Goal: Task Accomplishment & Management: Complete application form

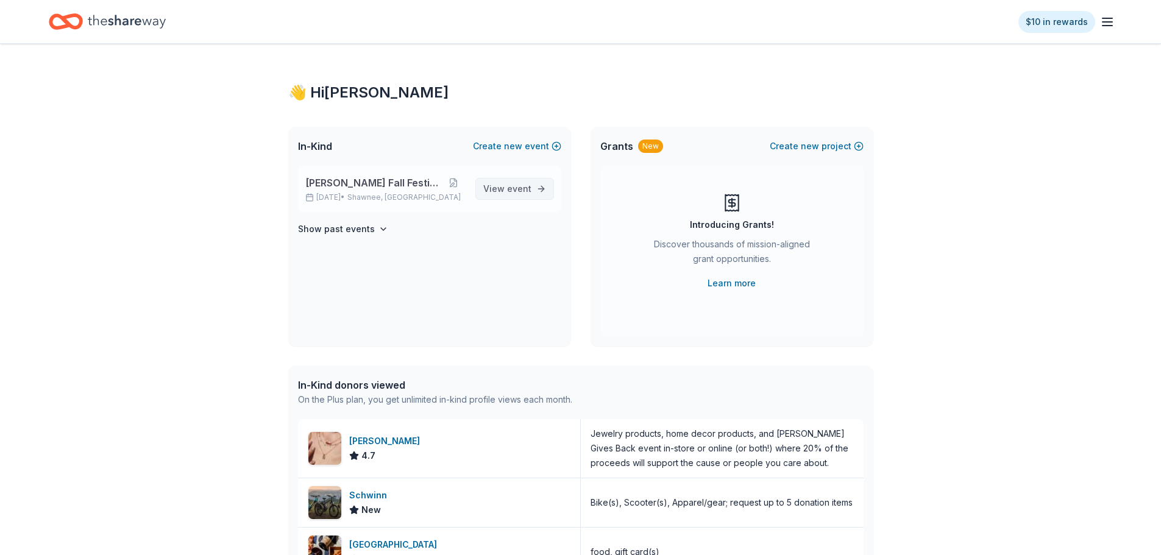
click at [501, 191] on span "View event" at bounding box center [507, 189] width 48 height 15
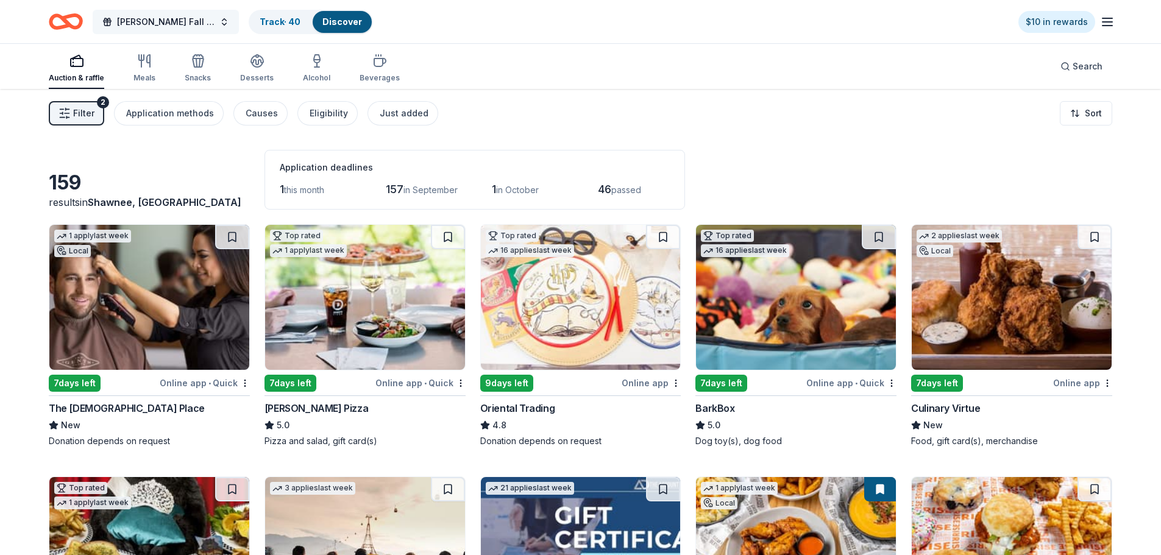
click at [170, 26] on span "[PERSON_NAME] Fall Festival" at bounding box center [165, 22] width 97 height 15
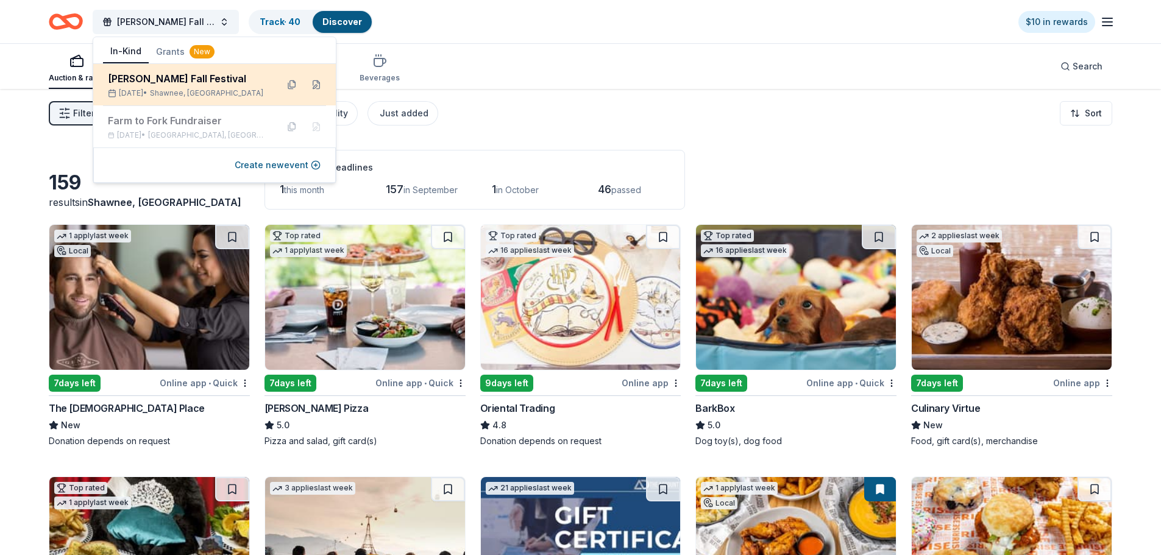
click at [190, 77] on div "[PERSON_NAME] Fall Festival" at bounding box center [188, 78] width 160 height 15
click at [136, 85] on div "[PERSON_NAME] Fall Festival" at bounding box center [188, 78] width 160 height 15
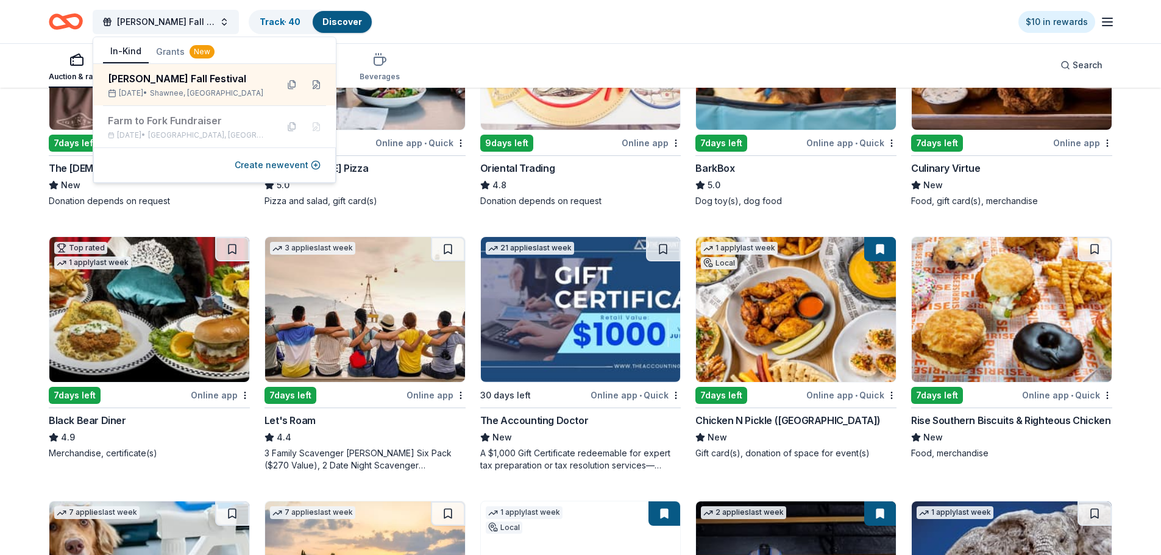
scroll to position [244, 0]
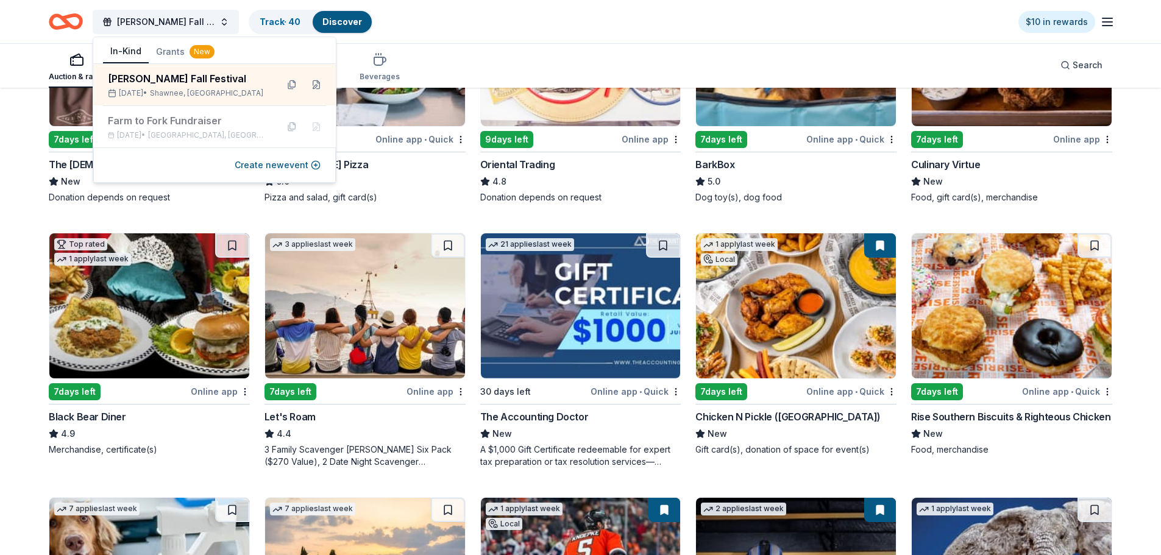
click at [753, 321] on img at bounding box center [796, 305] width 200 height 145
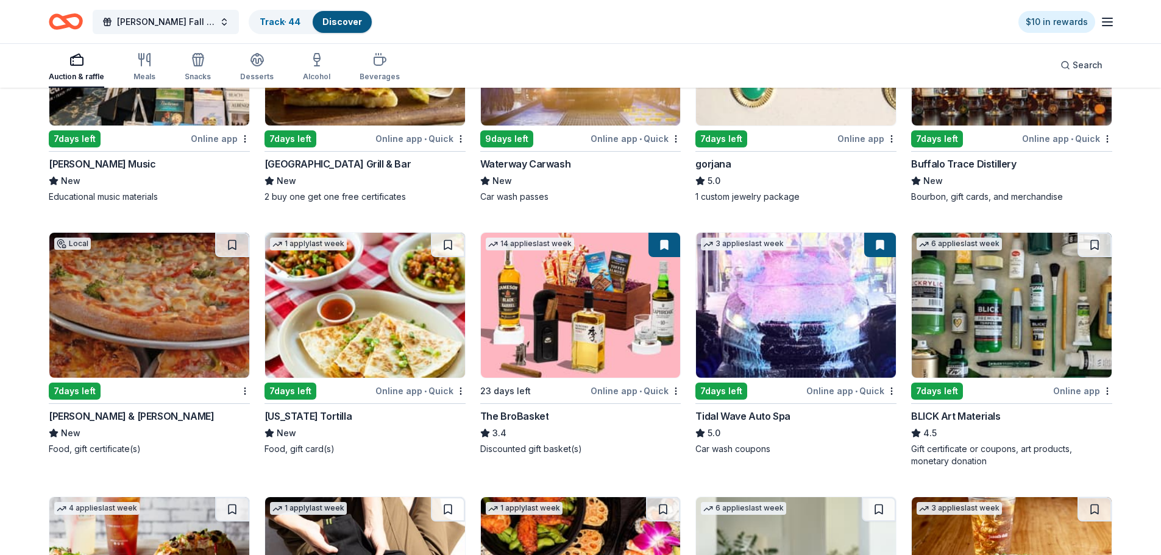
scroll to position [2092, 0]
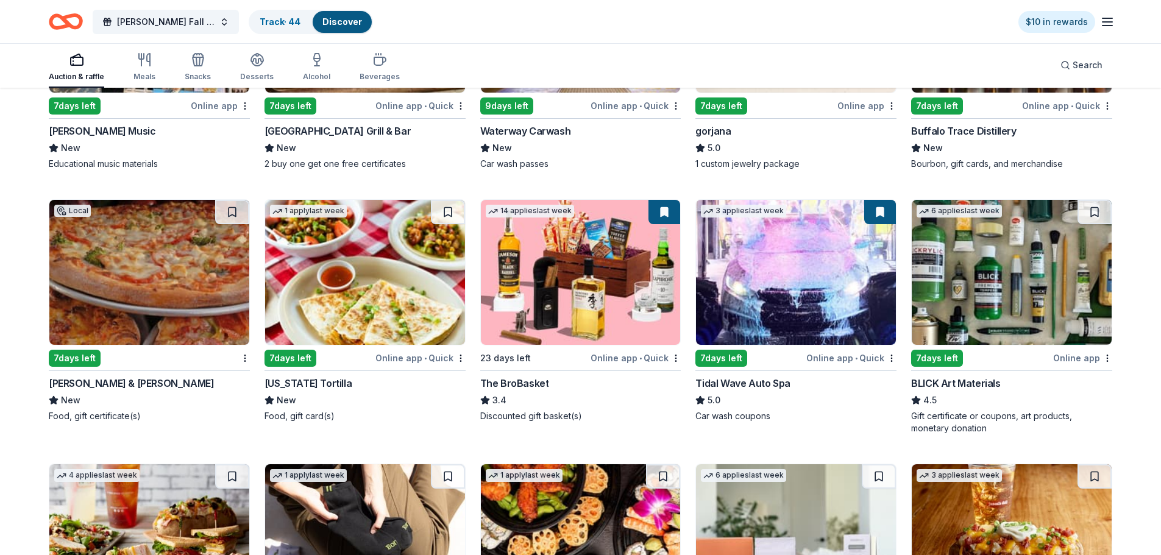
click at [838, 285] on img at bounding box center [796, 272] width 200 height 145
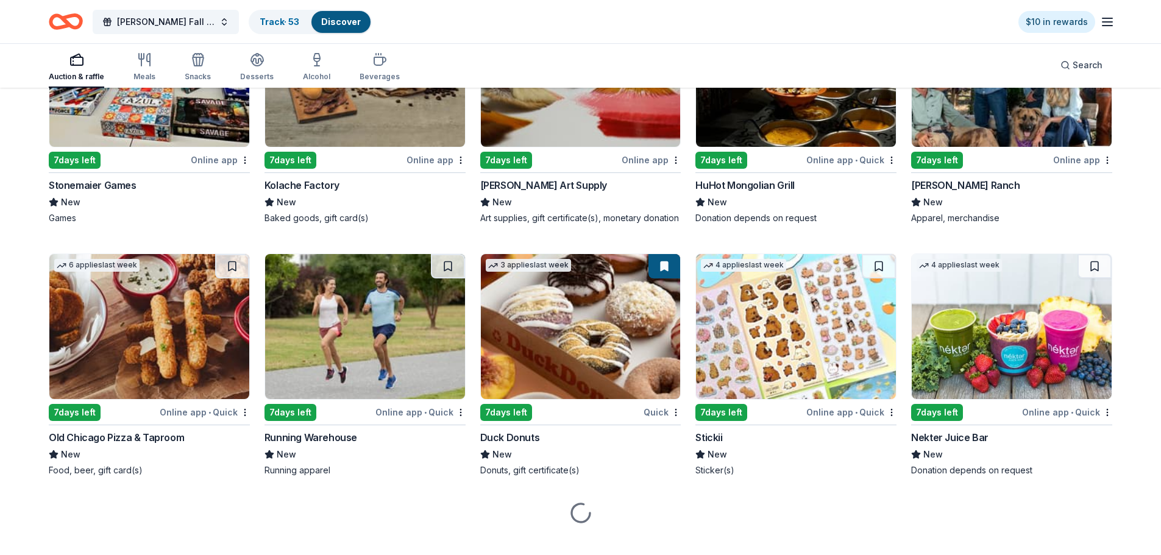
scroll to position [2820, 0]
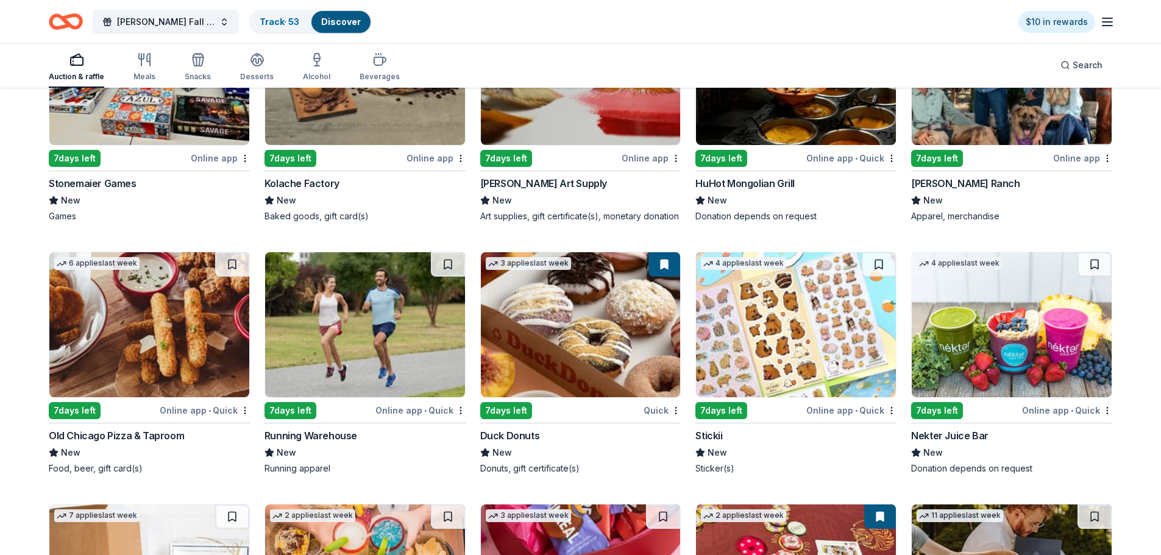
click at [575, 321] on img at bounding box center [581, 324] width 200 height 145
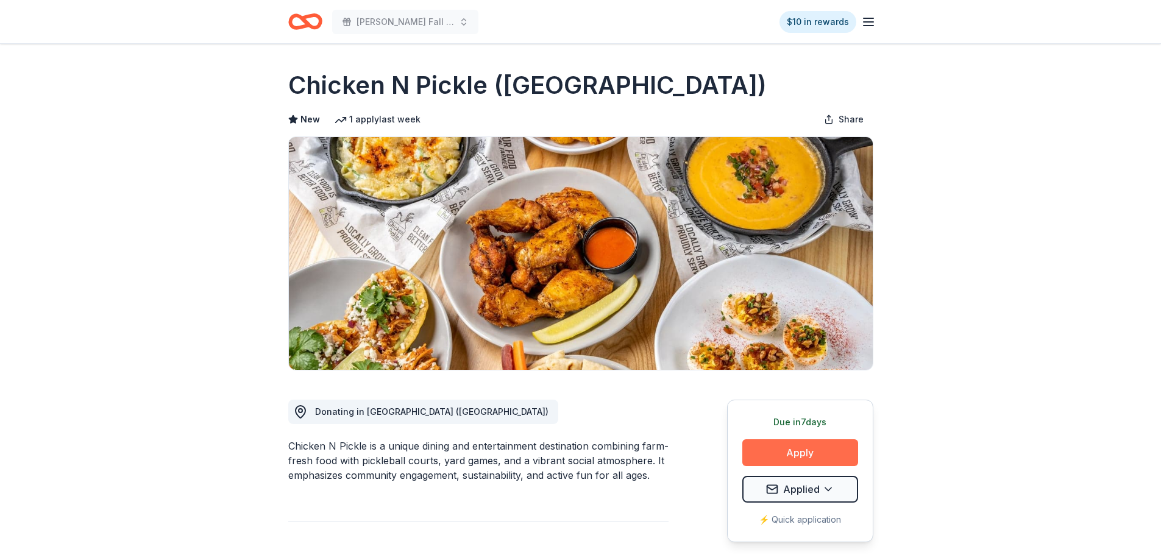
click at [780, 450] on button "Apply" at bounding box center [800, 452] width 116 height 27
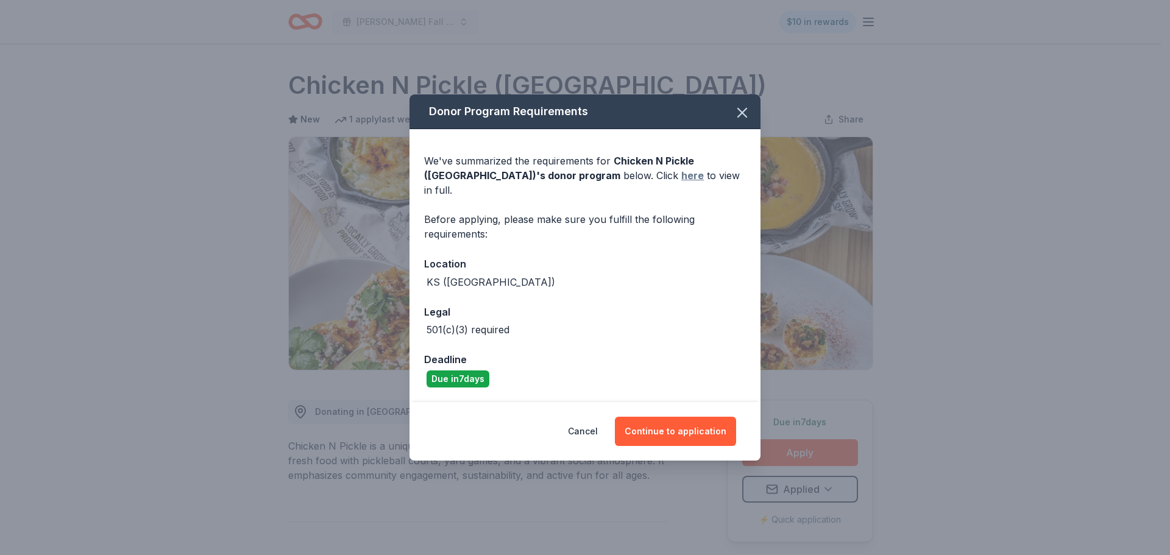
click at [681, 183] on link "here" at bounding box center [692, 175] width 23 height 15
click at [596, 422] on button "Cancel" at bounding box center [583, 431] width 30 height 29
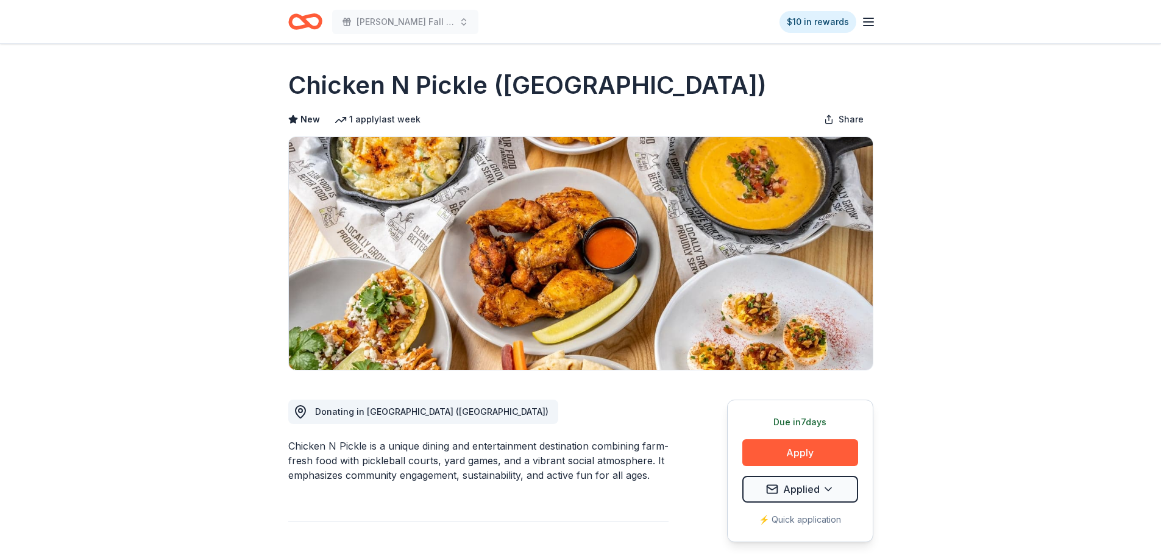
click at [314, 23] on icon "Home" at bounding box center [305, 21] width 34 height 29
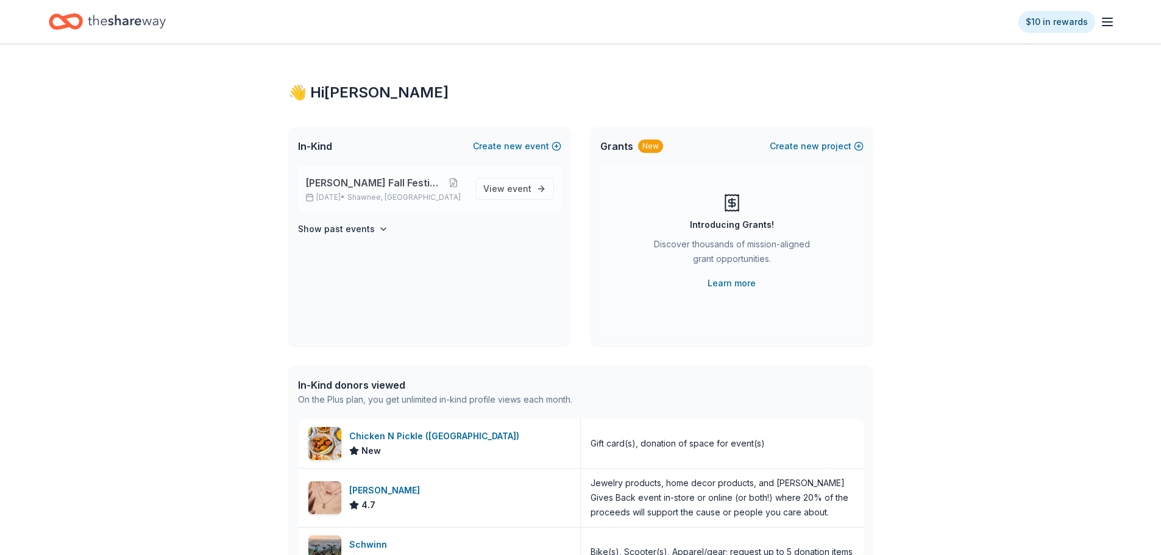
click at [369, 178] on span "[PERSON_NAME] Fall Festival" at bounding box center [373, 182] width 136 height 15
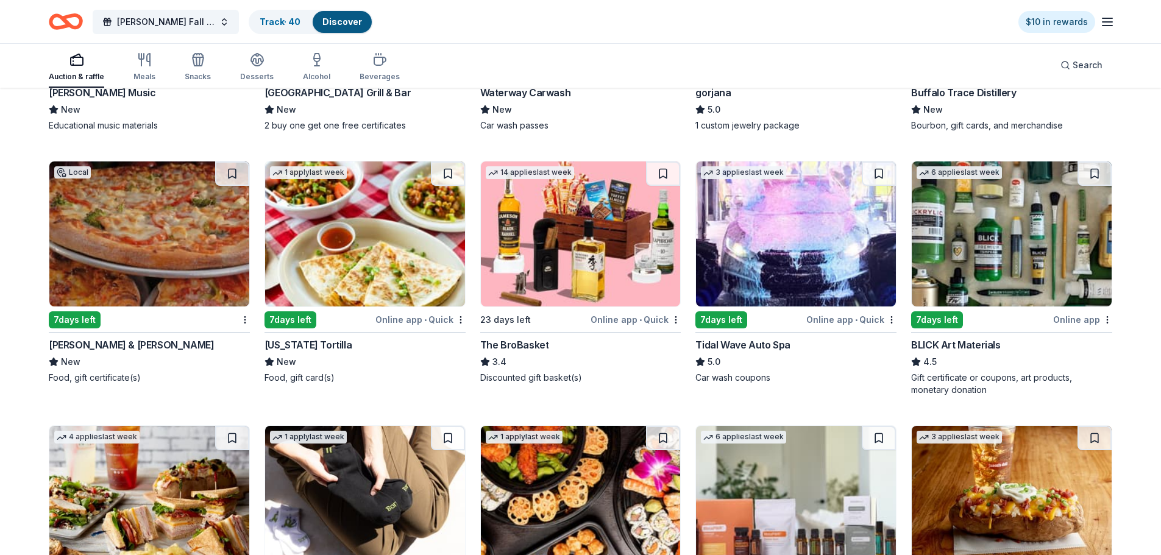
scroll to position [2109, 0]
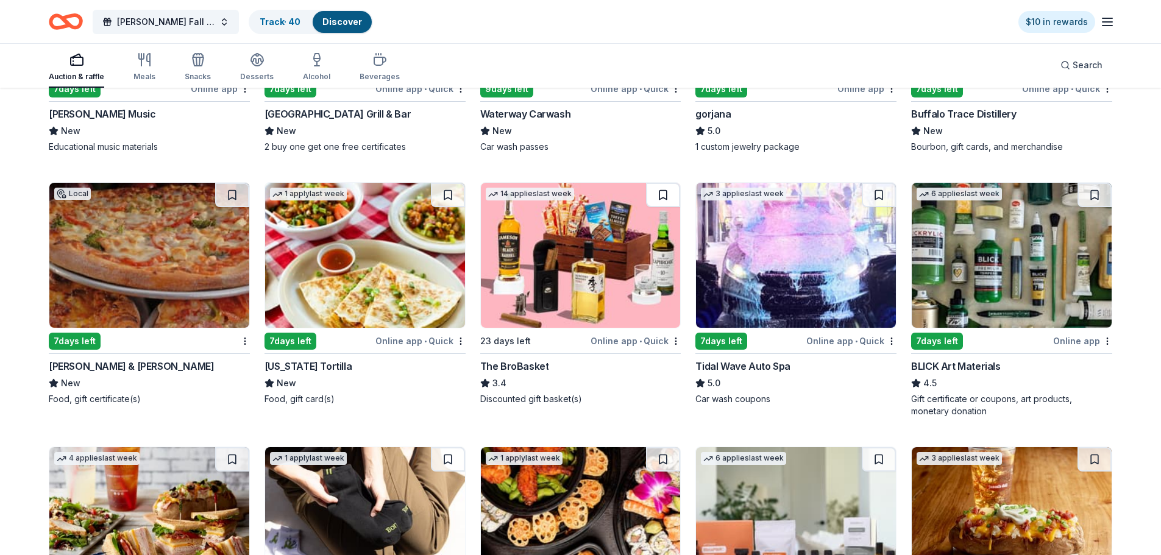
click at [665, 189] on button at bounding box center [663, 195] width 34 height 24
click at [874, 191] on button at bounding box center [878, 195] width 34 height 24
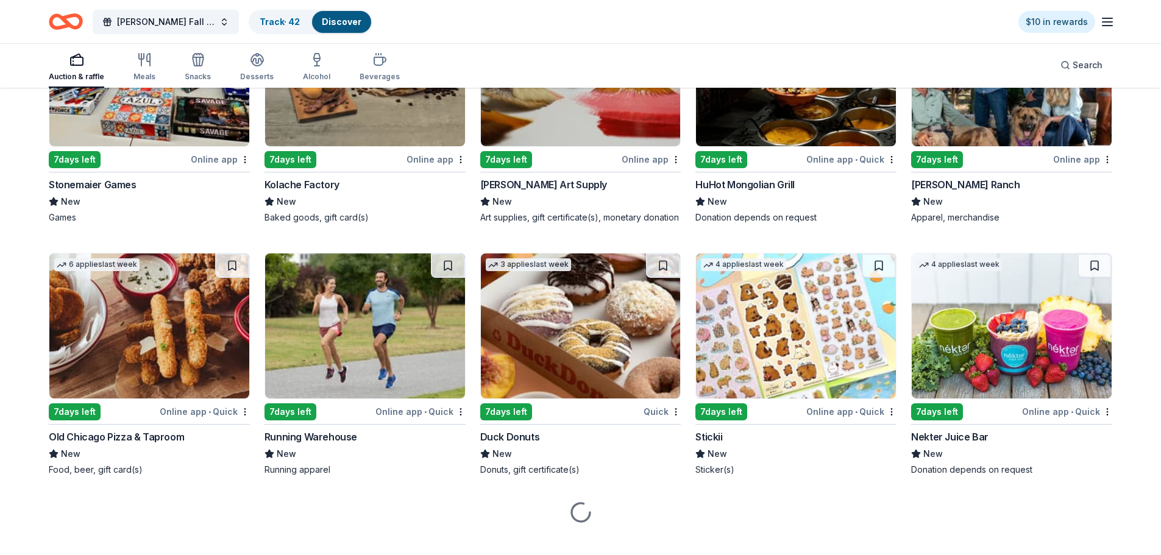
scroll to position [2820, 0]
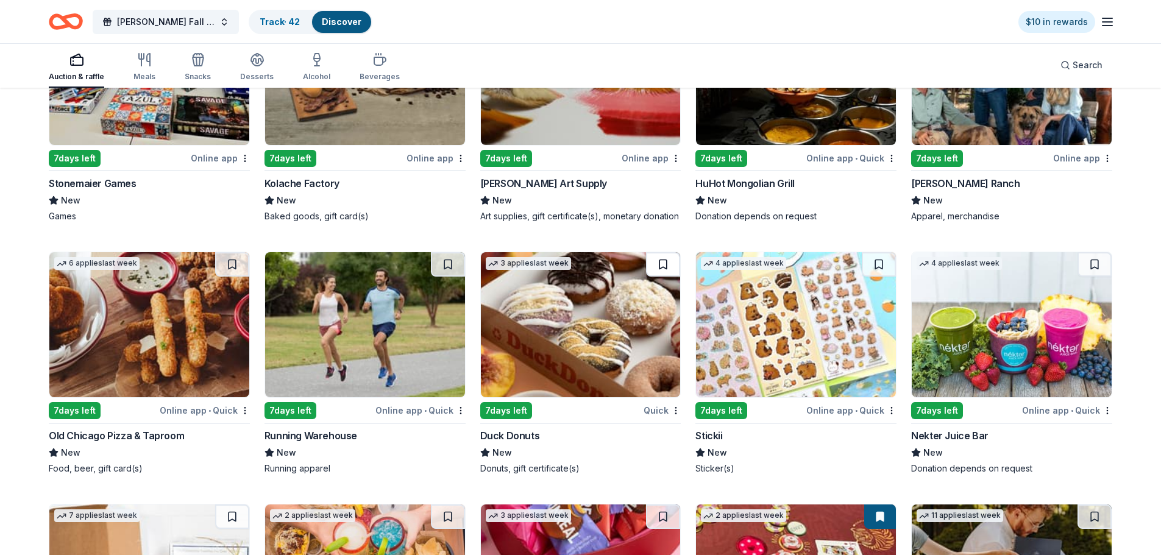
click at [658, 266] on button at bounding box center [663, 264] width 34 height 24
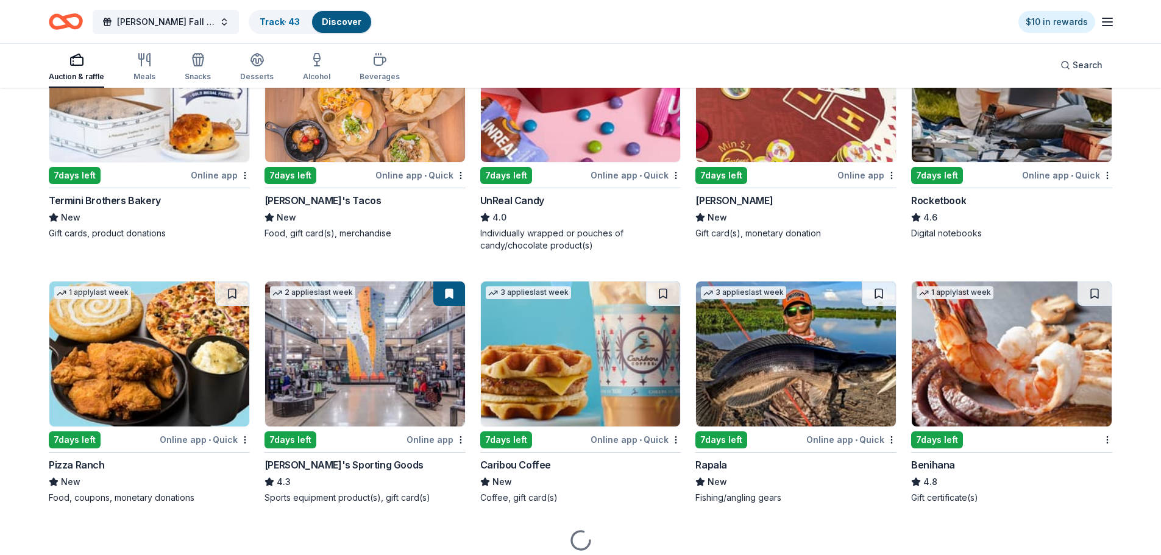
scroll to position [3354, 0]
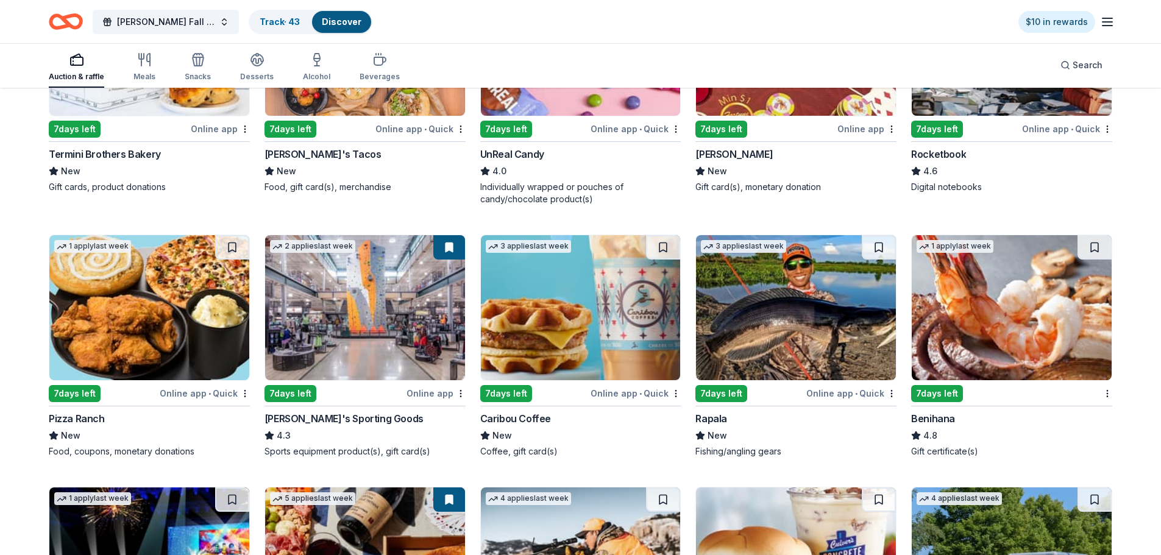
click at [433, 317] on img at bounding box center [365, 307] width 200 height 145
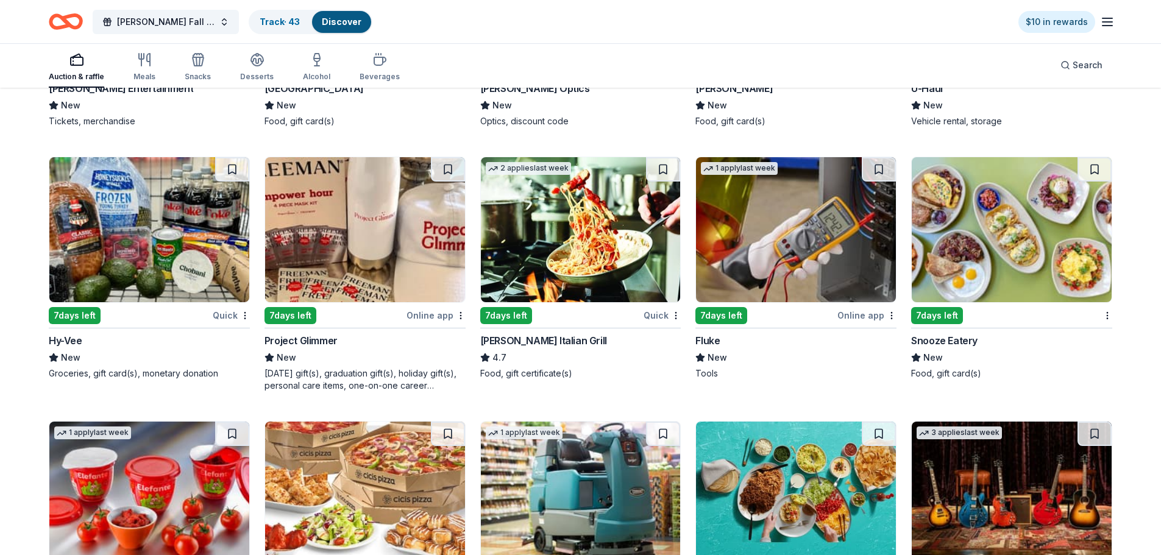
scroll to position [3963, 0]
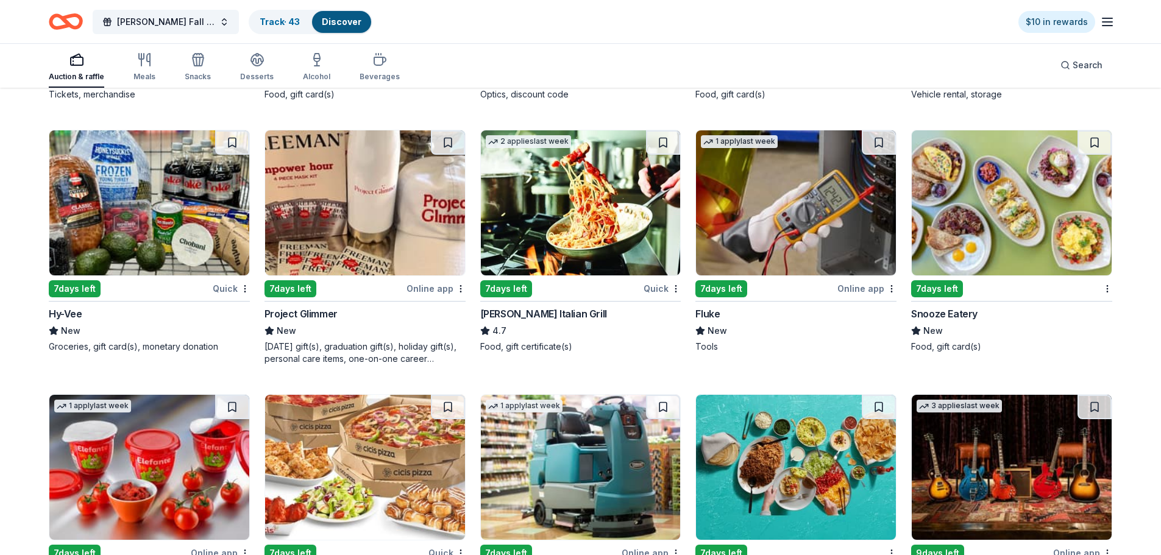
click at [187, 232] on img at bounding box center [149, 202] width 200 height 145
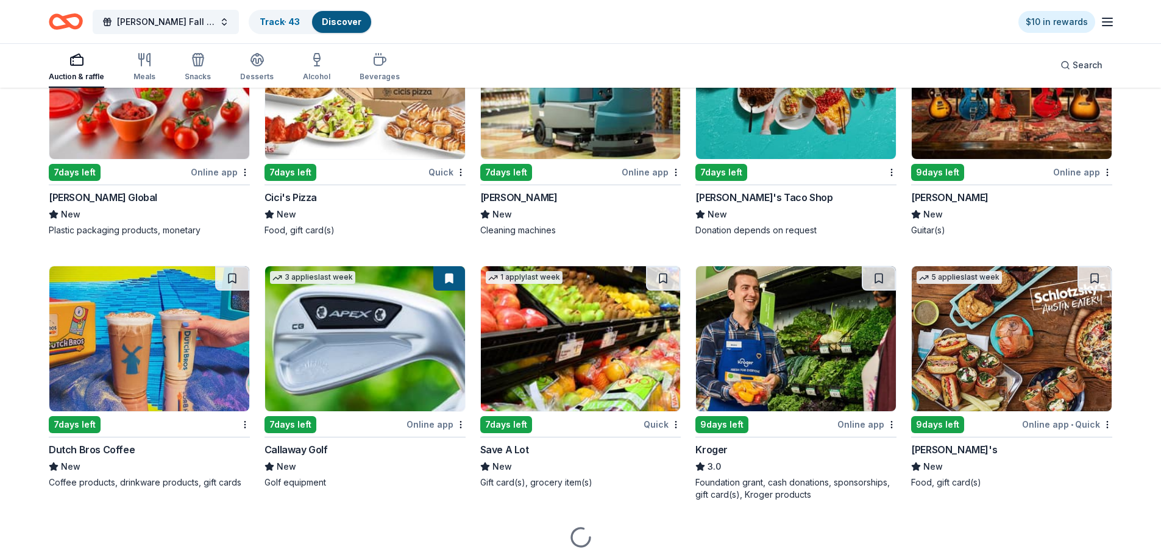
scroll to position [4387, 0]
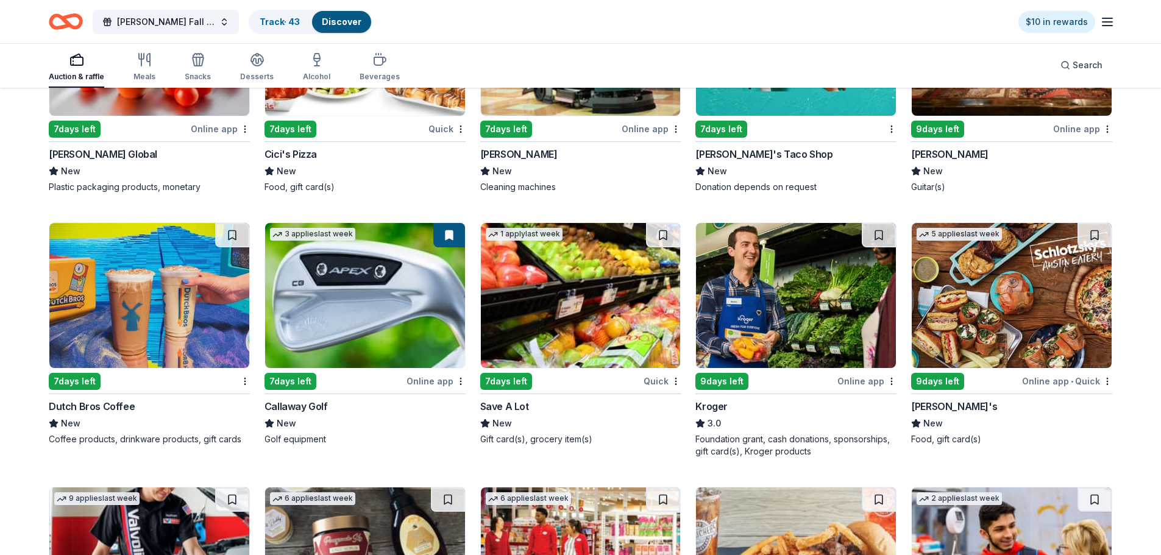
click at [385, 315] on img at bounding box center [365, 295] width 200 height 145
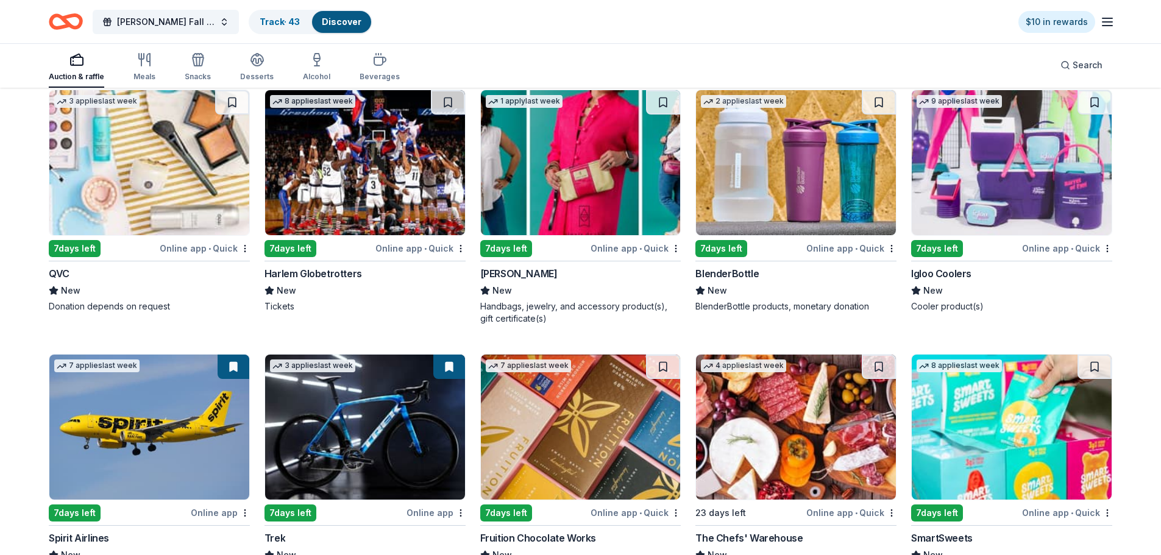
scroll to position [6466, 0]
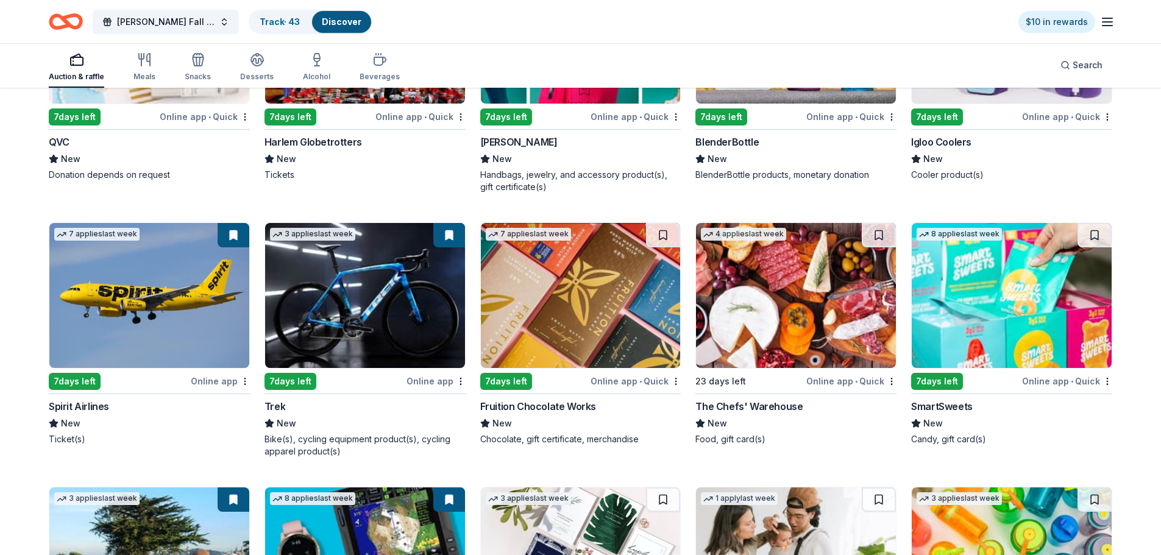
click at [1022, 305] on img at bounding box center [1011, 295] width 200 height 145
click at [149, 299] on img at bounding box center [149, 295] width 200 height 145
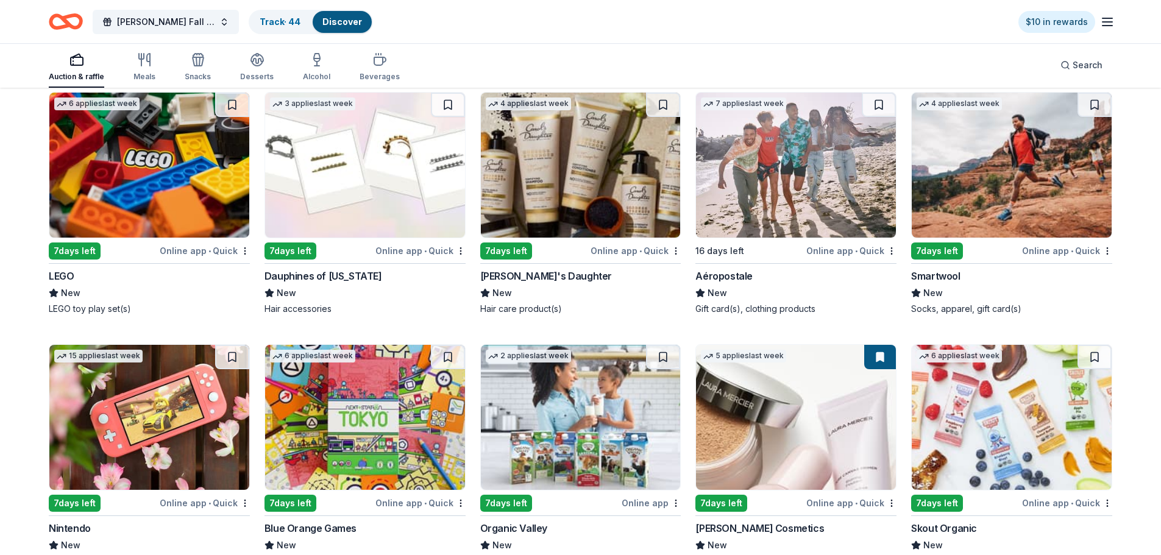
scroll to position [7499, 0]
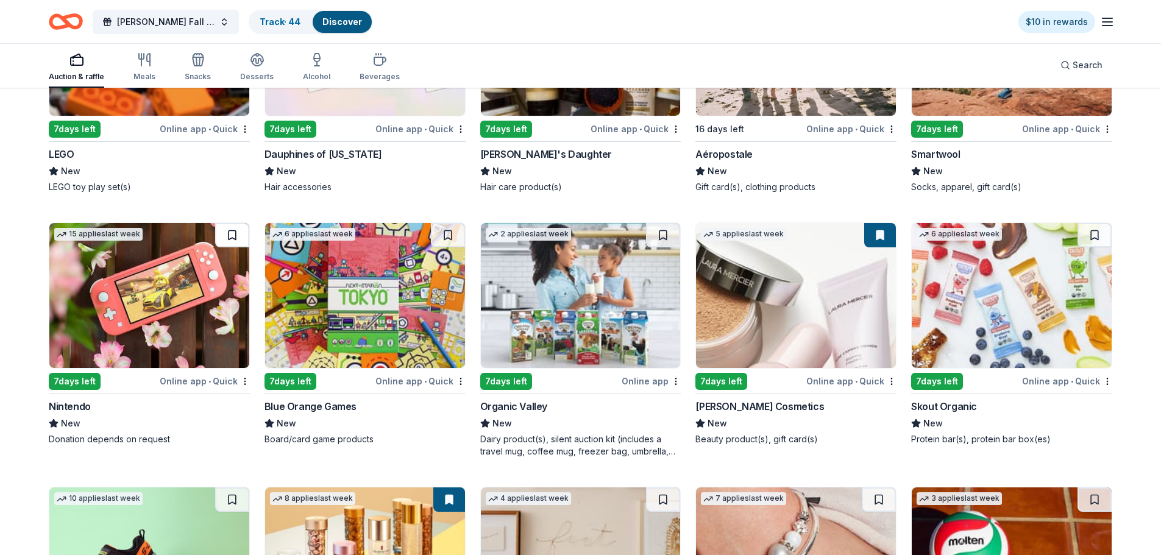
click at [225, 239] on button at bounding box center [232, 235] width 34 height 24
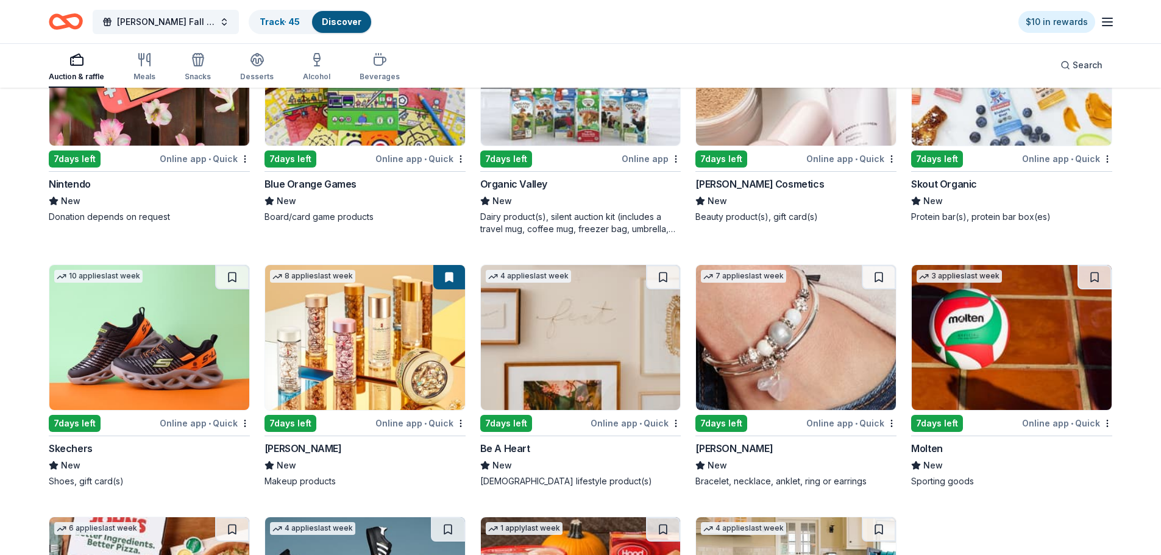
scroll to position [7743, 0]
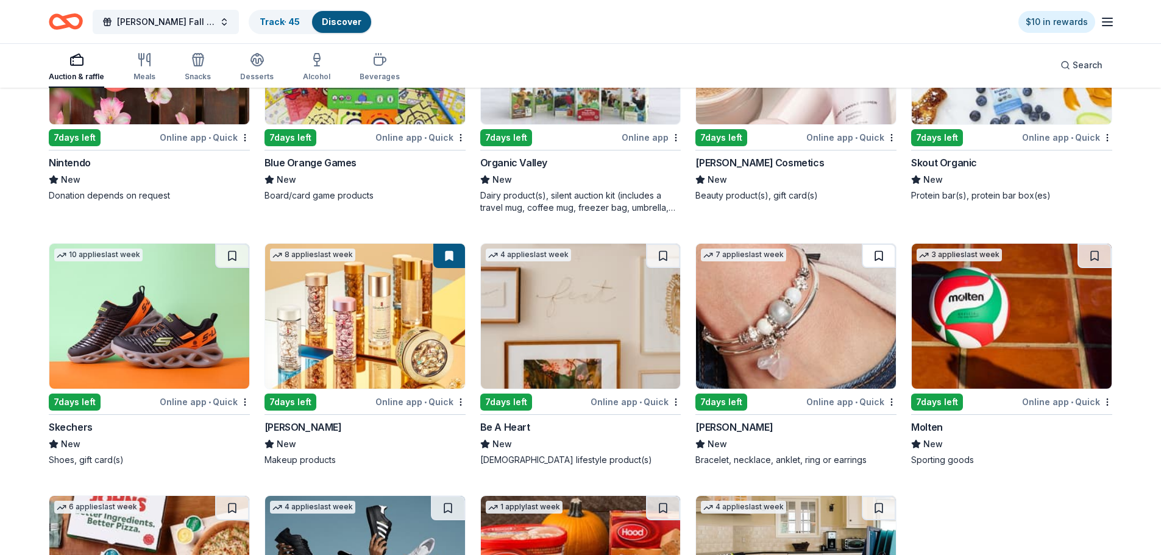
click at [881, 259] on button at bounding box center [878, 256] width 34 height 24
click at [1099, 258] on button at bounding box center [1094, 256] width 34 height 24
click at [665, 255] on button at bounding box center [663, 256] width 34 height 24
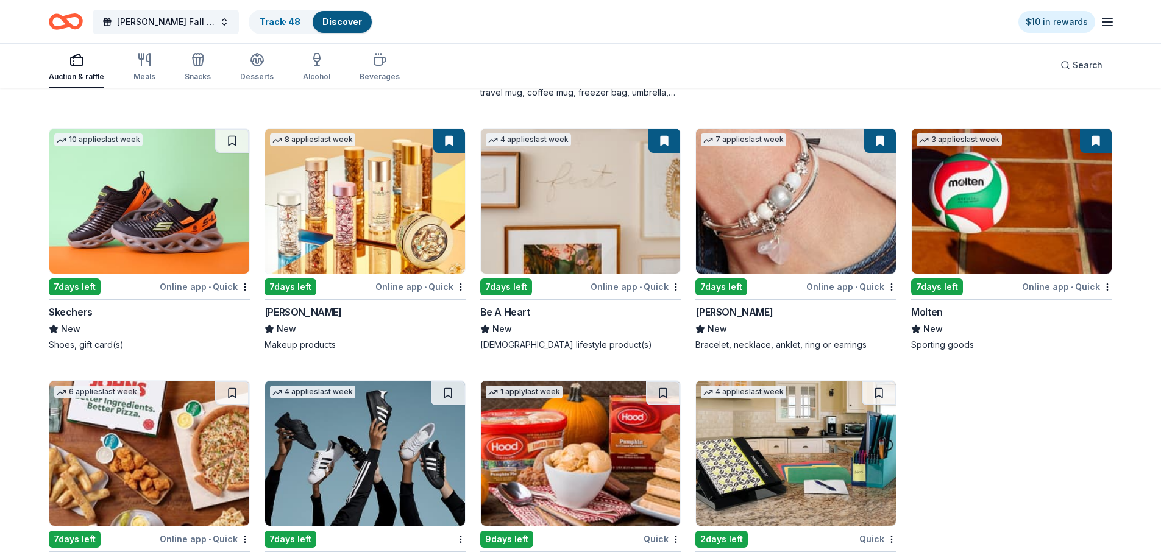
scroll to position [7930, 0]
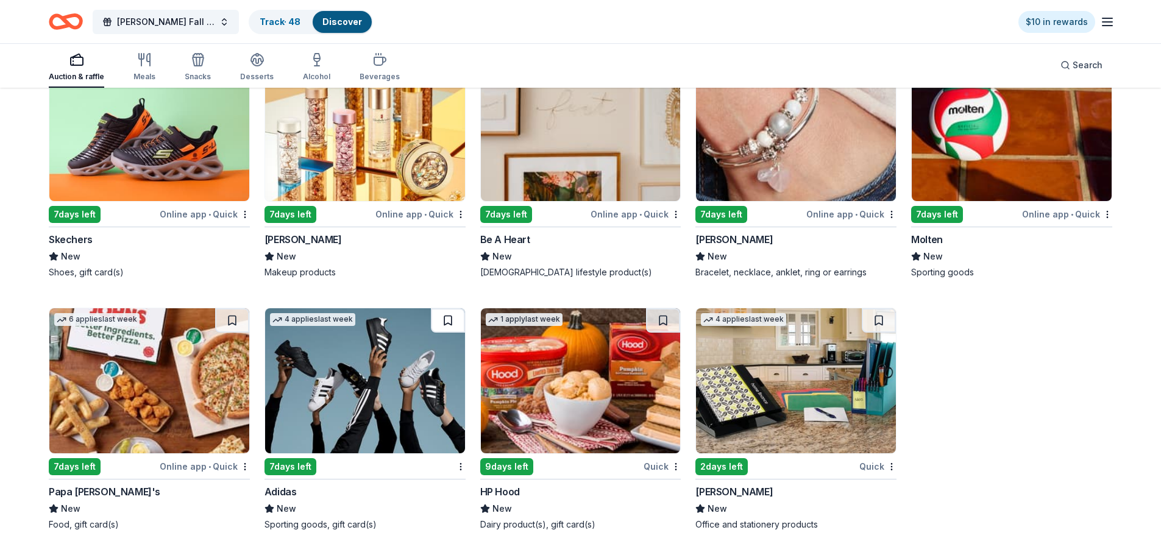
click at [449, 325] on button at bounding box center [448, 320] width 34 height 24
click at [339, 380] on img at bounding box center [365, 380] width 200 height 145
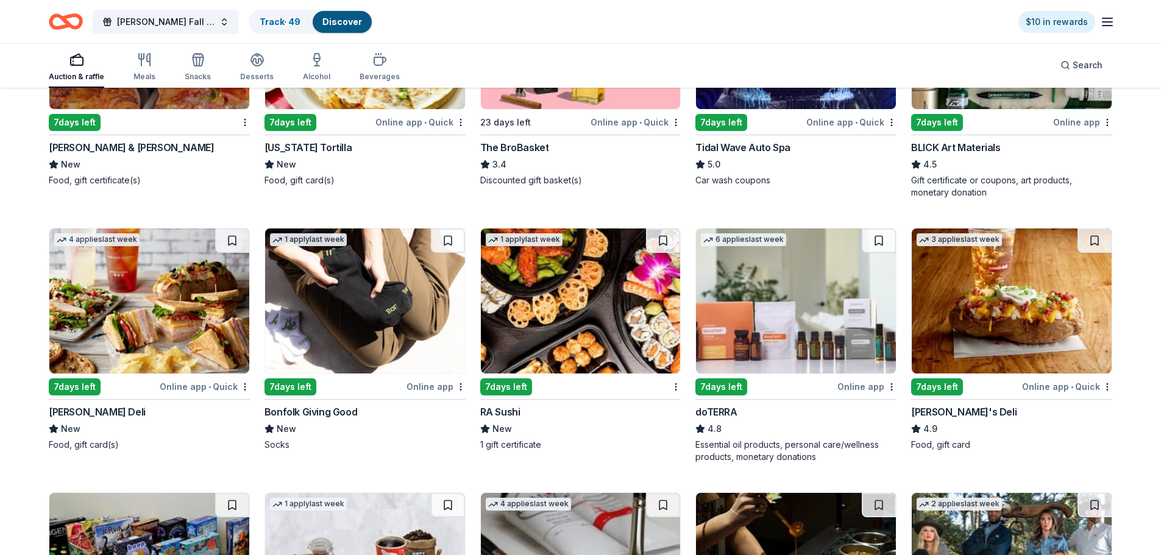
scroll to position [2325, 0]
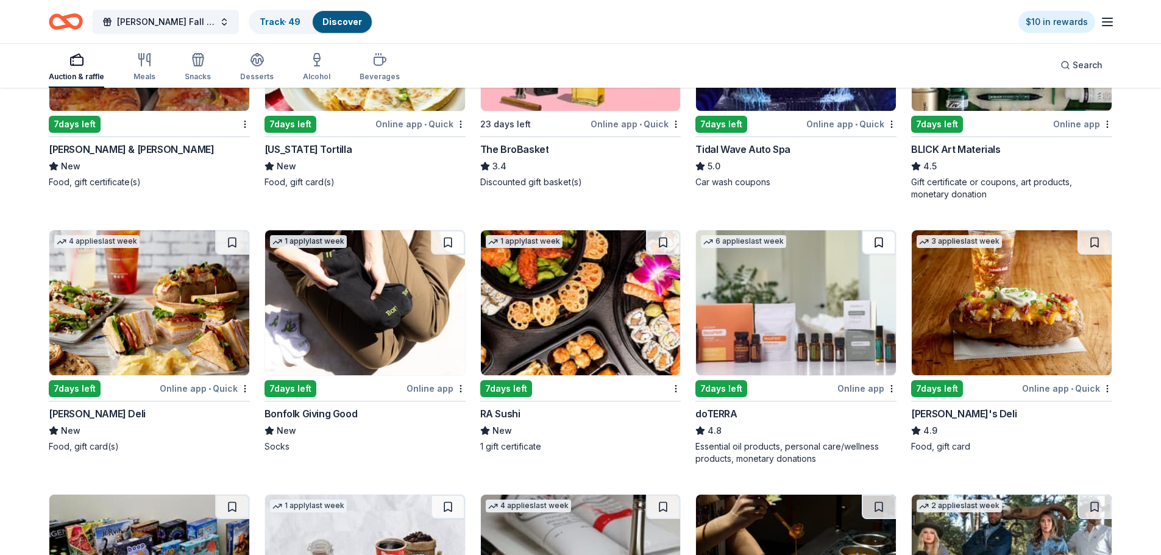
click at [878, 243] on button at bounding box center [878, 242] width 34 height 24
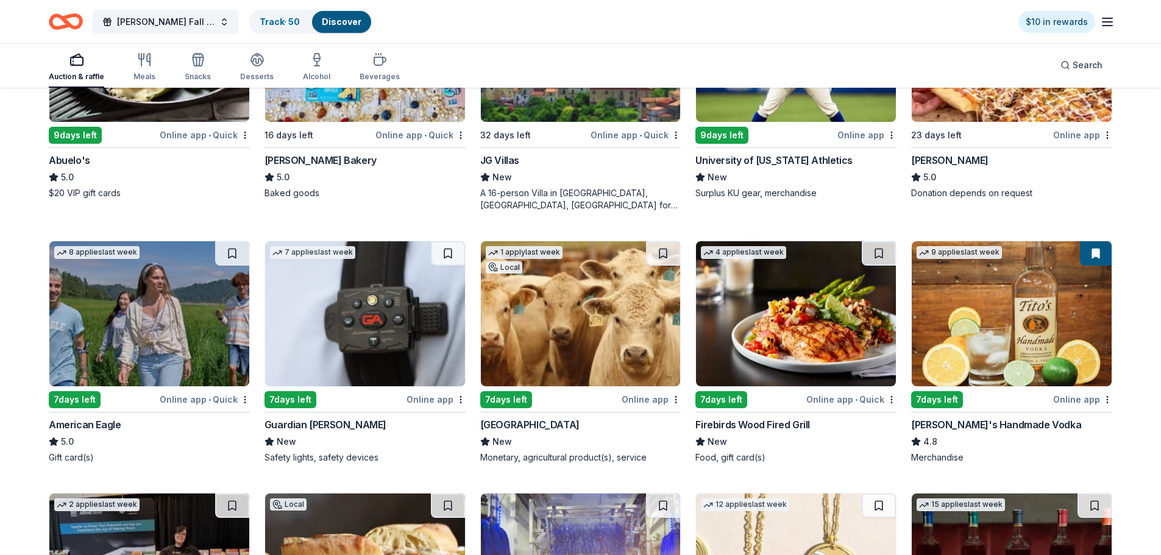
scroll to position [1533, 0]
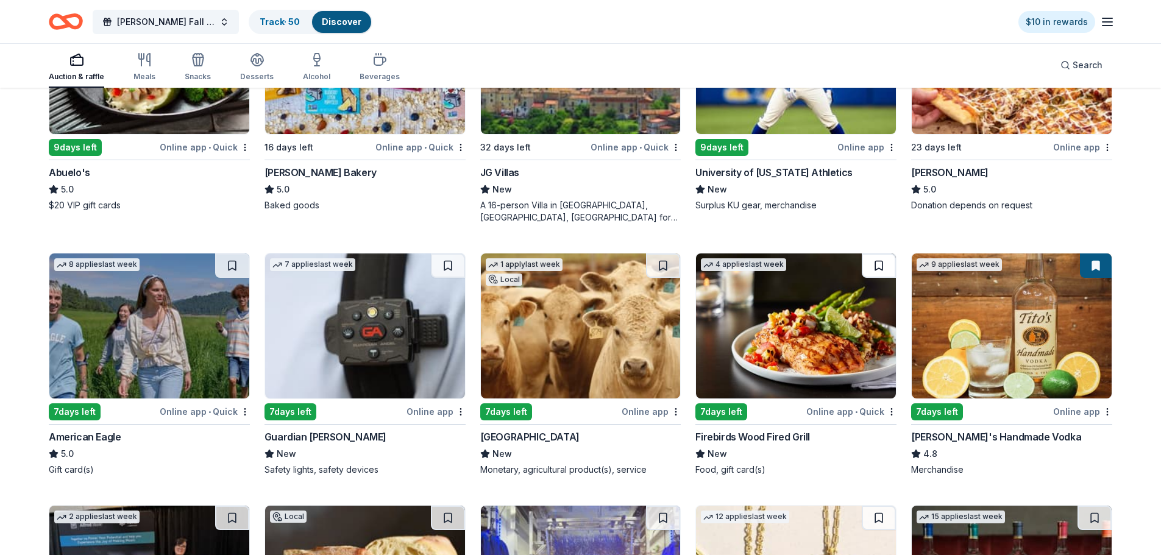
click at [883, 272] on button at bounding box center [878, 265] width 34 height 24
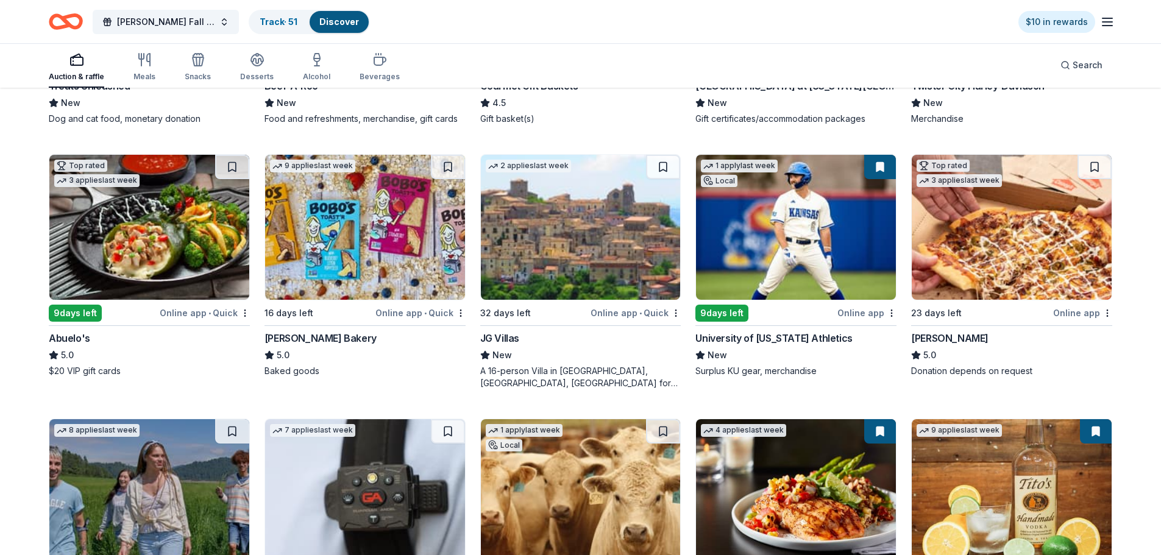
scroll to position [1351, 0]
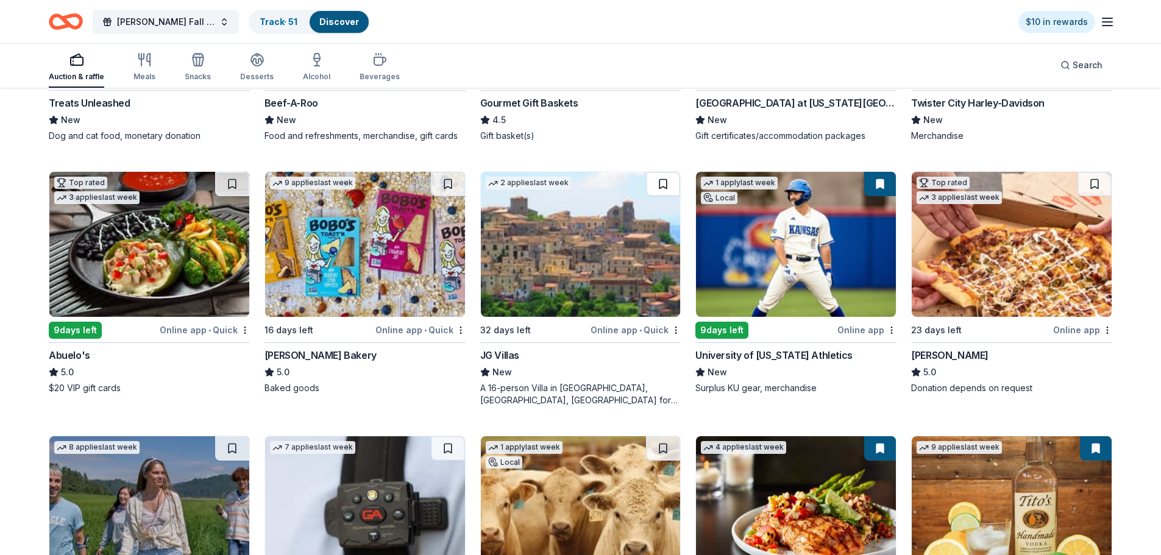
click at [659, 182] on button at bounding box center [663, 184] width 34 height 24
click at [1091, 182] on button at bounding box center [1094, 184] width 34 height 24
click at [1042, 247] on img at bounding box center [1011, 244] width 200 height 145
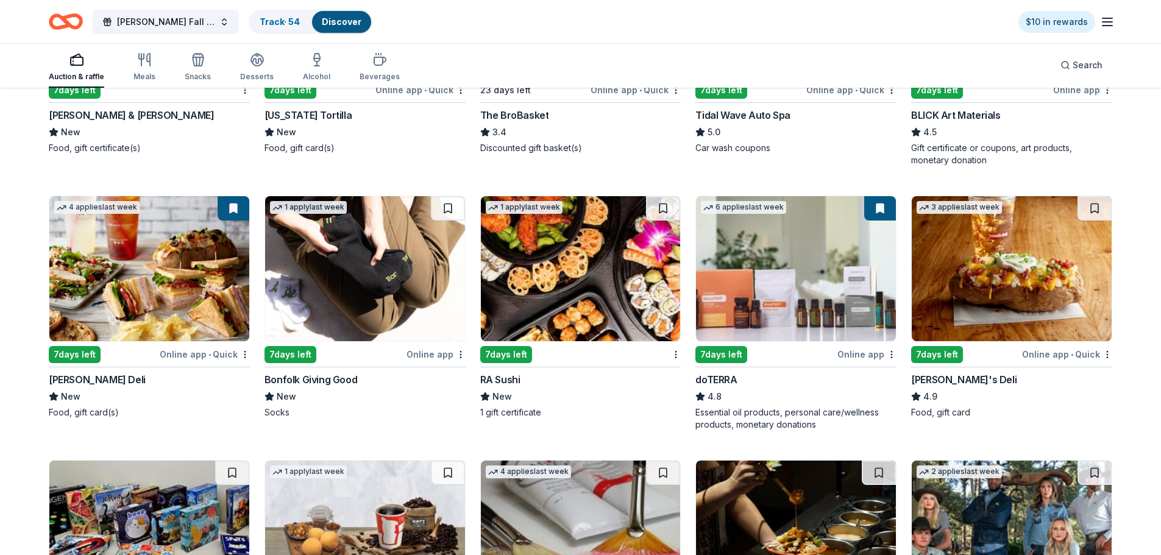
scroll to position [2386, 0]
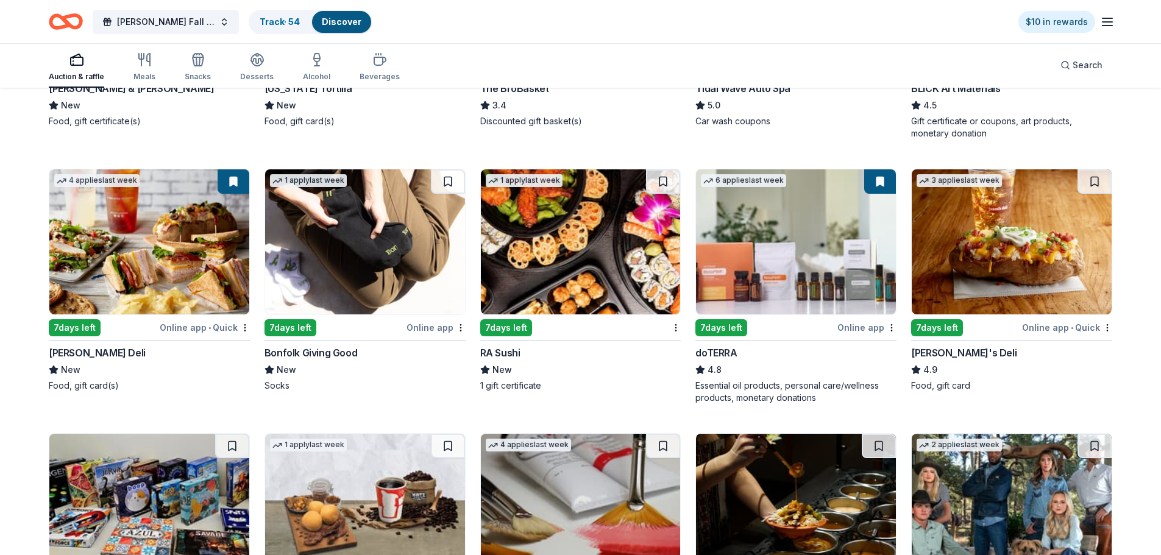
click at [1001, 254] on img at bounding box center [1011, 241] width 200 height 145
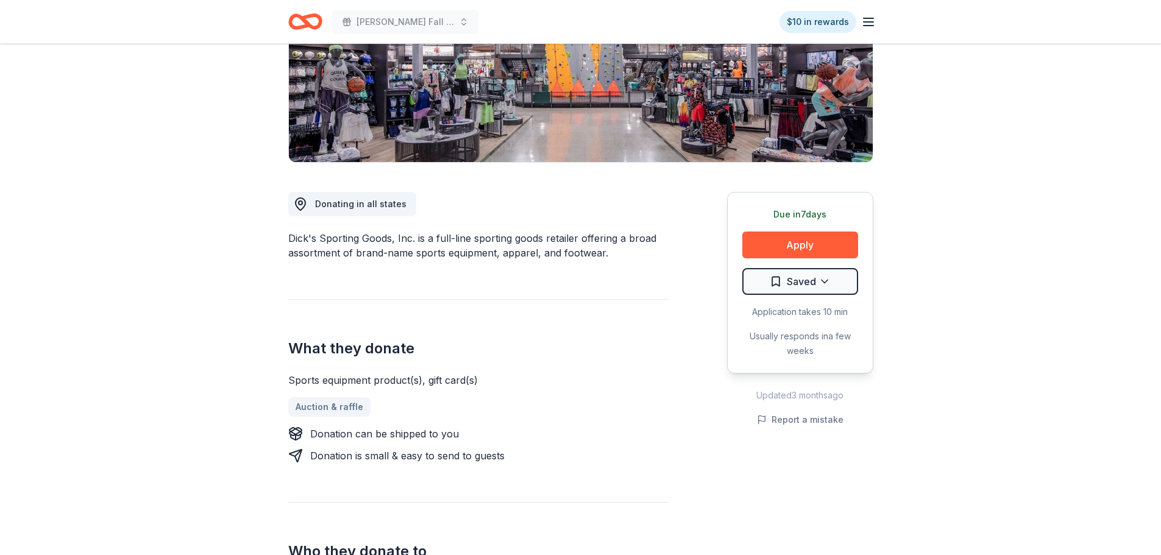
scroll to position [244, 0]
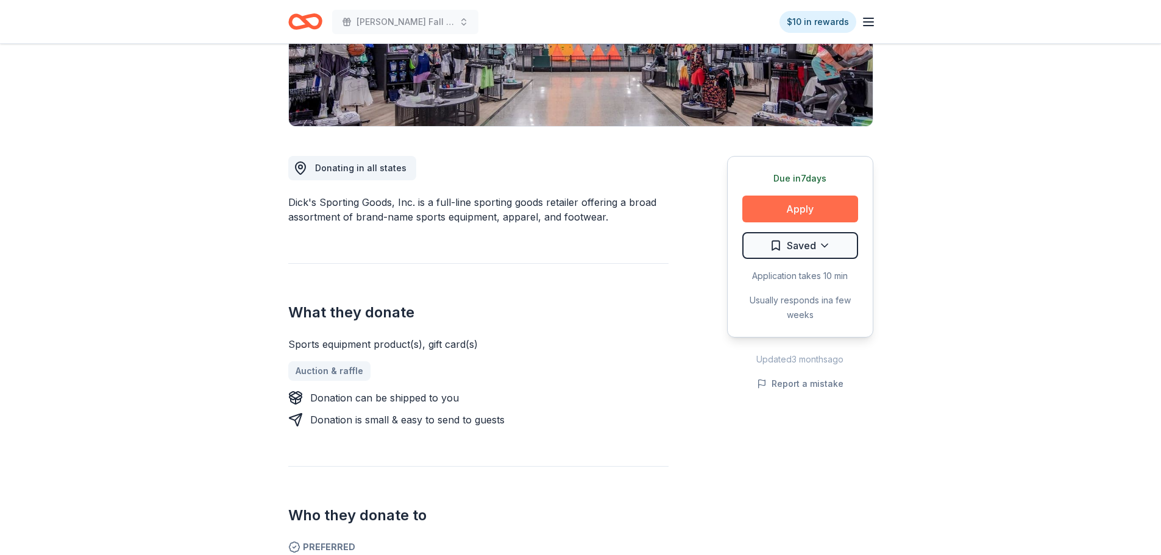
click at [797, 216] on button "Apply" at bounding box center [800, 209] width 116 height 27
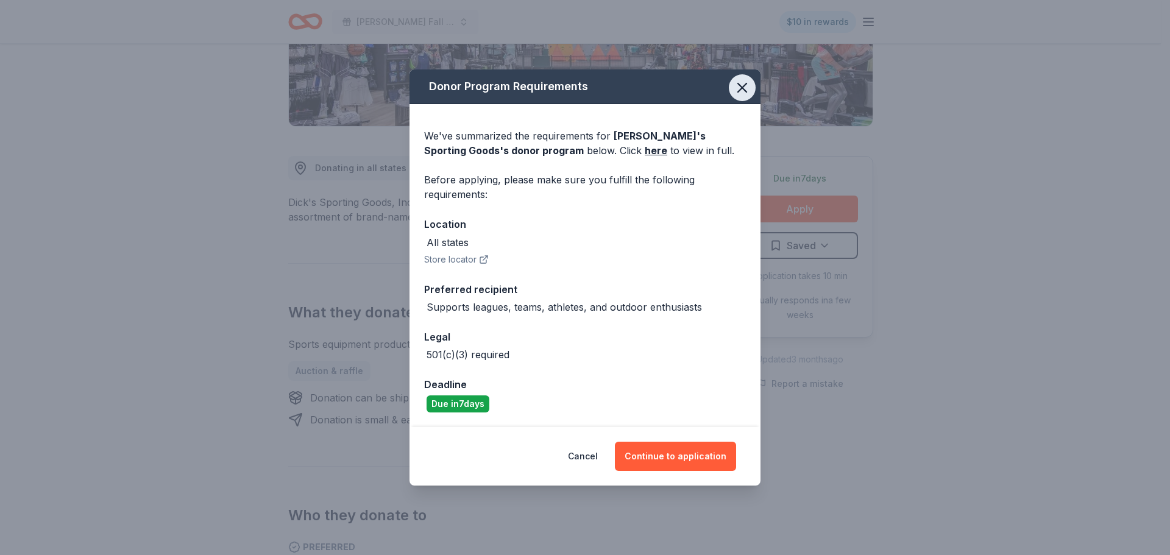
click at [746, 90] on icon "button" at bounding box center [742, 87] width 17 height 17
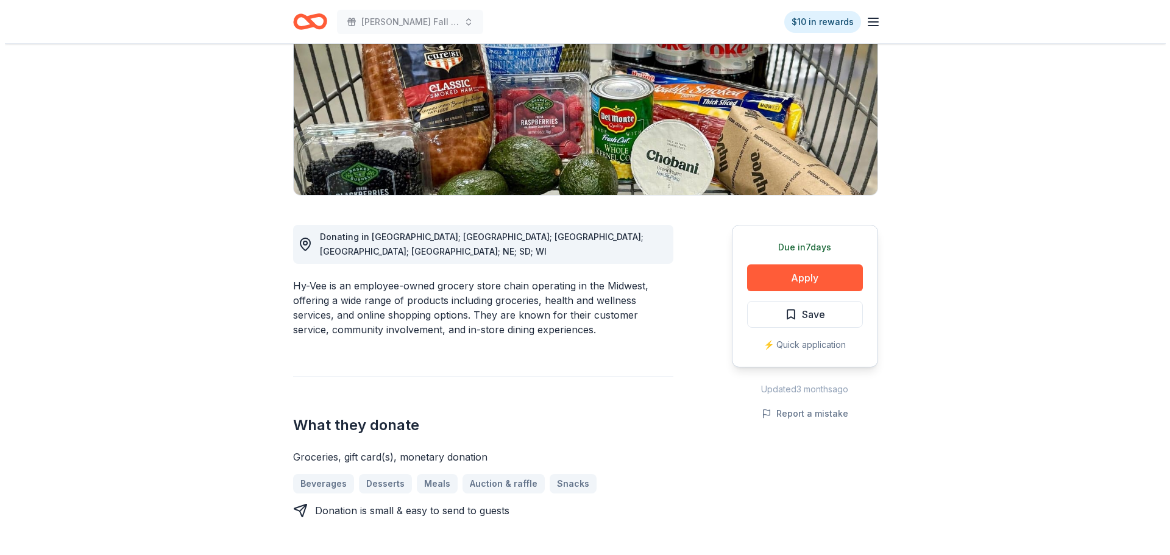
scroll to position [183, 0]
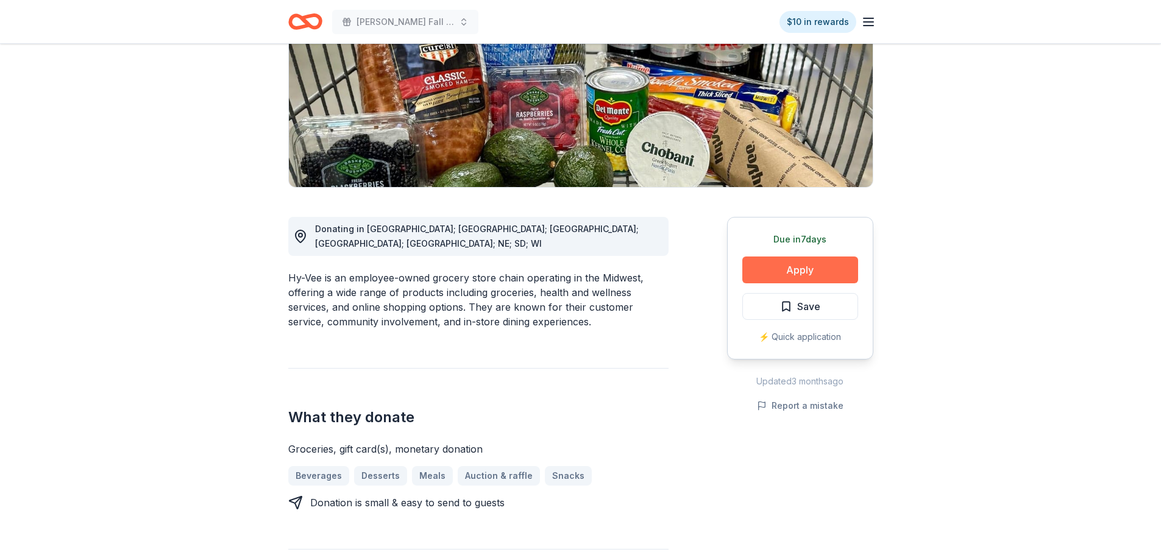
click at [822, 263] on button "Apply" at bounding box center [800, 269] width 116 height 27
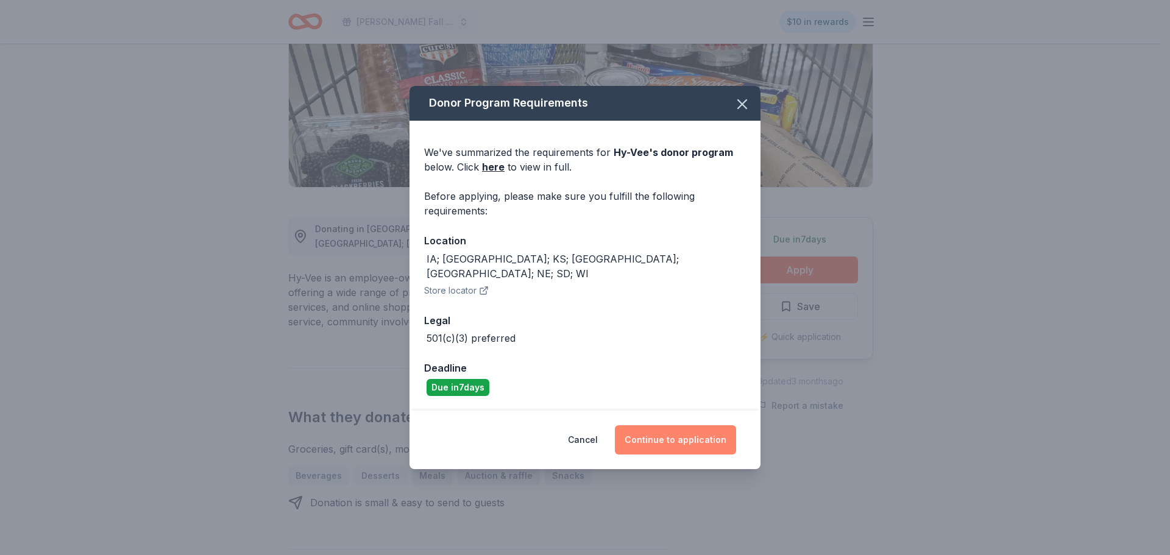
click at [672, 433] on button "Continue to application" at bounding box center [675, 439] width 121 height 29
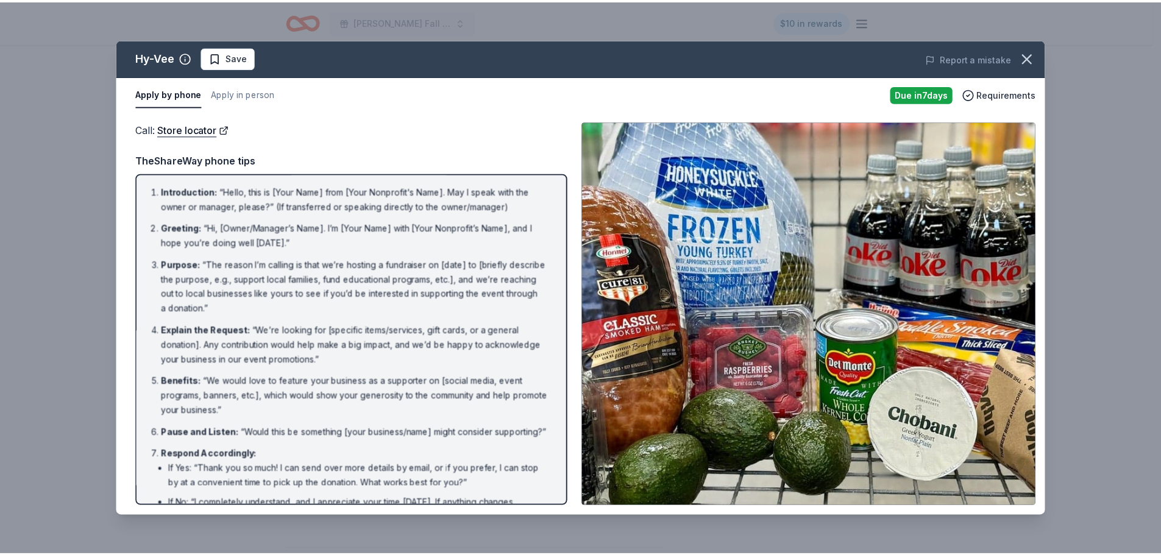
scroll to position [96, 0]
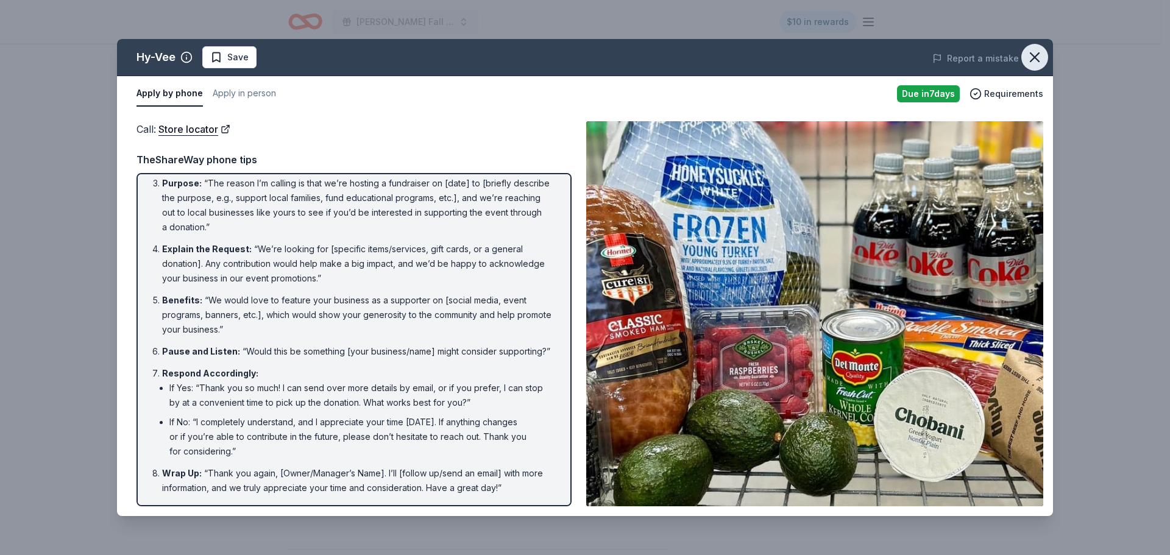
click at [1032, 57] on icon "button" at bounding box center [1034, 57] width 17 height 17
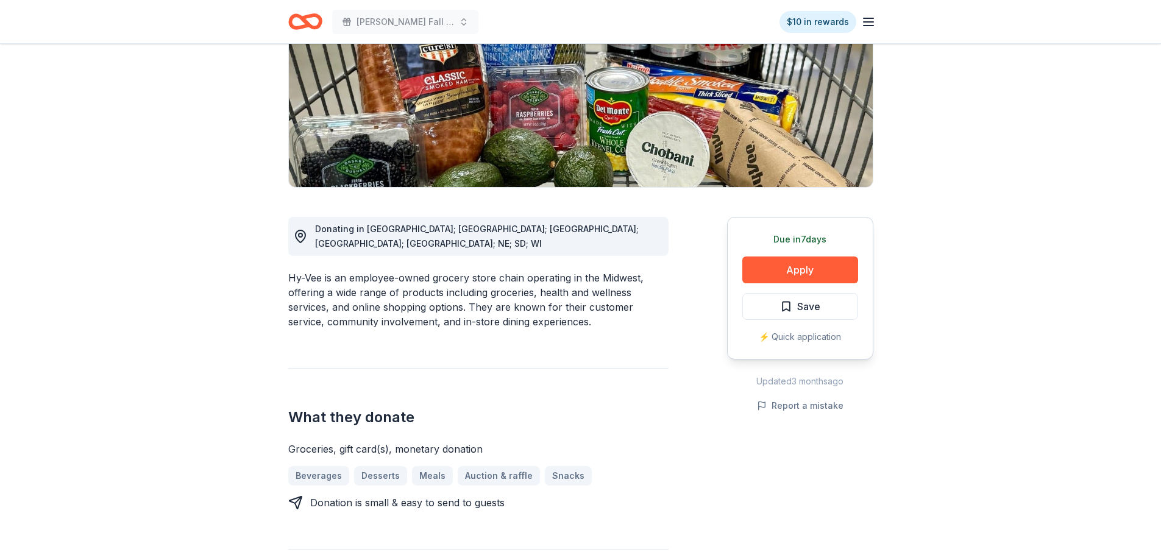
scroll to position [0, 0]
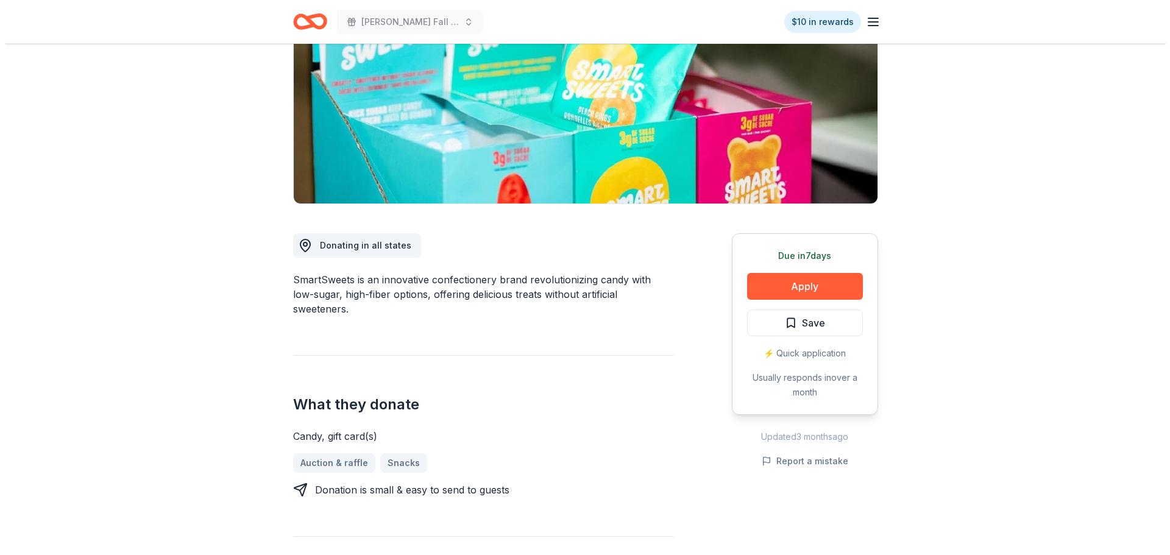
scroll to position [183, 0]
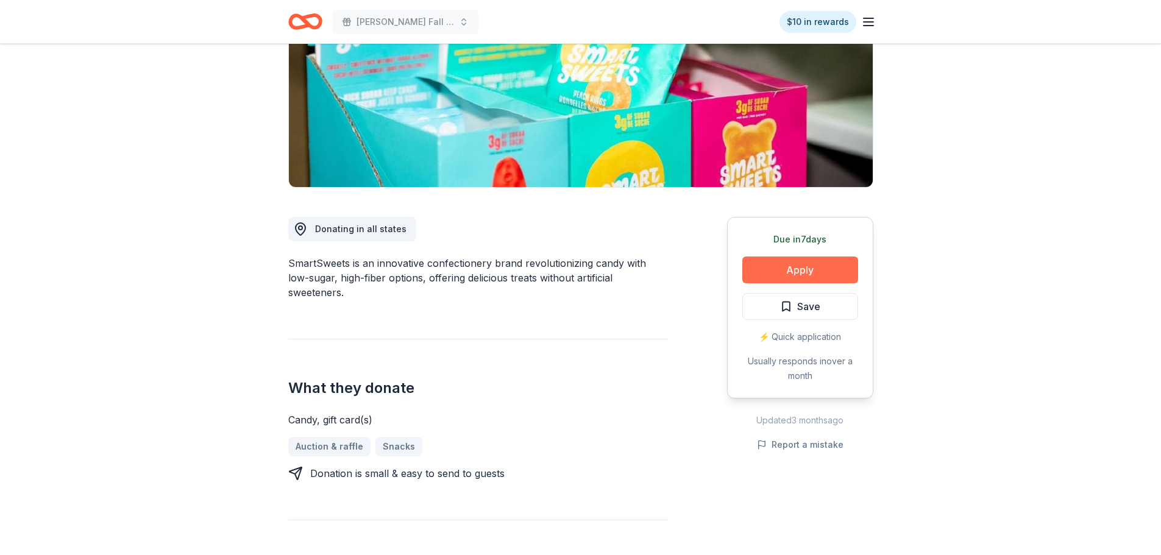
click at [810, 269] on button "Apply" at bounding box center [800, 269] width 116 height 27
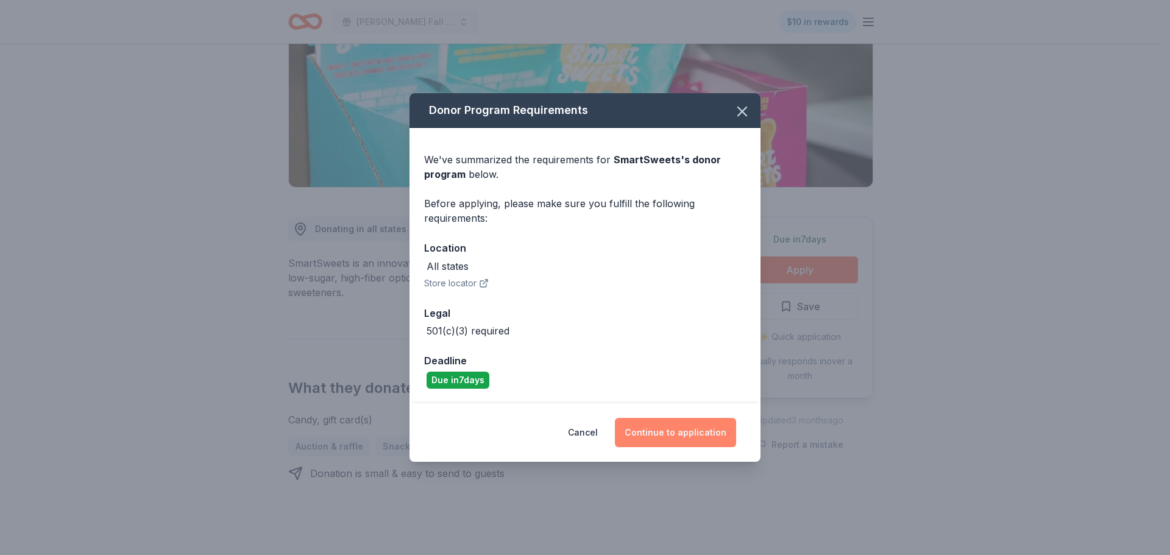
click at [721, 436] on button "Continue to application" at bounding box center [675, 432] width 121 height 29
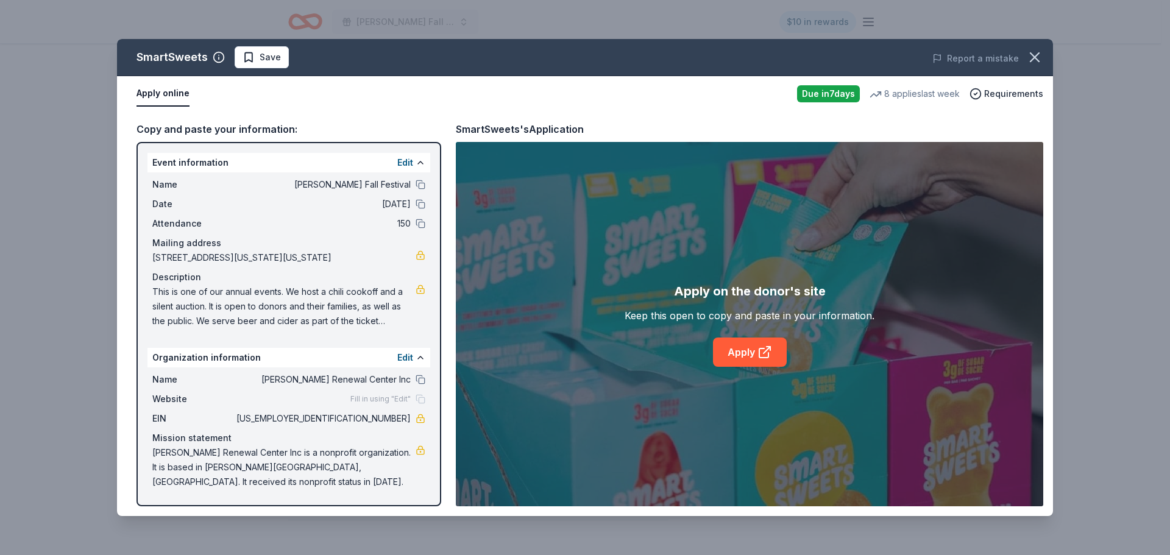
drag, startPoint x: 357, startPoint y: 420, endPoint x: 414, endPoint y: 426, distance: 56.9
click at [414, 426] on div "EIN 48-0894223" at bounding box center [288, 418] width 273 height 15
click at [738, 353] on link "Apply" at bounding box center [750, 352] width 74 height 29
click at [269, 57] on span "Save" at bounding box center [270, 57] width 21 height 15
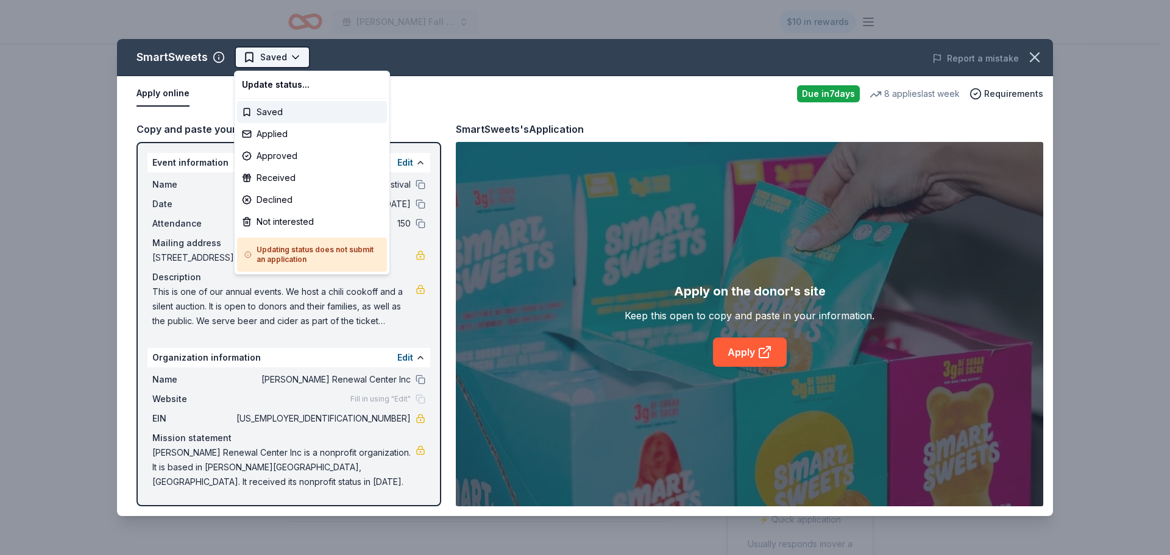
click at [294, 60] on html "Hollis Fall Festival $10 in rewards Due in 7 days Share SmartSweets New • 1 rev…" at bounding box center [585, 277] width 1170 height 555
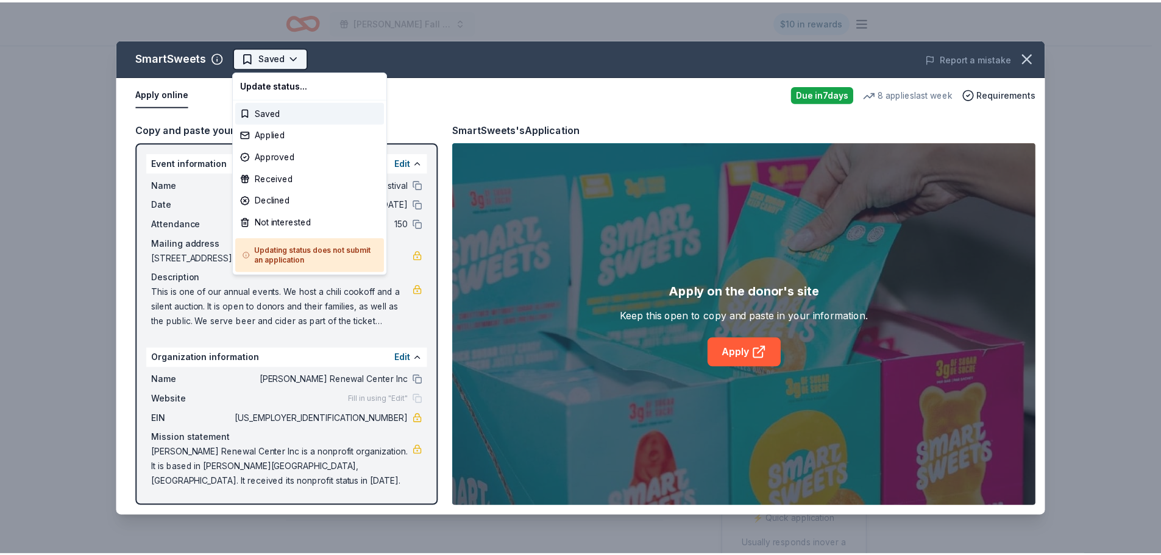
scroll to position [0, 0]
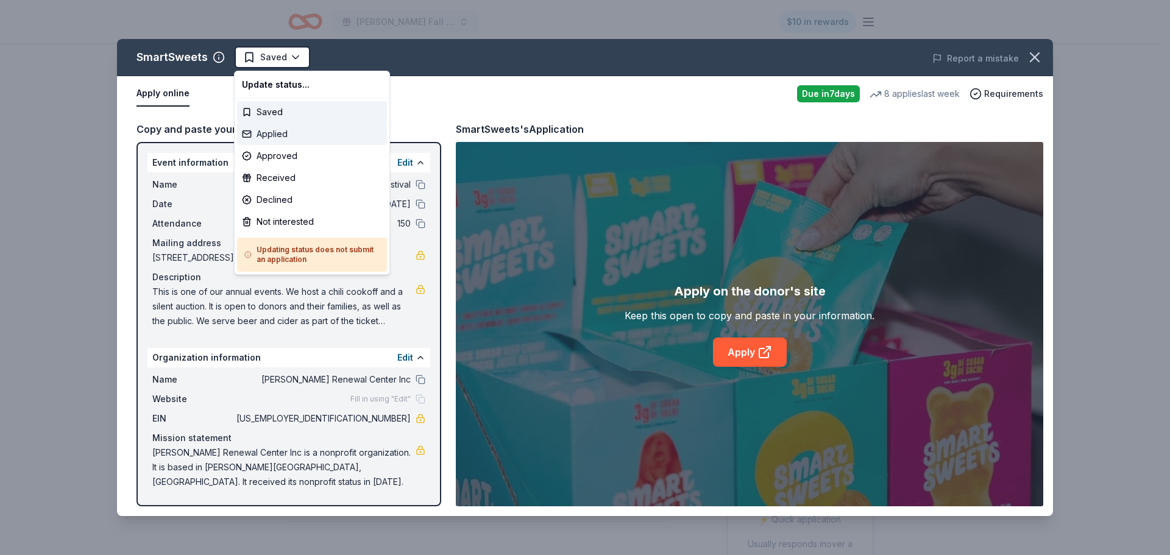
click at [286, 137] on div "Applied" at bounding box center [312, 134] width 150 height 22
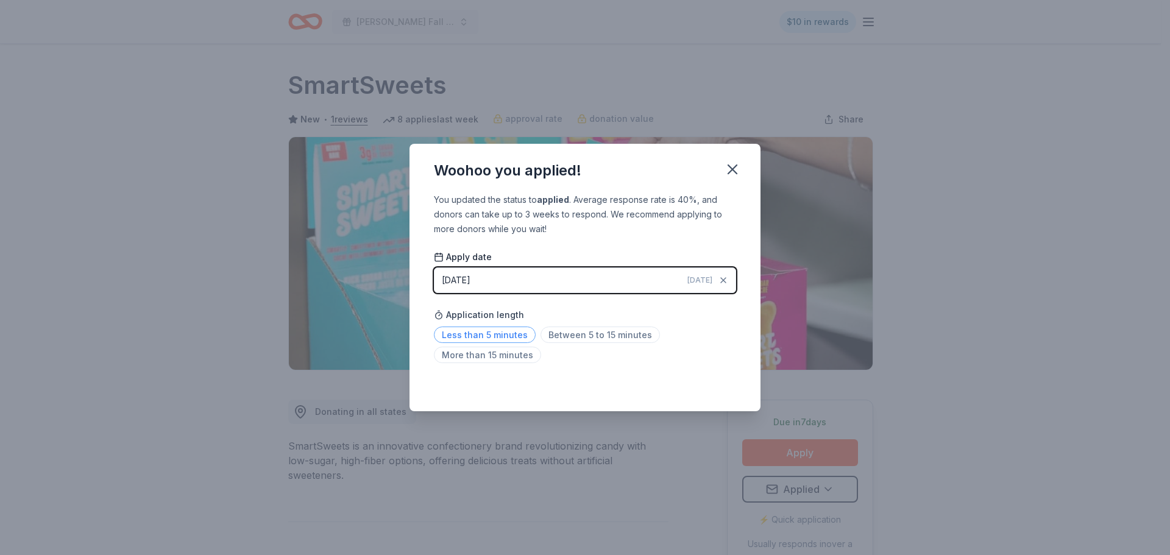
click at [483, 337] on span "Less than 5 minutes" at bounding box center [485, 335] width 102 height 16
click at [727, 169] on icon "button" at bounding box center [732, 169] width 17 height 17
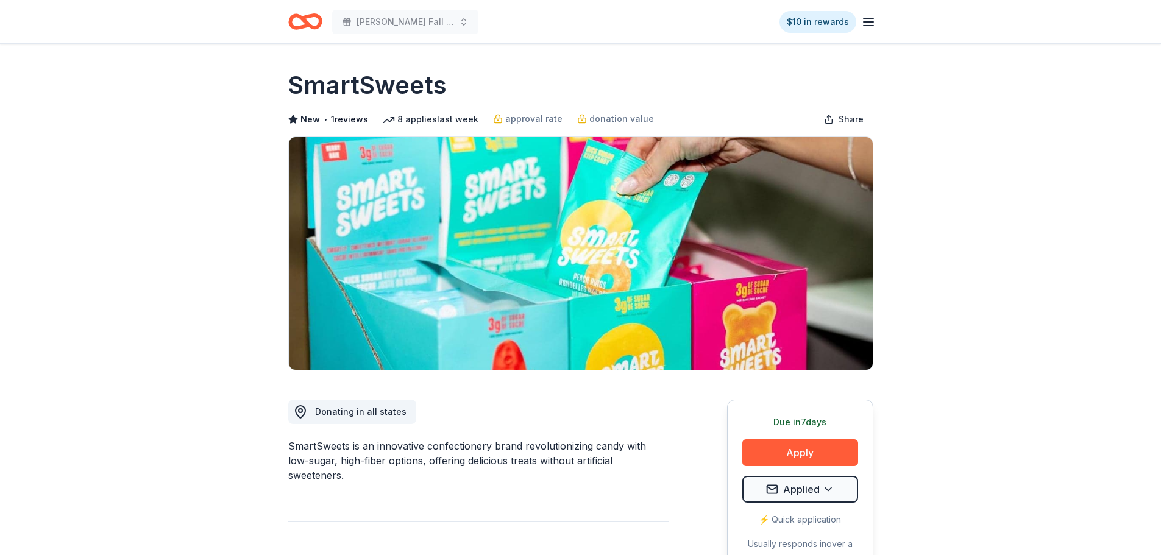
click at [302, 22] on icon "Home" at bounding box center [305, 21] width 34 height 29
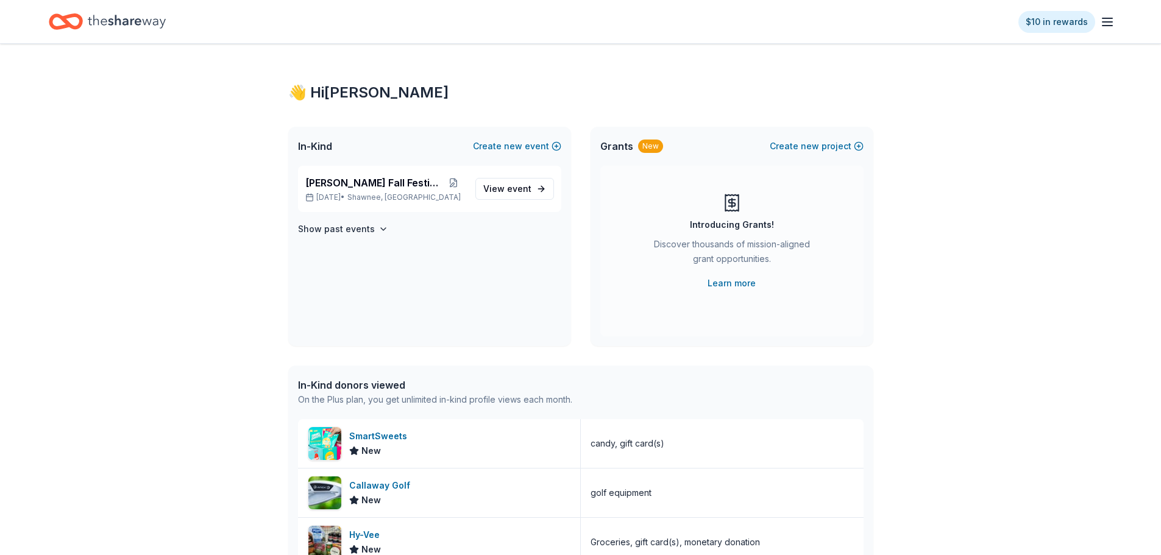
click at [63, 31] on icon "Home" at bounding box center [66, 21] width 34 height 29
click at [146, 24] on icon "Home" at bounding box center [127, 21] width 78 height 25
click at [323, 188] on span "[PERSON_NAME] Fall Festival" at bounding box center [373, 182] width 136 height 15
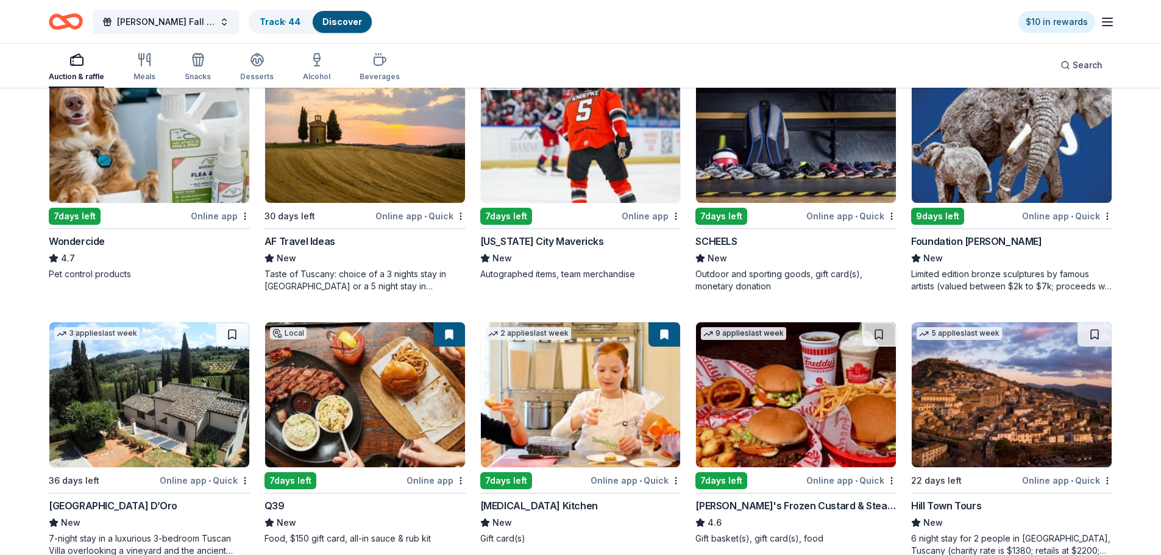
scroll to position [609, 0]
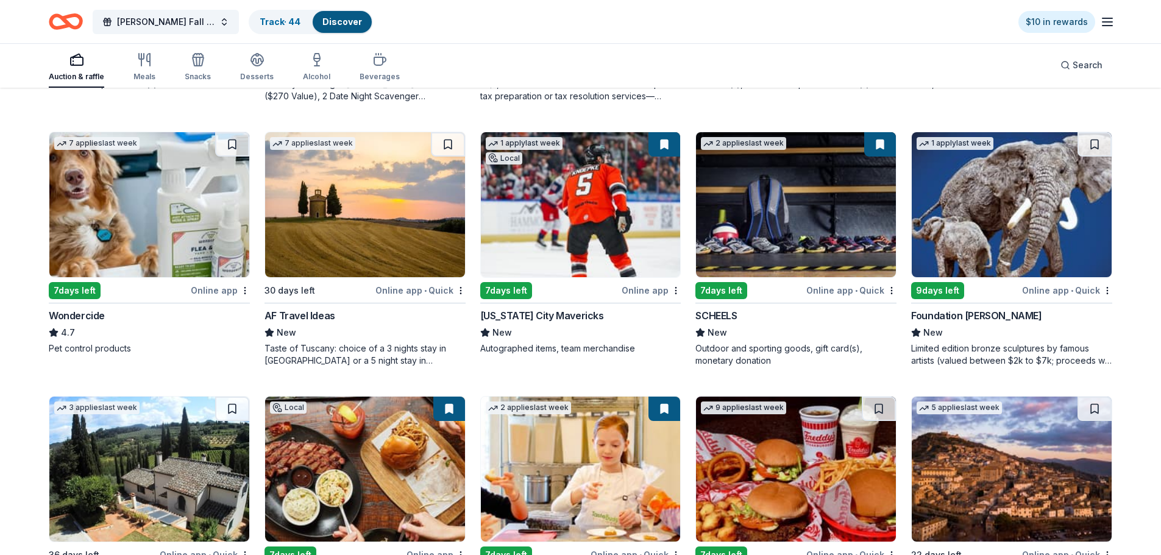
click at [819, 243] on img at bounding box center [796, 204] width 200 height 145
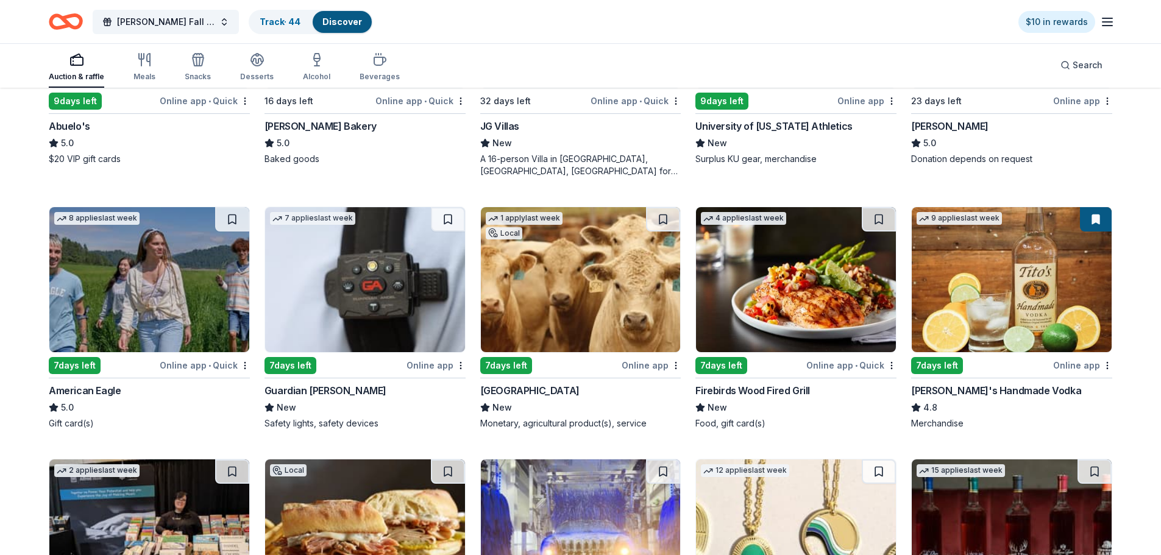
scroll to position [1604, 0]
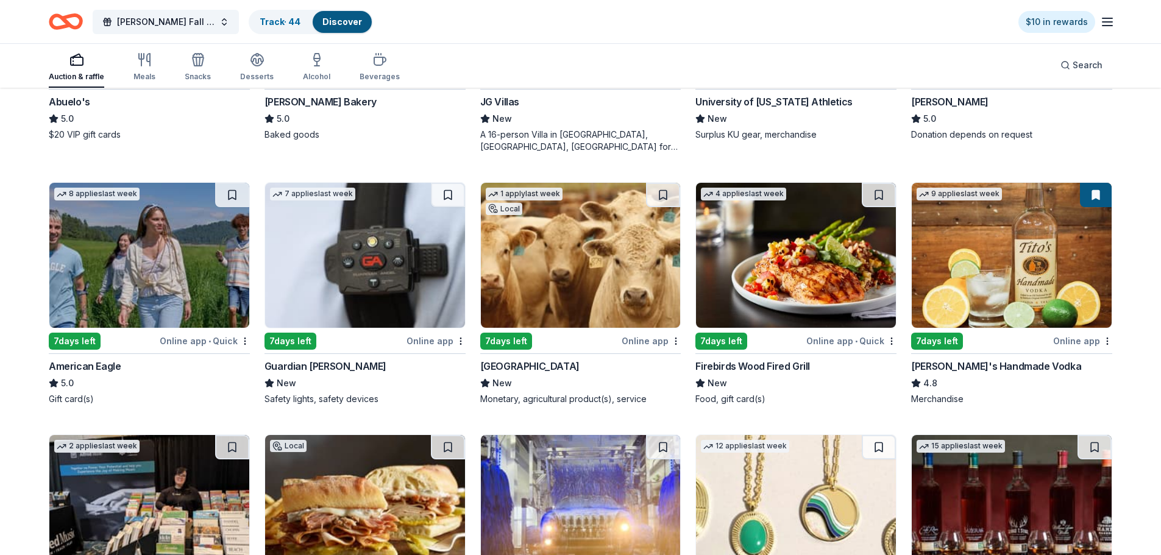
click at [1048, 269] on img at bounding box center [1011, 255] width 200 height 145
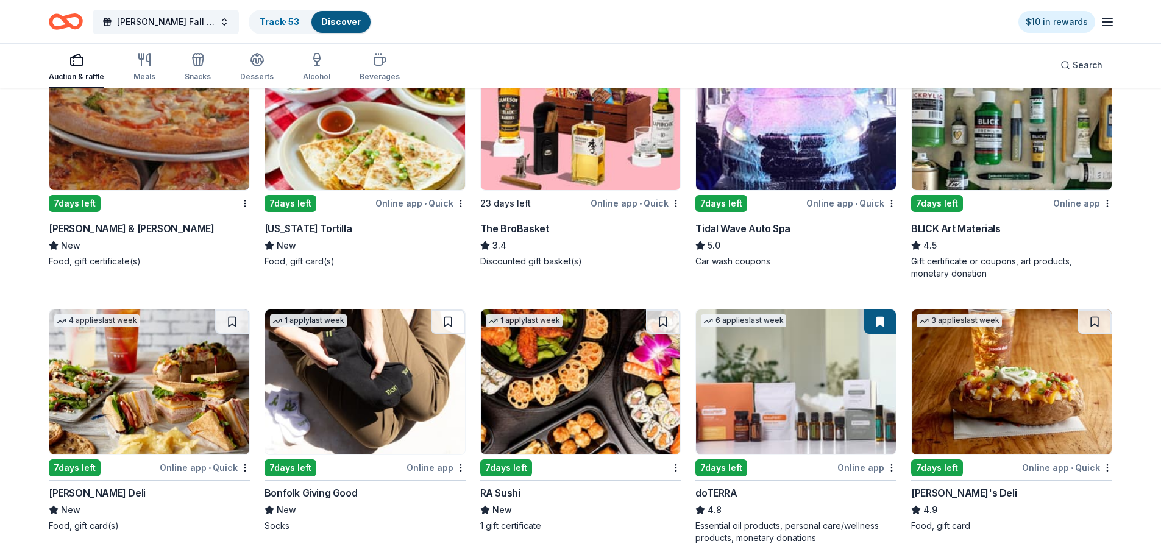
scroll to position [2291, 0]
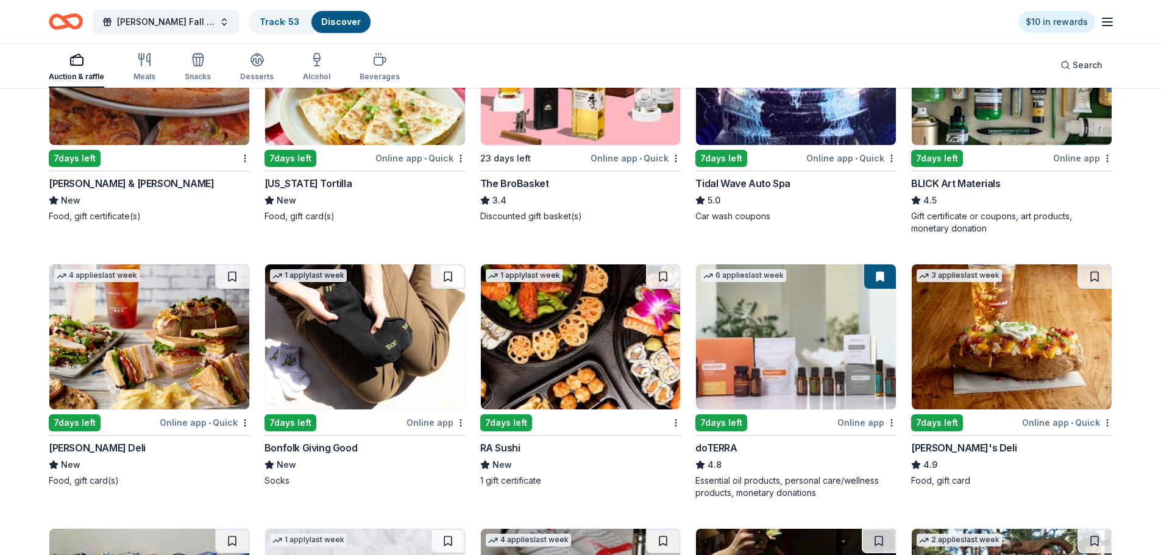
click at [152, 366] on img at bounding box center [149, 336] width 200 height 145
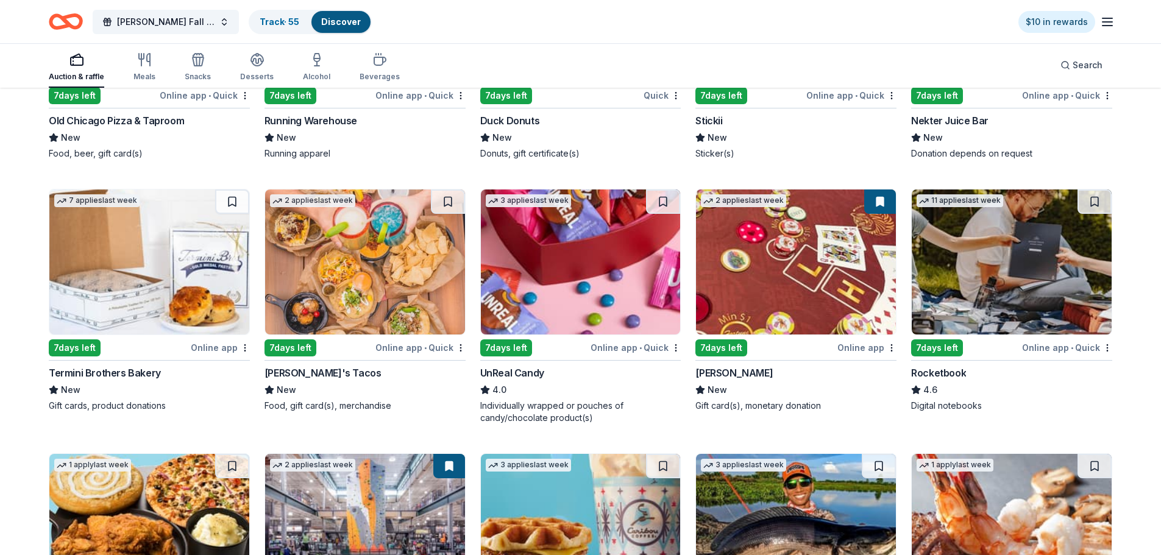
scroll to position [3142, 0]
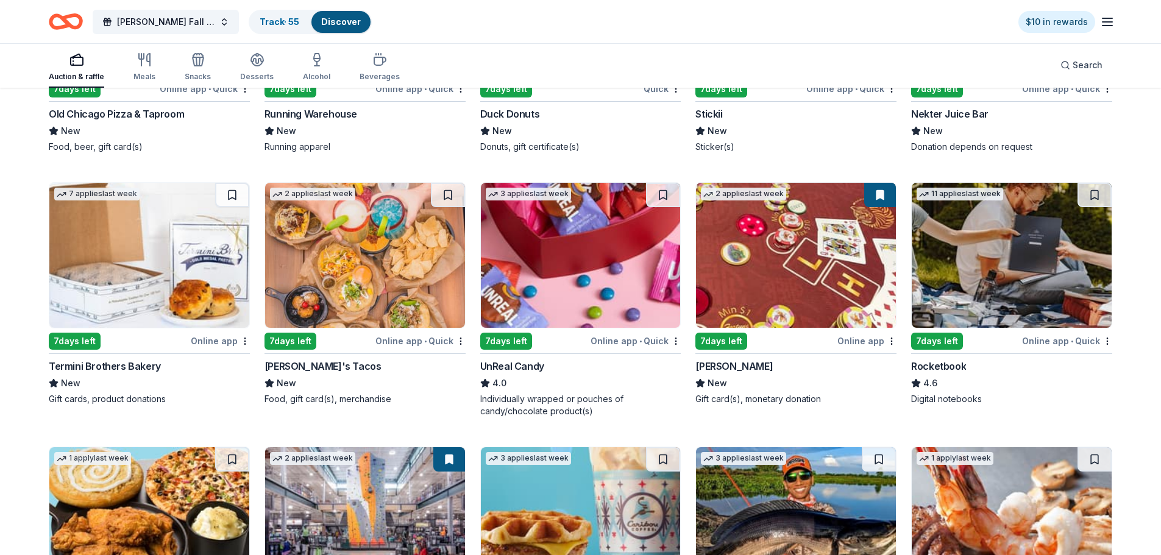
click at [583, 261] on img at bounding box center [581, 255] width 200 height 145
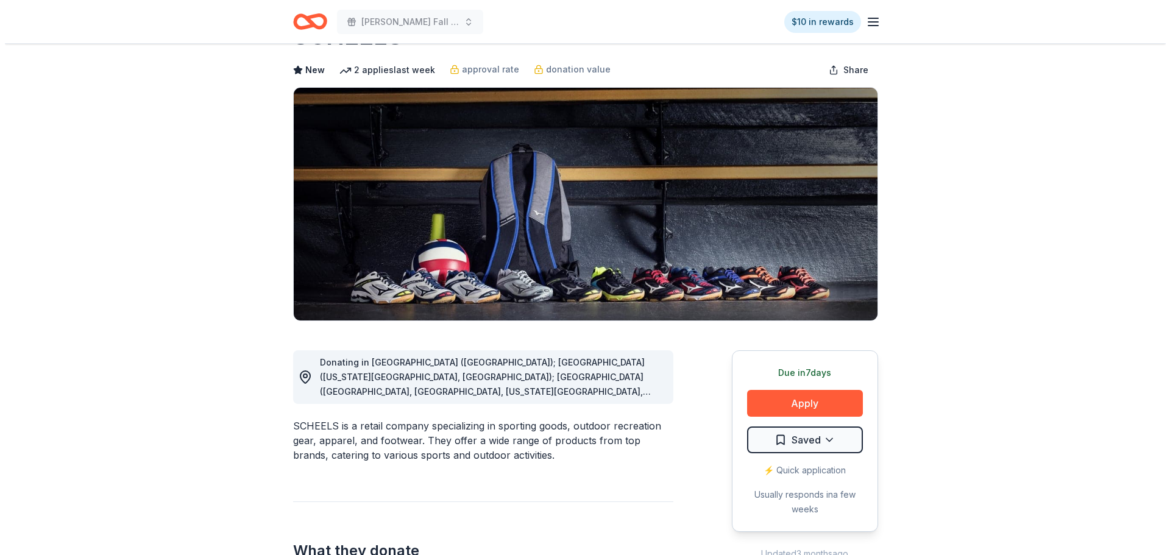
scroll to position [244, 0]
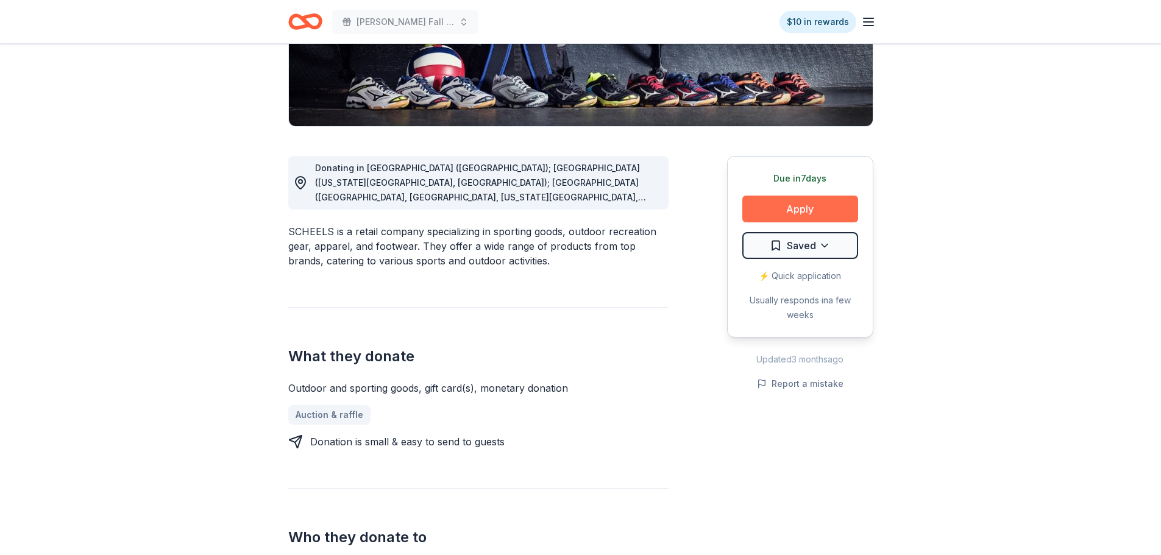
click at [813, 202] on button "Apply" at bounding box center [800, 209] width 116 height 27
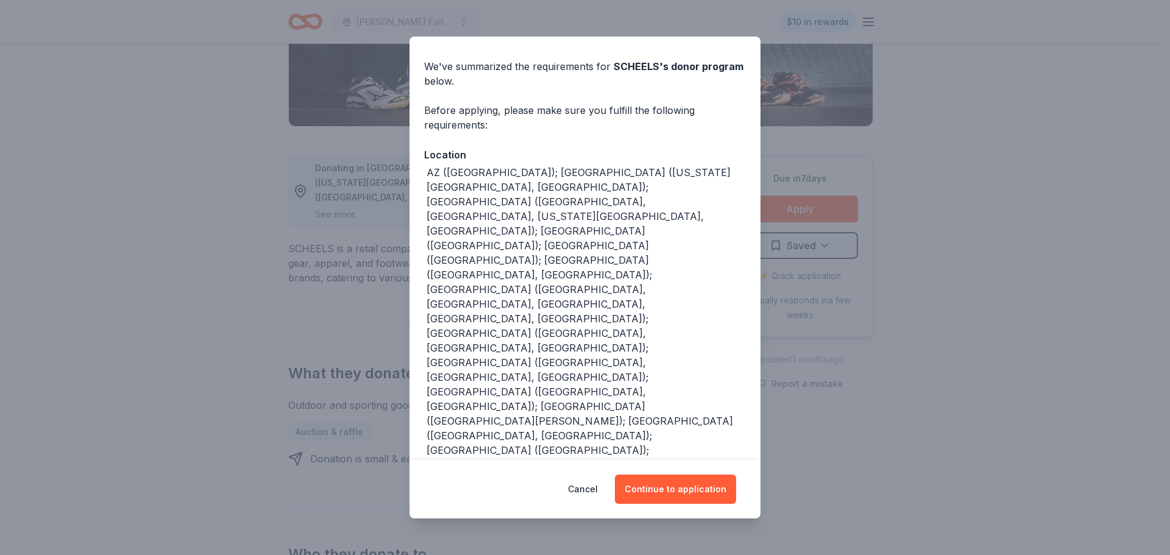
scroll to position [0, 0]
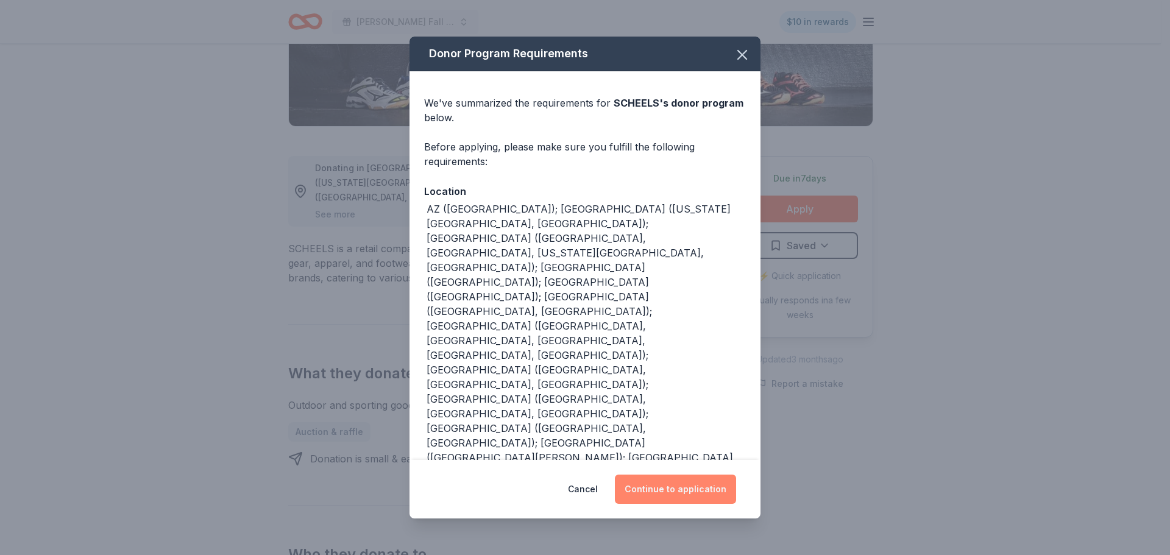
click at [684, 493] on button "Continue to application" at bounding box center [675, 489] width 121 height 29
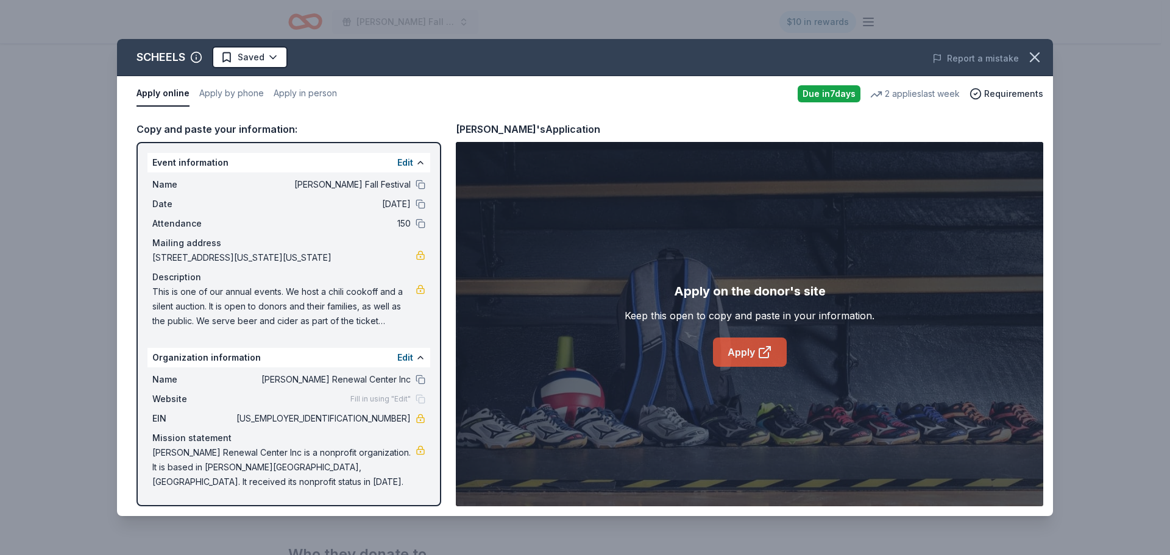
click at [767, 360] on link "Apply" at bounding box center [750, 352] width 74 height 29
click at [282, 330] on div "Name [PERSON_NAME] Fall Festival Date [DATE] Attendance 150 Mailing address [ST…" at bounding box center [288, 252] width 283 height 161
click at [281, 327] on span "This is one of our annual events. We host a chili cookoff and a silent auction.…" at bounding box center [283, 307] width 263 height 44
drag, startPoint x: 283, startPoint y: 321, endPoint x: 339, endPoint y: 309, distance: 57.8
click at [286, 320] on span "This is one of our annual events. We host a chili cookoff and a silent auction.…" at bounding box center [283, 307] width 263 height 44
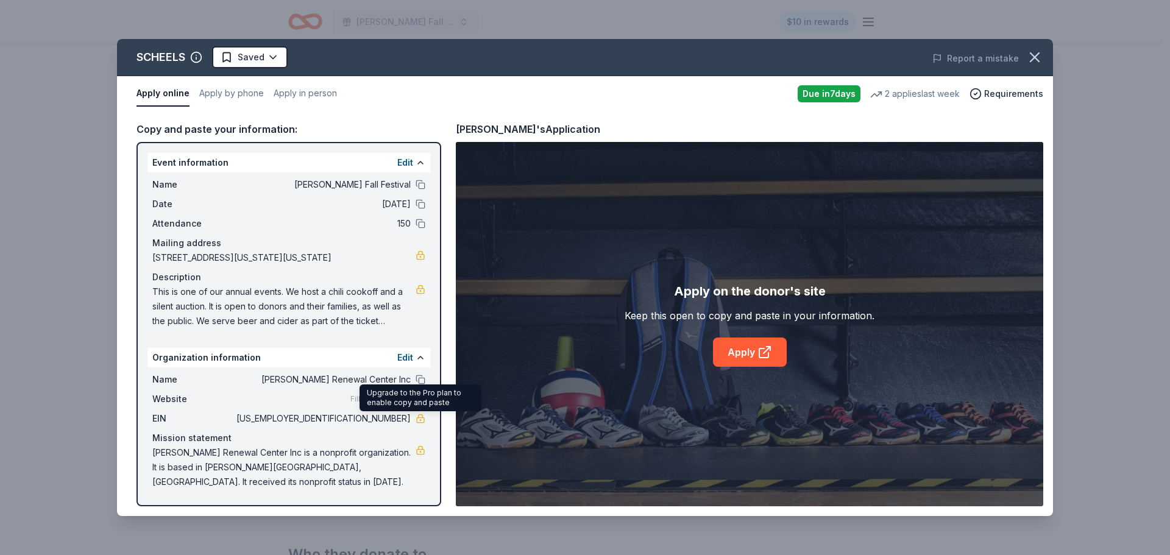
drag, startPoint x: 359, startPoint y: 415, endPoint x: 543, endPoint y: 398, distance: 184.8
click at [511, 409] on div "Copy and paste your information: Event information Edit Name [PERSON_NAME] Fall…" at bounding box center [585, 313] width 936 height 405
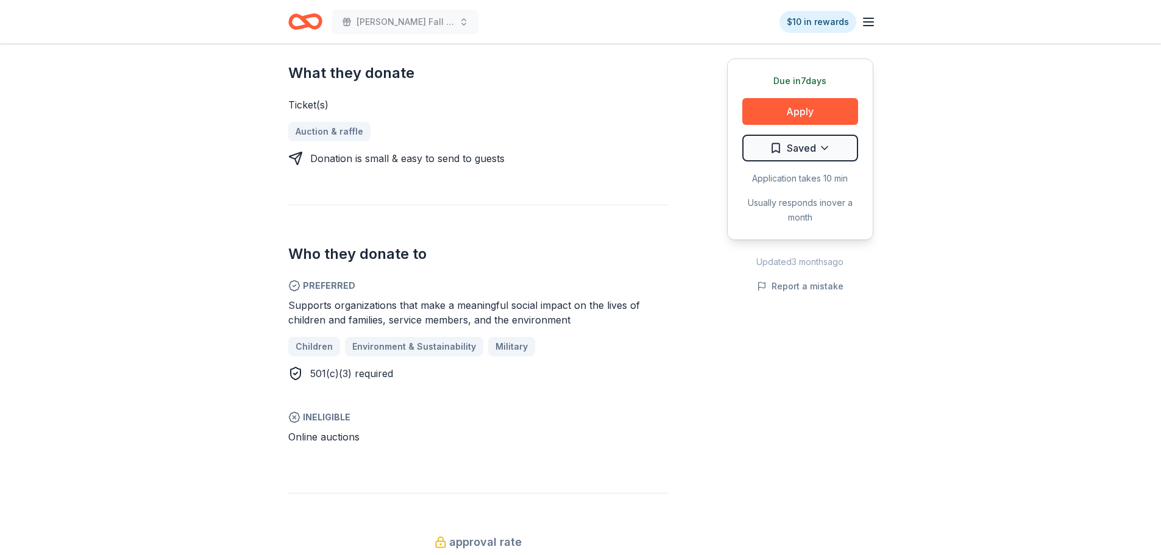
scroll to position [487, 0]
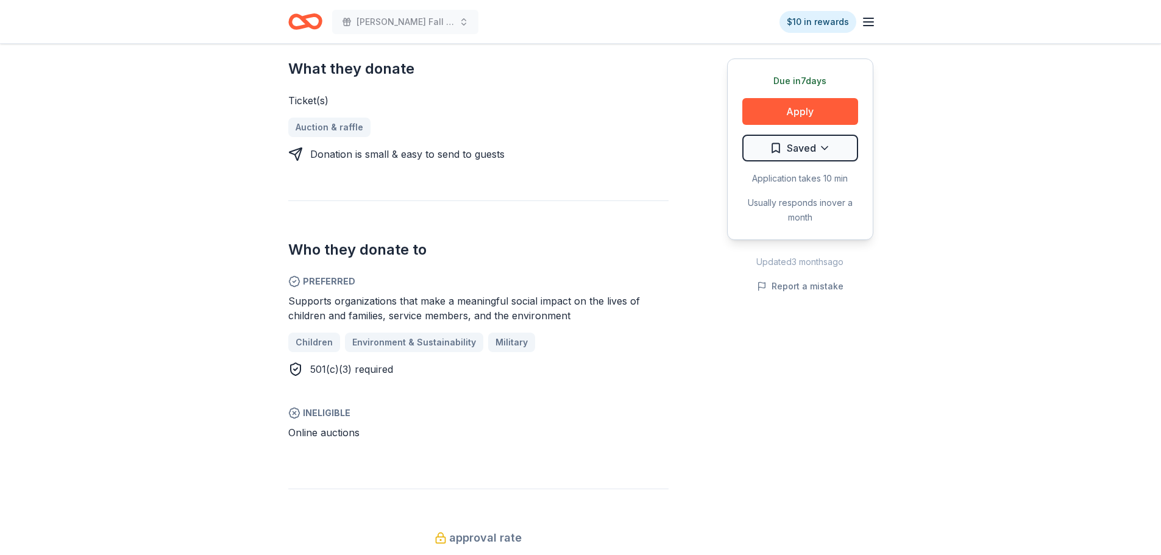
click at [289, 411] on icon at bounding box center [294, 413] width 10 height 10
click at [294, 413] on line at bounding box center [293, 413] width 3 height 3
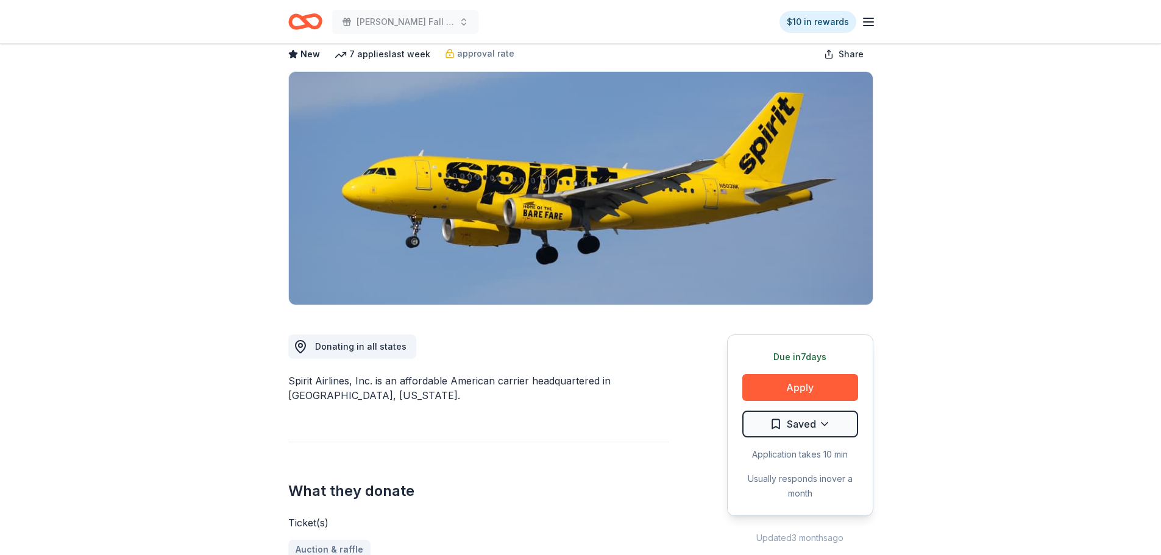
scroll to position [0, 0]
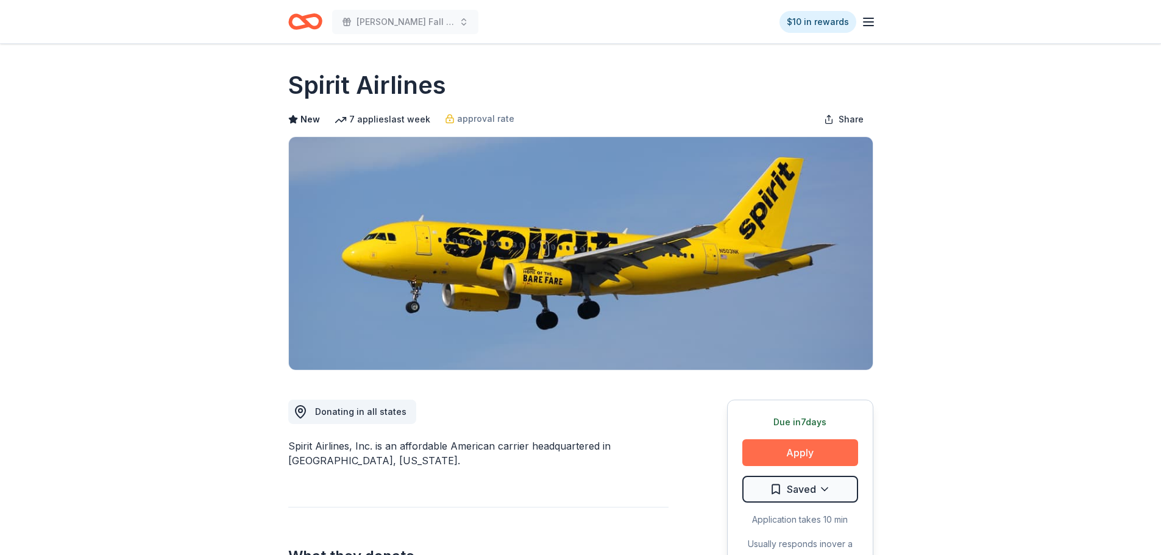
click at [815, 457] on button "Apply" at bounding box center [800, 452] width 116 height 27
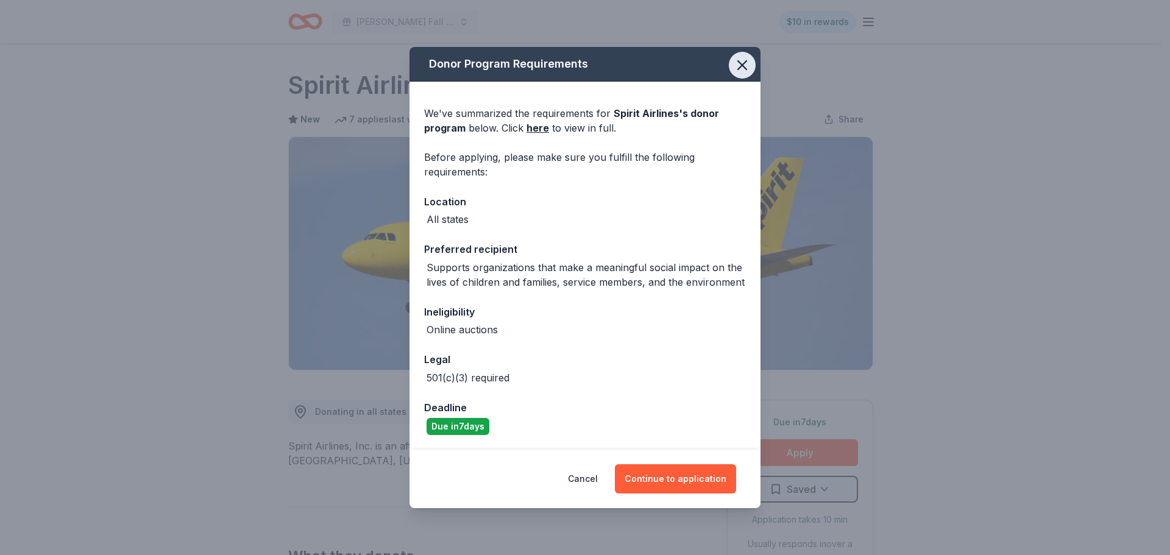
click at [743, 66] on icon "button" at bounding box center [742, 65] width 9 height 9
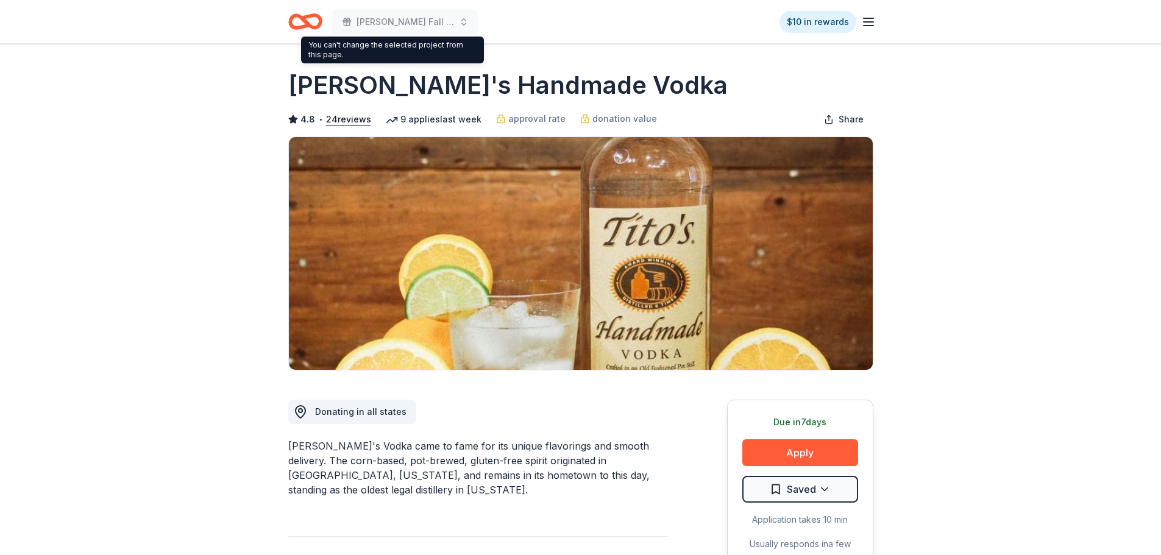
click at [317, 24] on icon "Home" at bounding box center [305, 21] width 34 height 29
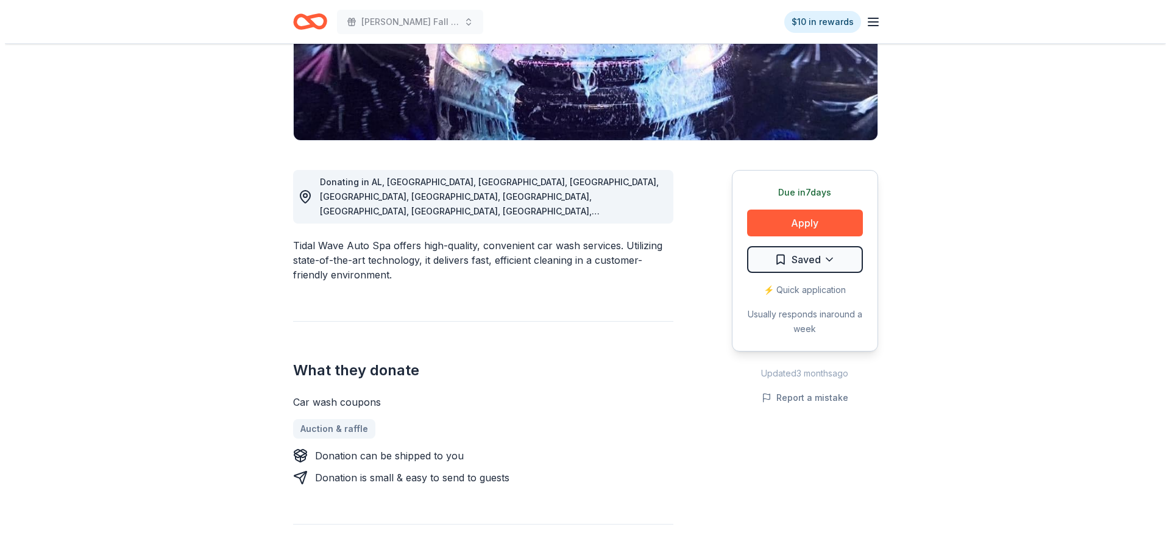
scroll to position [244, 0]
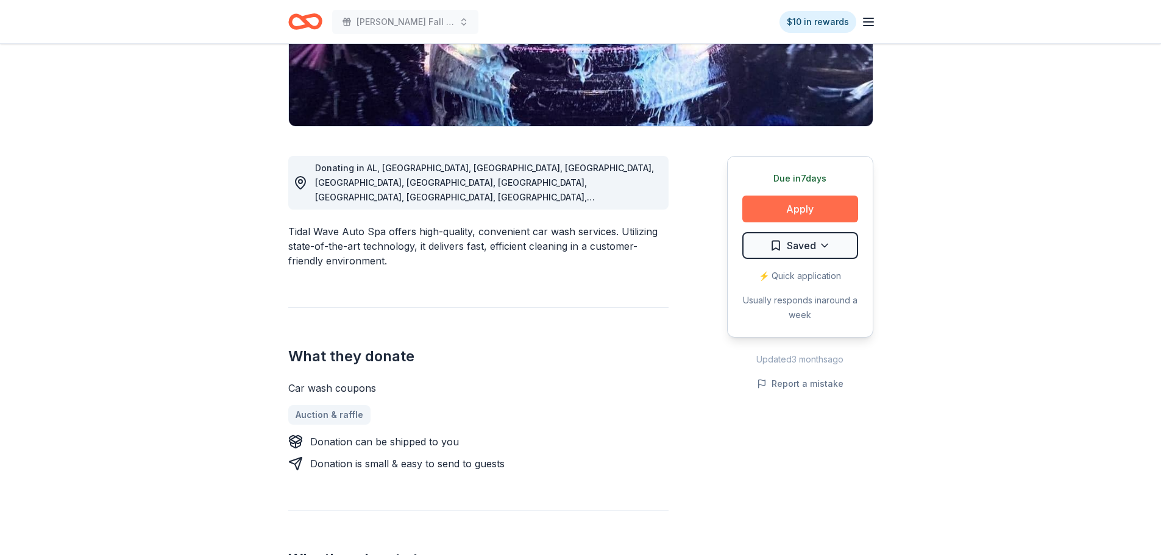
click at [810, 200] on button "Apply" at bounding box center [800, 209] width 116 height 27
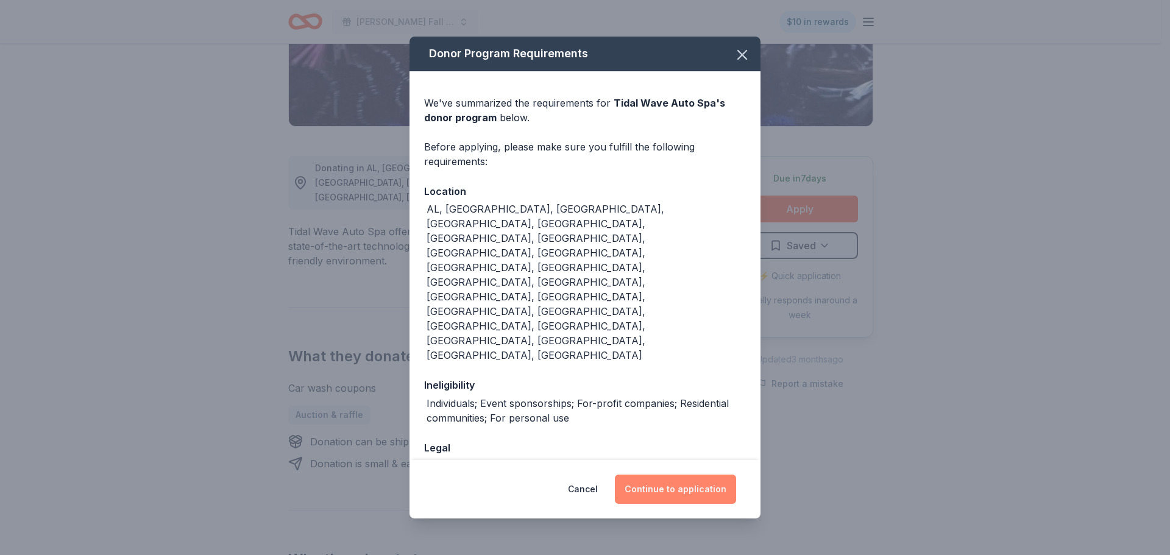
click at [699, 475] on button "Continue to application" at bounding box center [675, 489] width 121 height 29
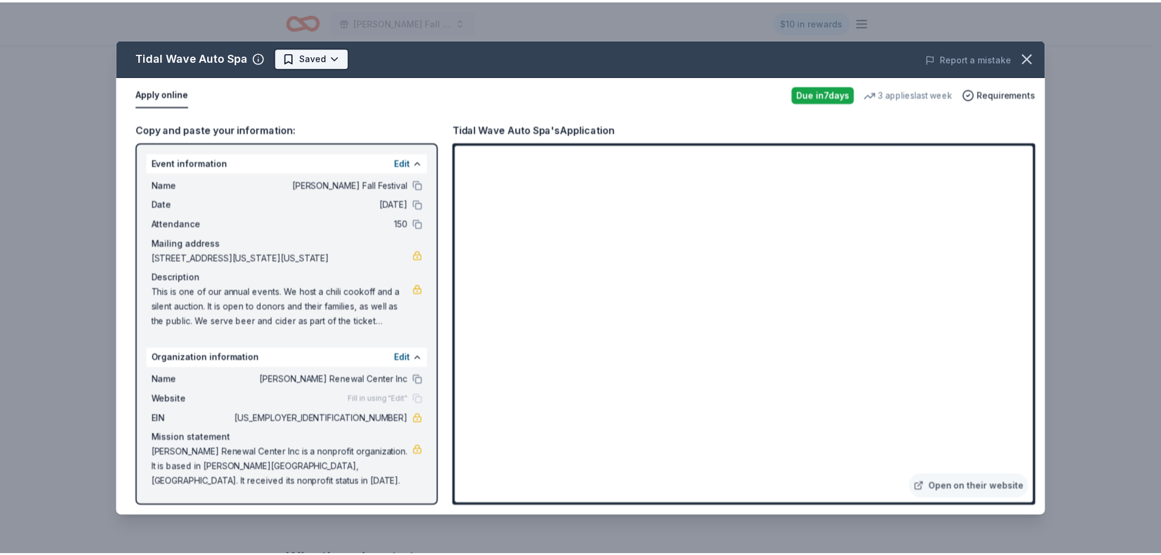
scroll to position [0, 0]
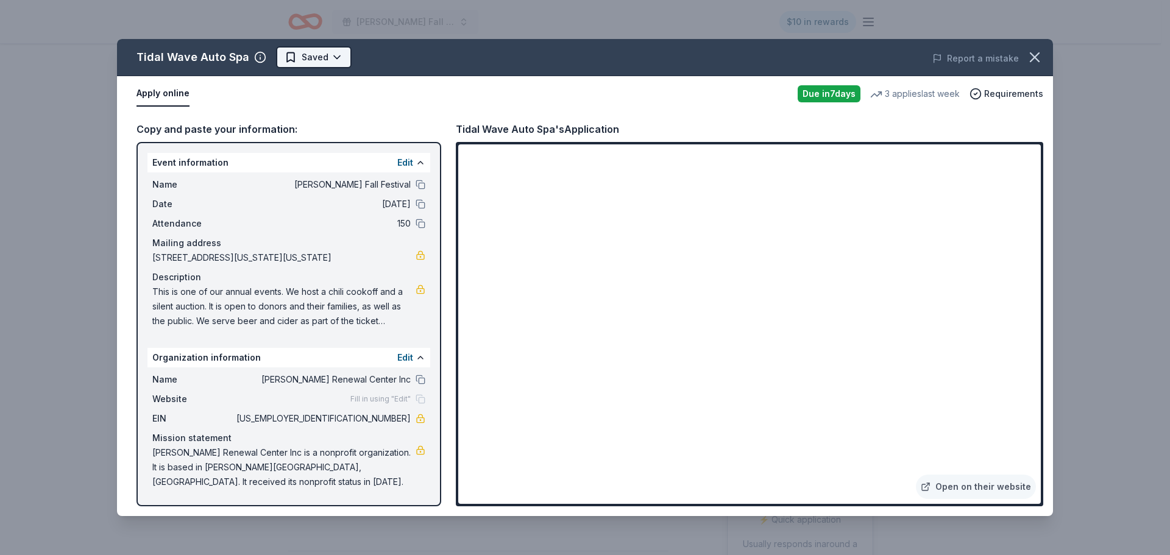
click at [321, 53] on html "Hollis Fall Festival $10 in rewards Due in 7 days Share Tidal Wave Auto Spa 5.0…" at bounding box center [585, 277] width 1170 height 555
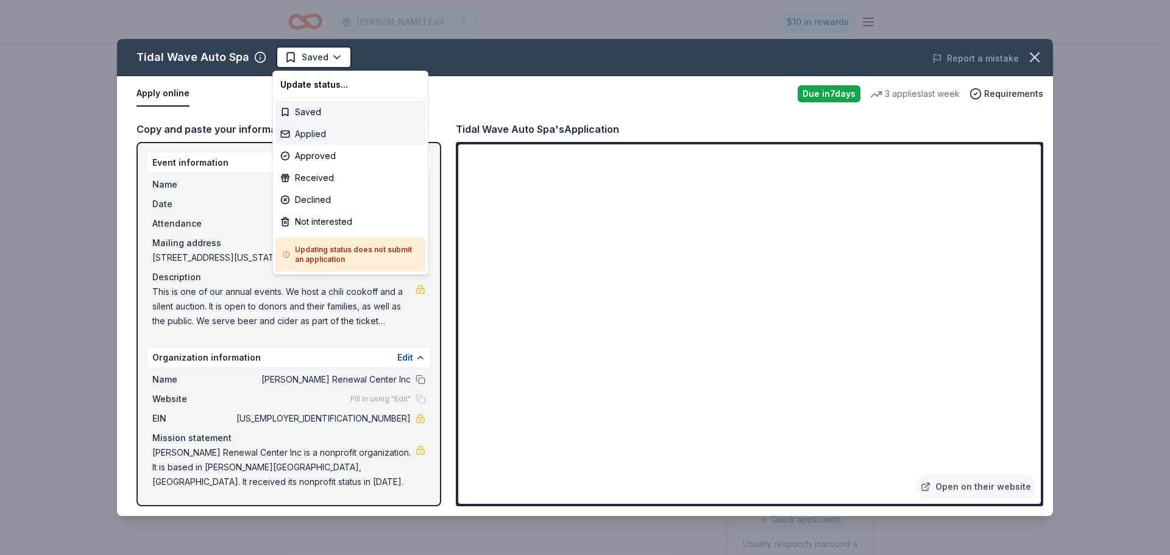
click at [317, 135] on div "Applied" at bounding box center [350, 134] width 150 height 22
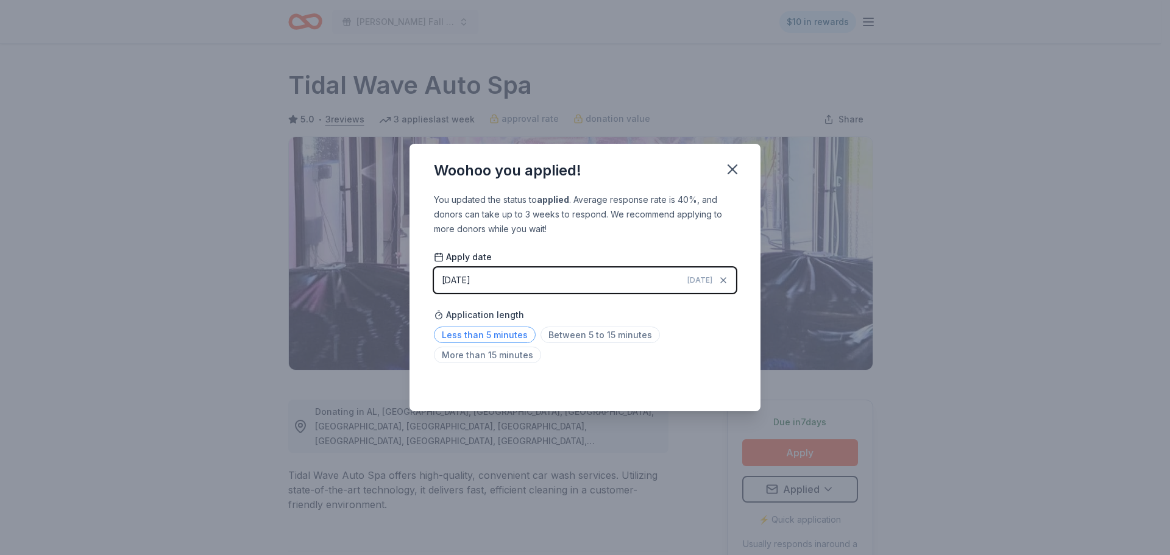
click at [510, 338] on span "Less than 5 minutes" at bounding box center [485, 335] width 102 height 16
click at [729, 168] on icon "button" at bounding box center [732, 169] width 17 height 17
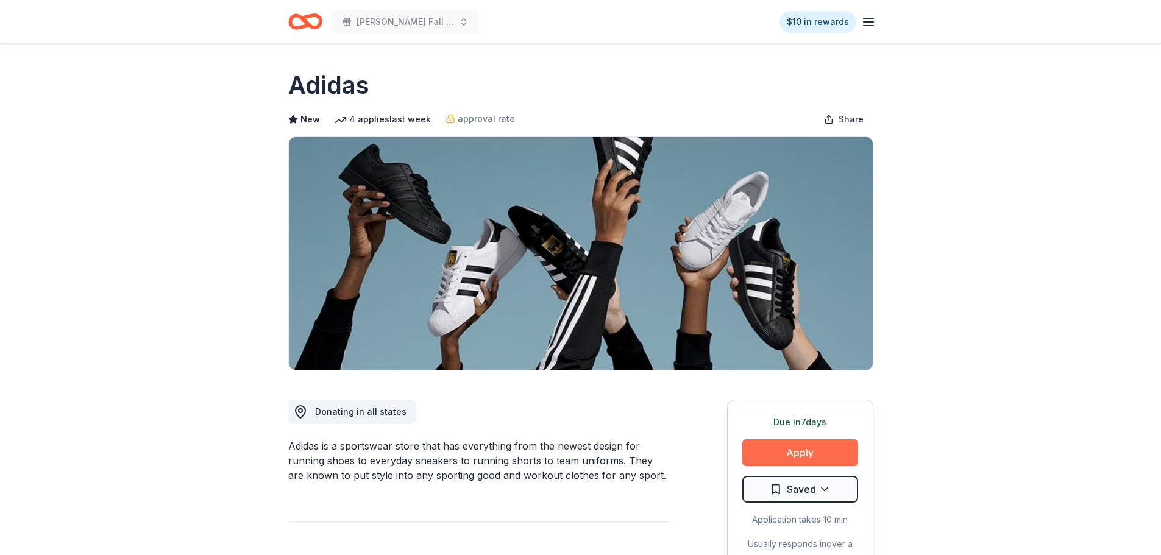
click at [803, 450] on button "Apply" at bounding box center [800, 452] width 116 height 27
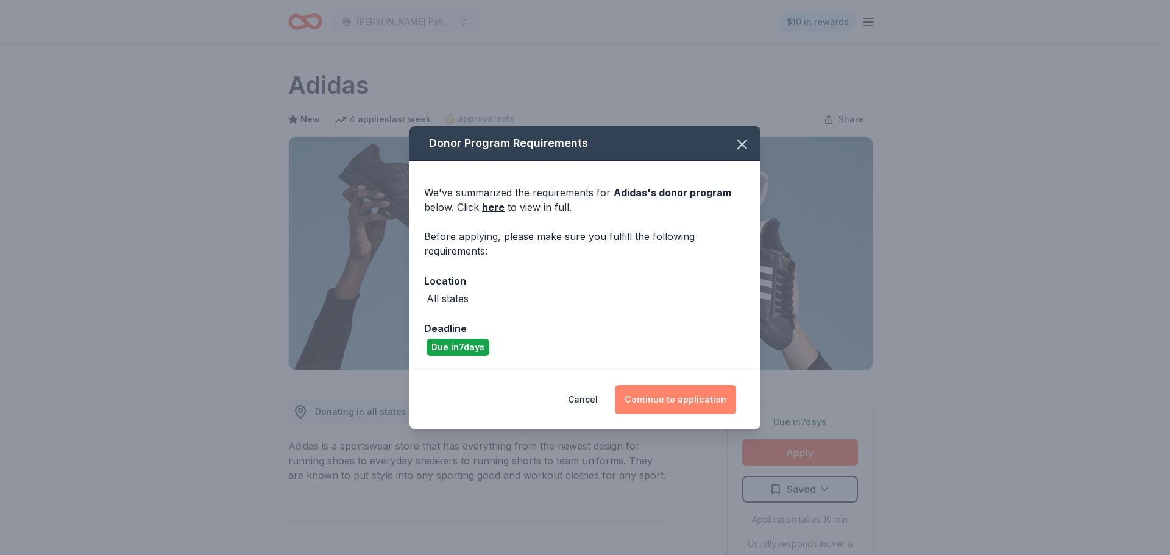
click at [673, 402] on button "Continue to application" at bounding box center [675, 399] width 121 height 29
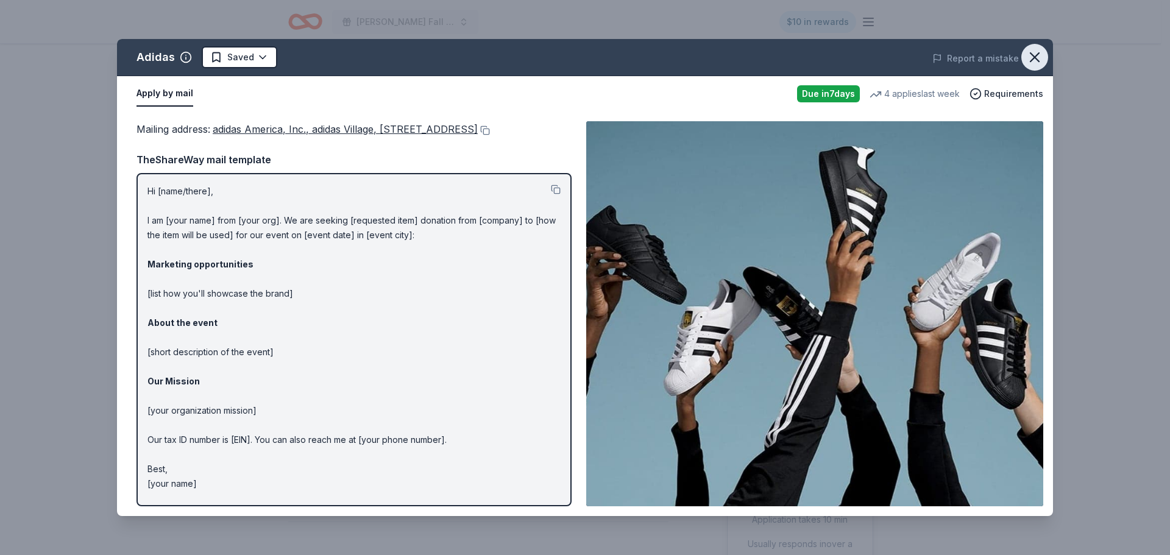
click at [1031, 61] on icon "button" at bounding box center [1034, 57] width 9 height 9
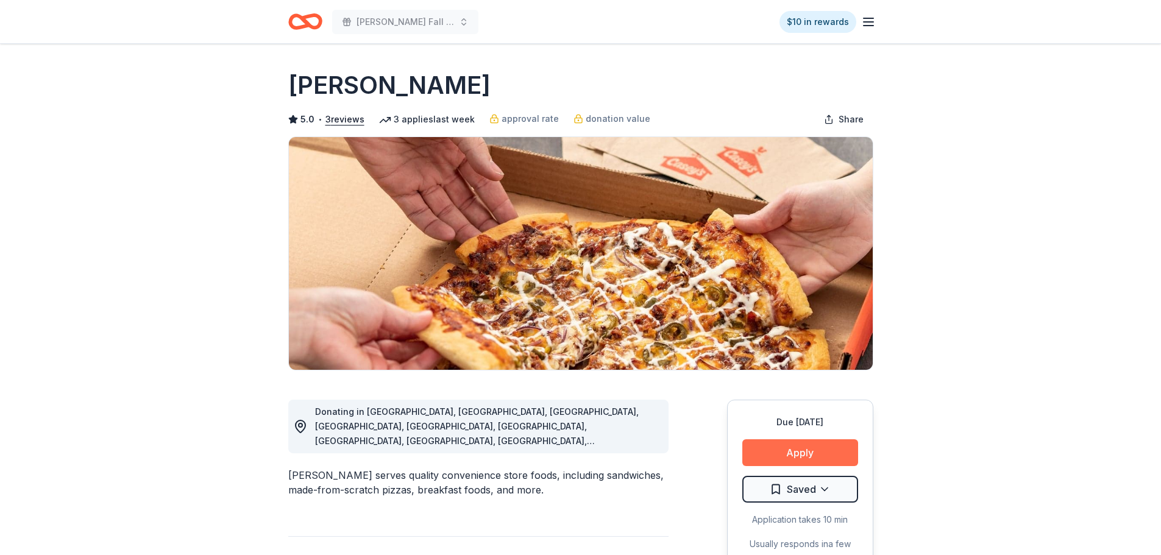
click at [796, 451] on button "Apply" at bounding box center [800, 452] width 116 height 27
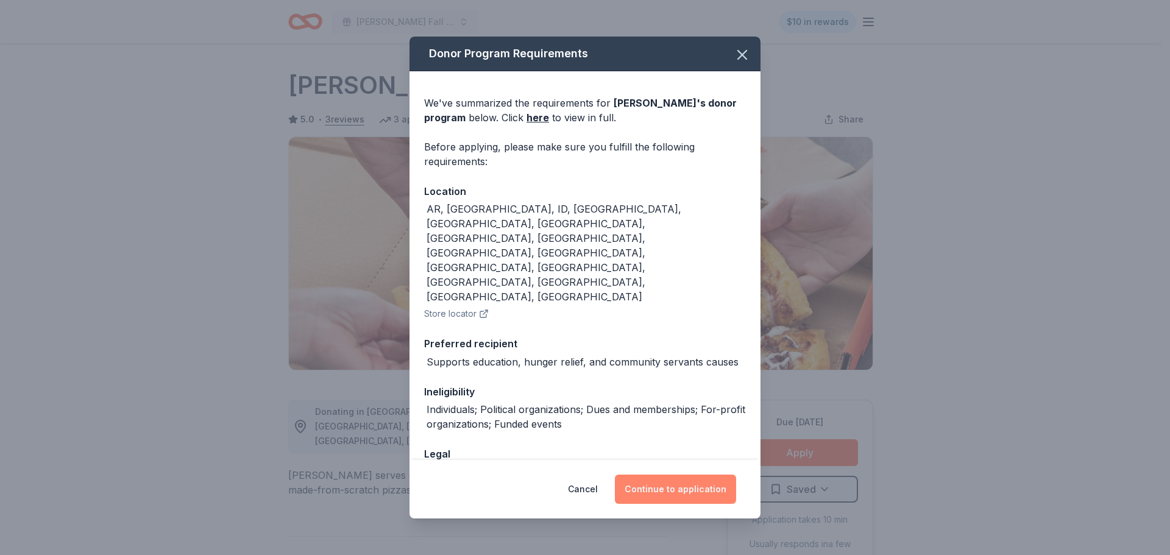
click at [695, 480] on button "Continue to application" at bounding box center [675, 489] width 121 height 29
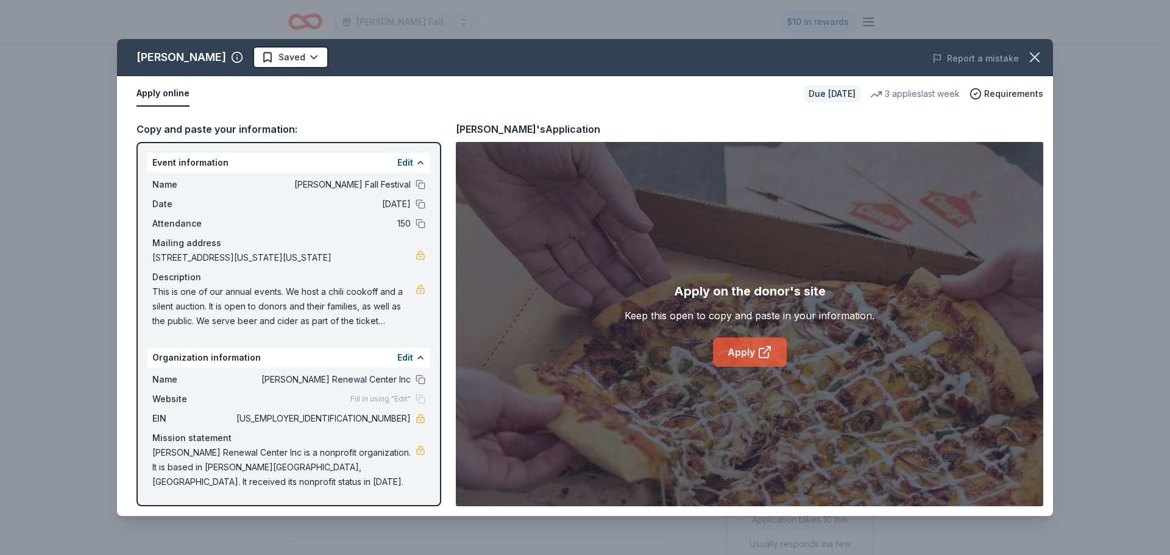
click at [743, 341] on link "Apply" at bounding box center [750, 352] width 74 height 29
click at [755, 348] on link "Apply" at bounding box center [750, 352] width 74 height 29
click at [235, 55] on html "Hollis Fall Festival $10 in rewards Due in 23 days Share Casey's 5.0 • 3 review…" at bounding box center [585, 277] width 1170 height 555
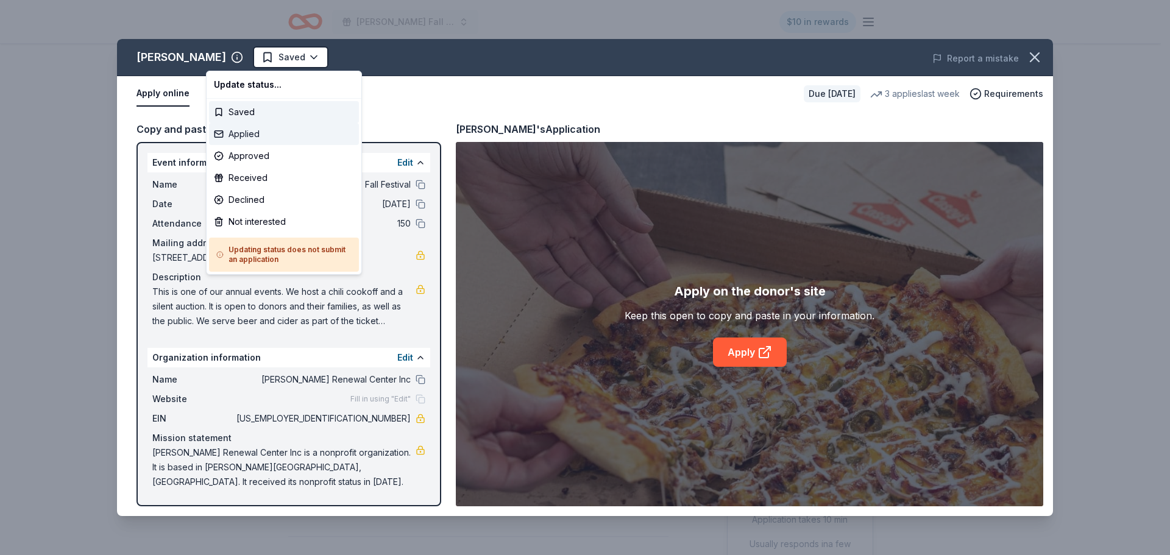
click at [255, 138] on div "Applied" at bounding box center [284, 134] width 150 height 22
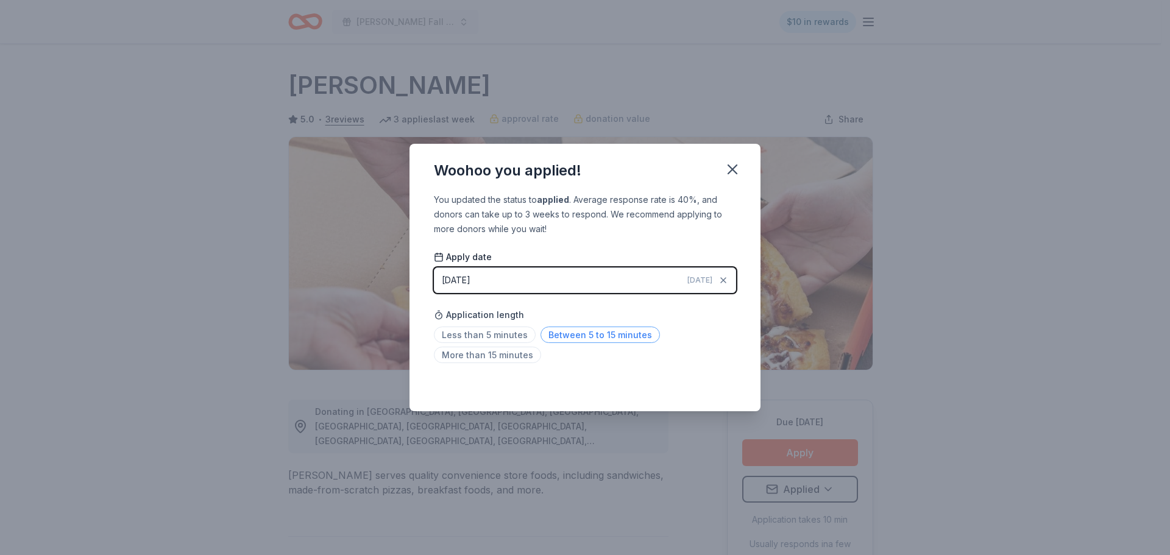
click at [564, 339] on span "Between 5 to 15 minutes" at bounding box center [599, 335] width 119 height 16
click at [731, 172] on icon "button" at bounding box center [732, 169] width 17 height 17
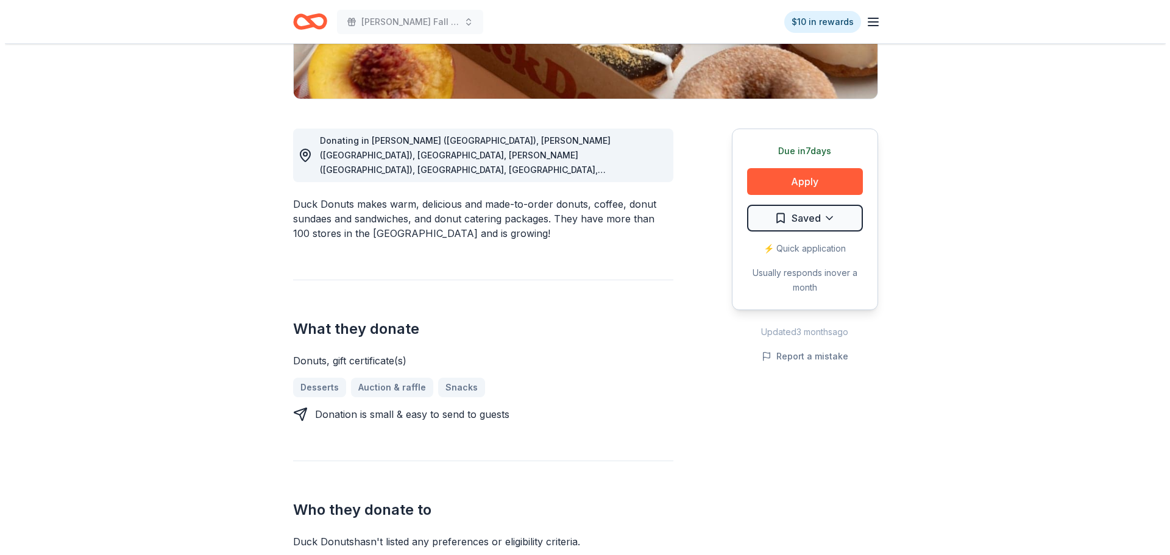
scroll to position [183, 0]
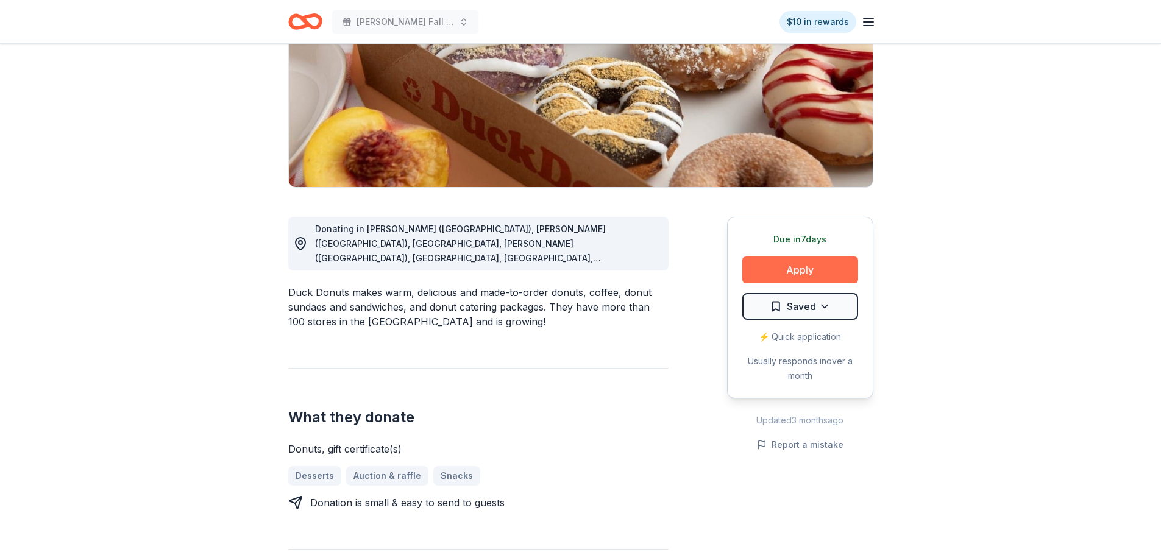
click at [816, 275] on button "Apply" at bounding box center [800, 269] width 116 height 27
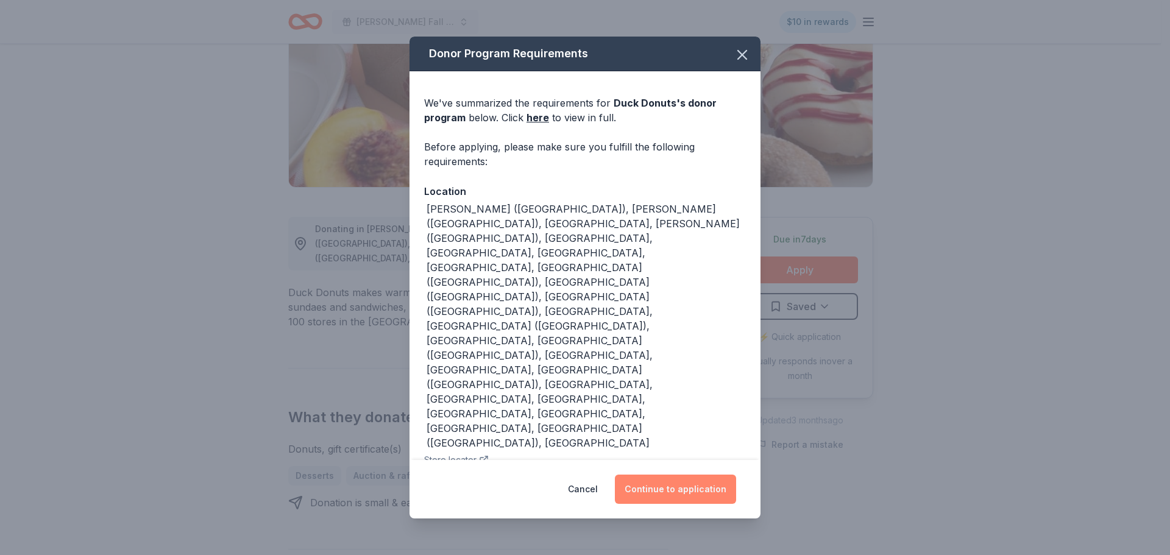
click at [687, 475] on button "Continue to application" at bounding box center [675, 489] width 121 height 29
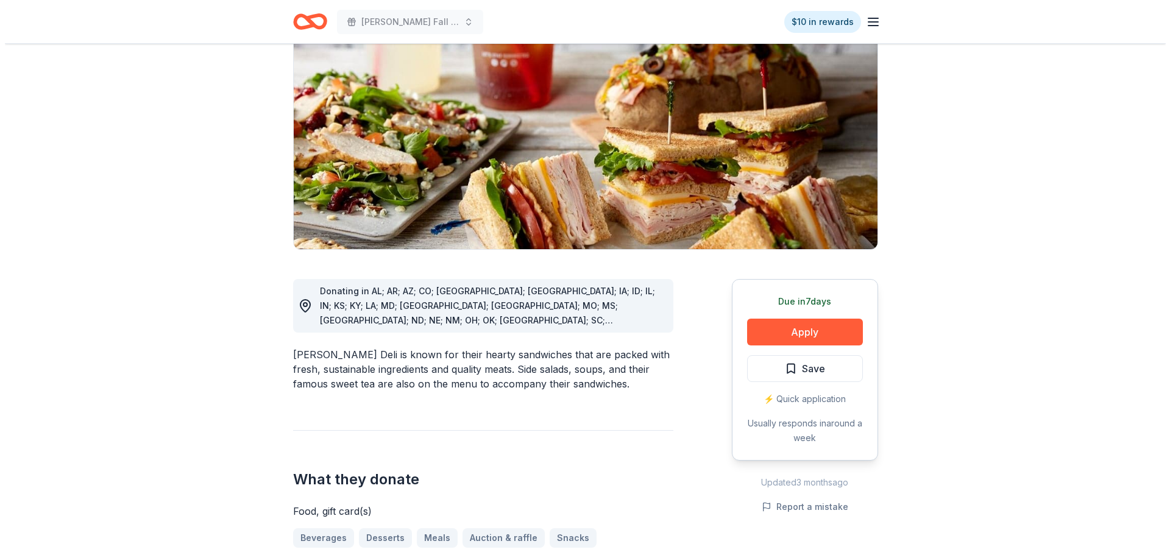
scroll to position [122, 0]
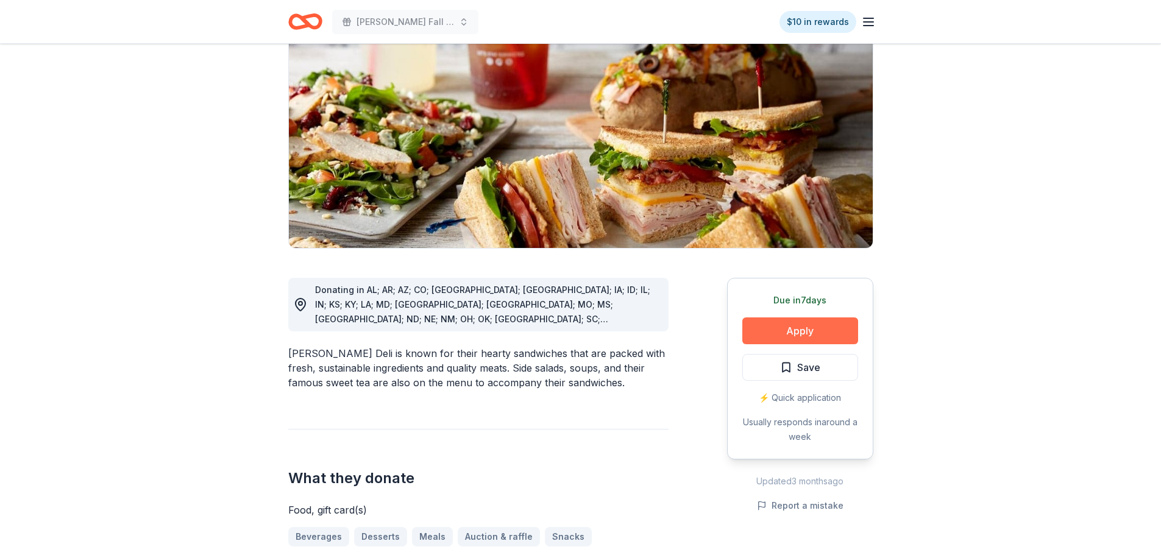
click at [794, 336] on button "Apply" at bounding box center [800, 330] width 116 height 27
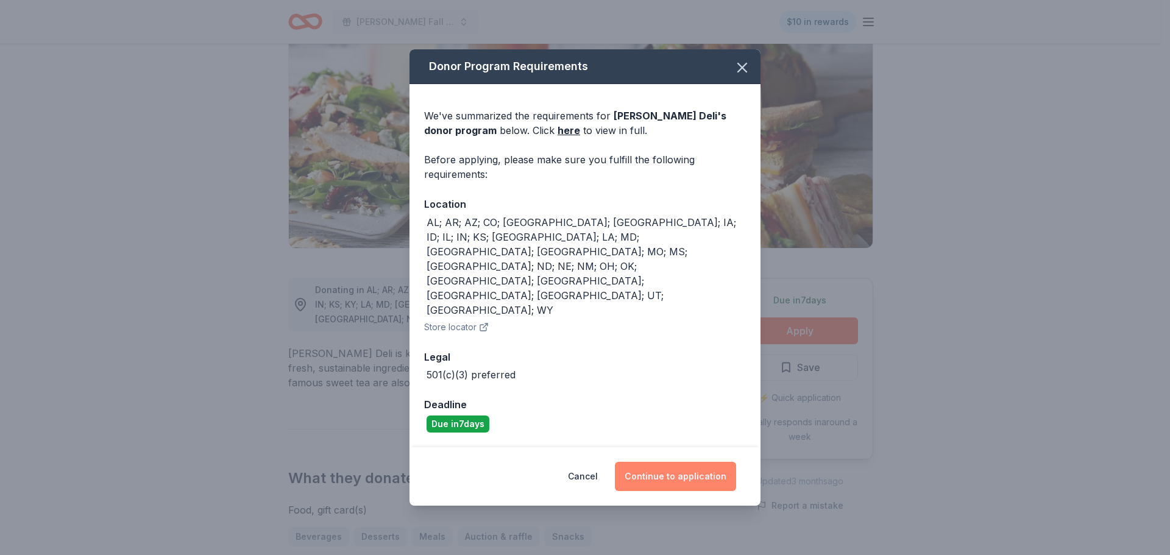
click at [710, 462] on button "Continue to application" at bounding box center [675, 476] width 121 height 29
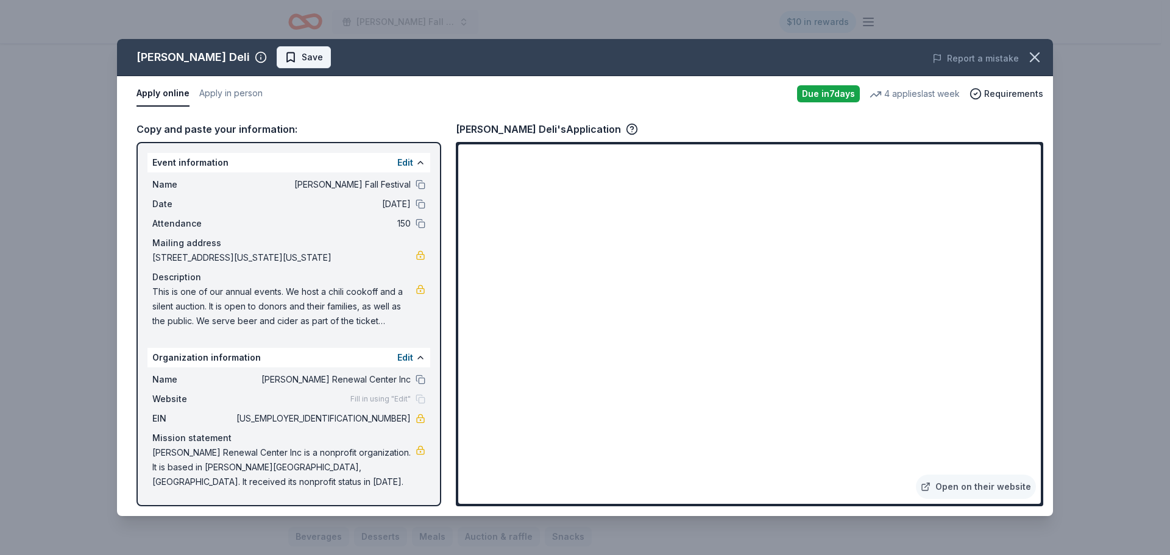
click at [302, 54] on span "Save" at bounding box center [312, 57] width 21 height 15
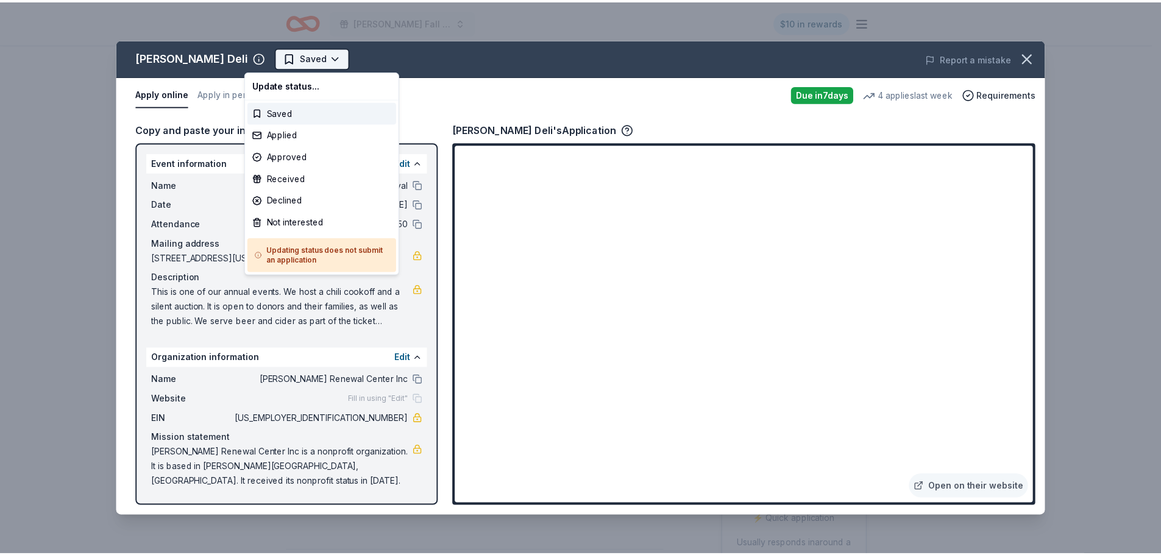
scroll to position [0, 0]
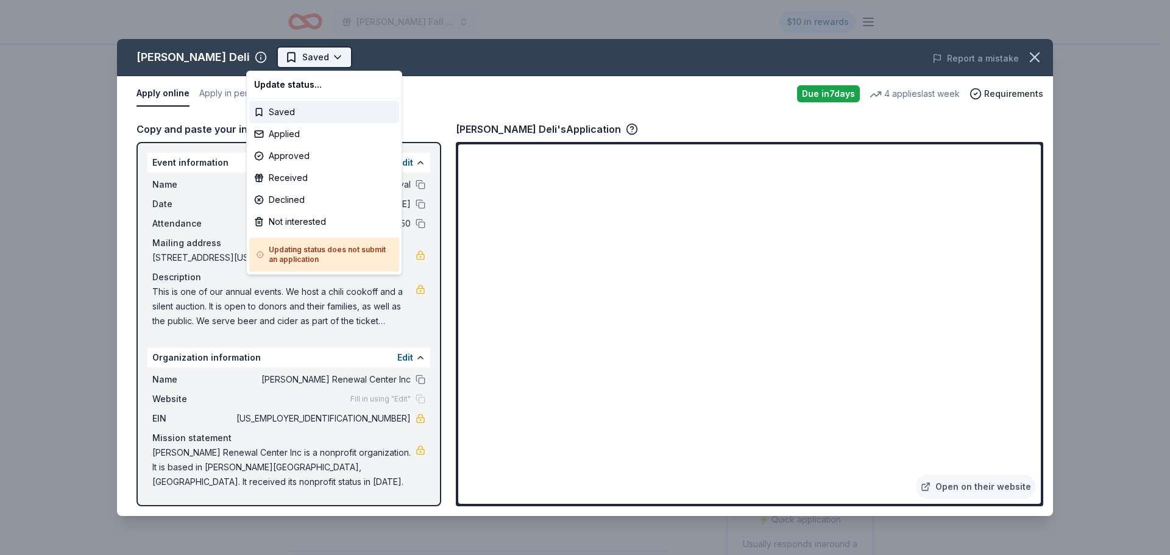
click at [303, 60] on html "Hollis Fall Festival $10 in rewards Due in 7 days Share McAlister's Deli New 4 …" at bounding box center [585, 277] width 1170 height 555
click at [298, 133] on div "Applied" at bounding box center [324, 134] width 150 height 22
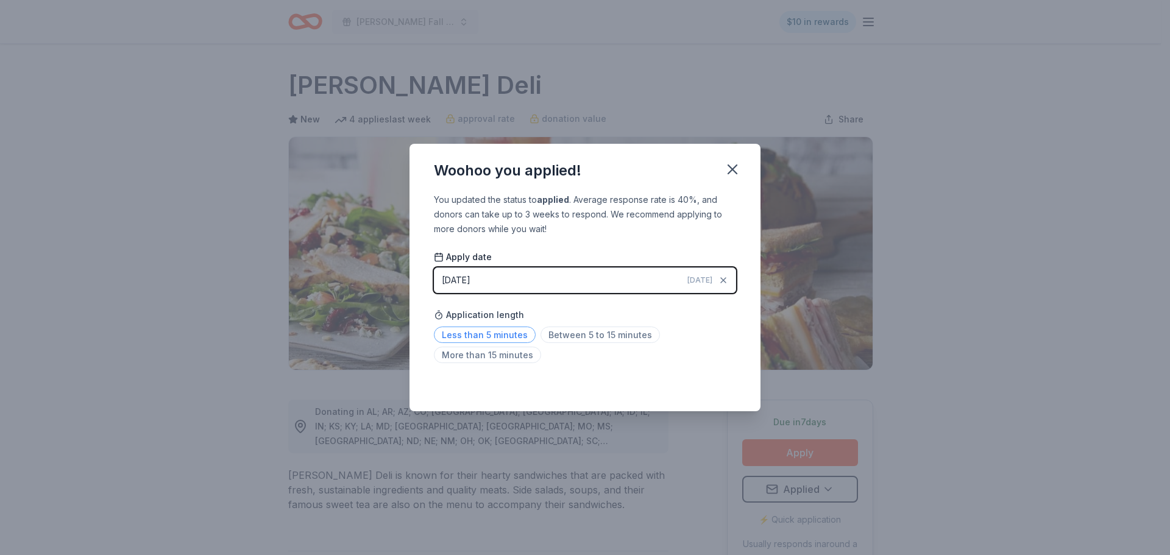
click at [495, 336] on span "Less than 5 minutes" at bounding box center [485, 335] width 102 height 16
click at [730, 166] on icon "button" at bounding box center [732, 169] width 9 height 9
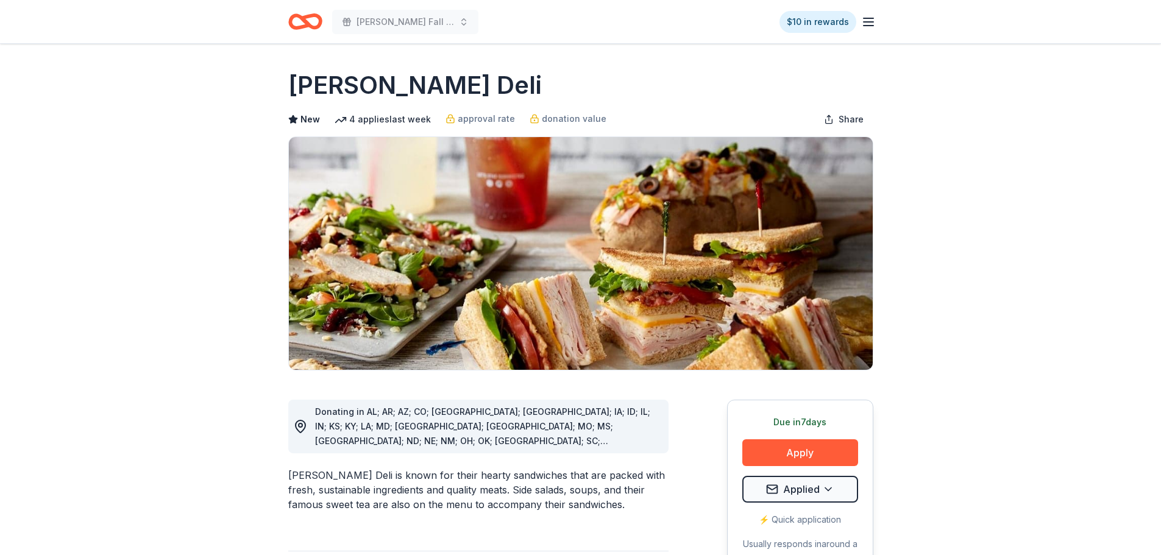
click at [286, 19] on div "Hollis Fall Festival $10 in rewards" at bounding box center [581, 21] width 624 height 43
click at [312, 26] on icon "Home" at bounding box center [310, 21] width 19 height 12
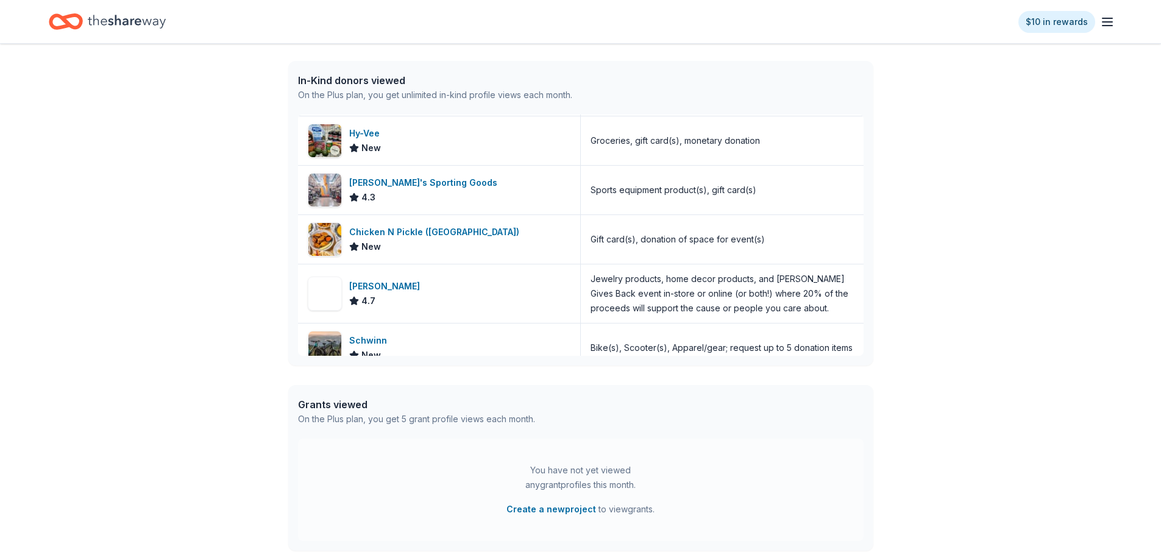
scroll to position [495, 0]
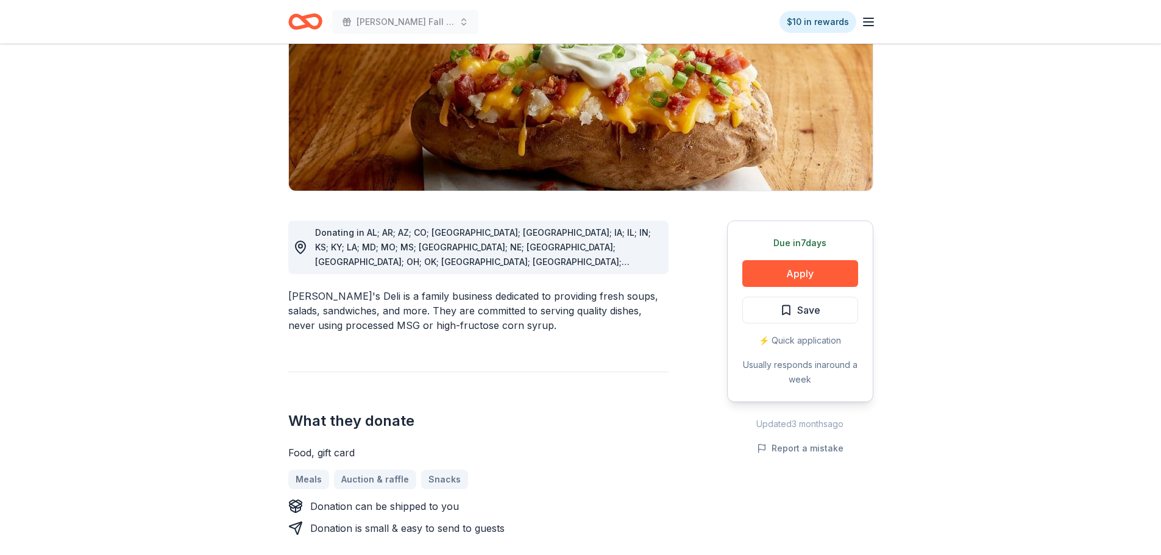
scroll to position [183, 0]
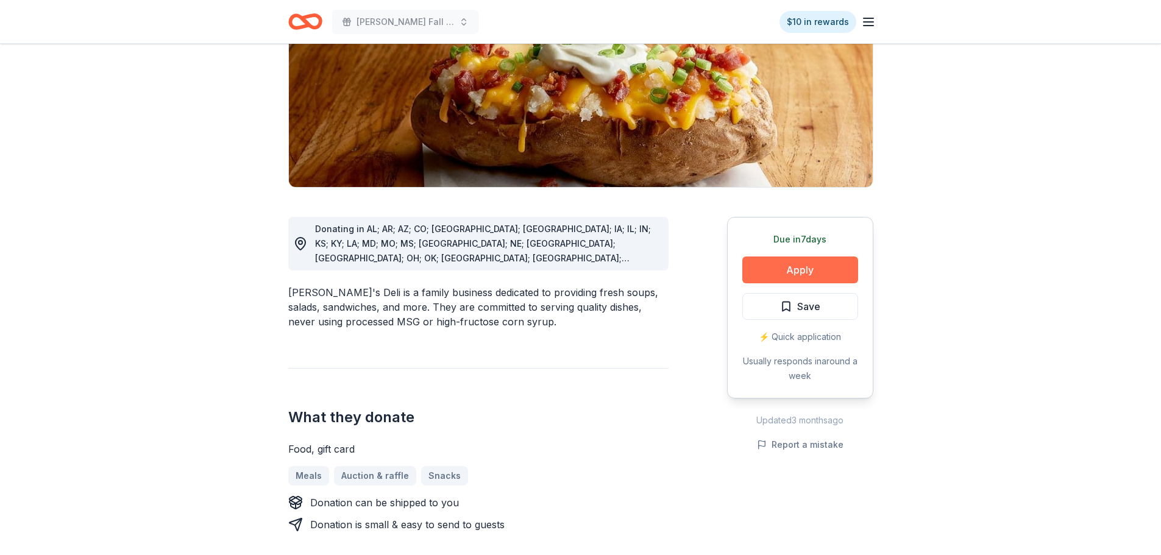
click at [797, 272] on button "Apply" at bounding box center [800, 269] width 116 height 27
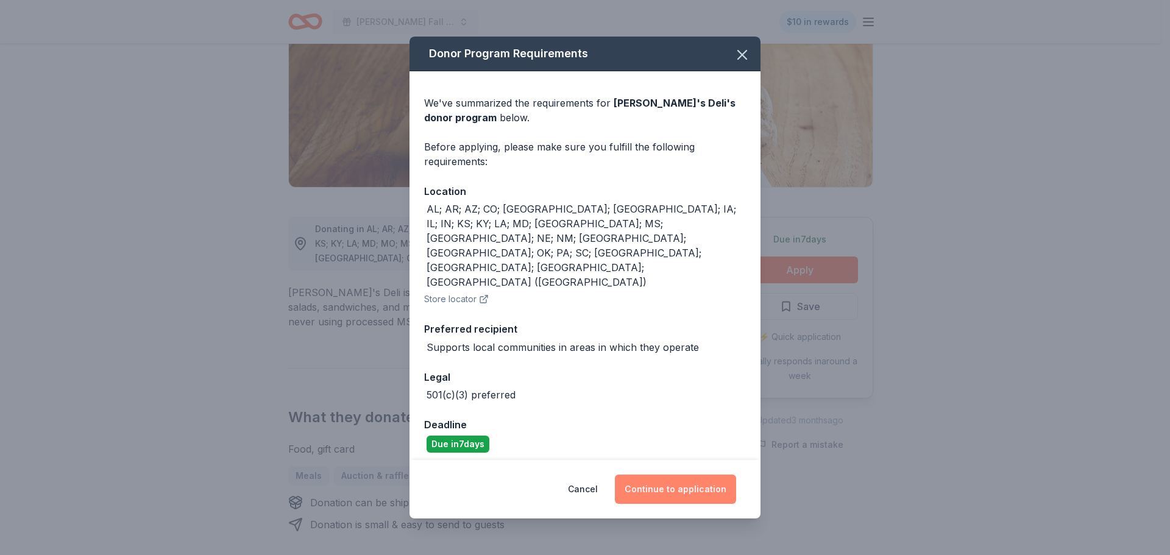
click at [688, 475] on button "Continue to application" at bounding box center [675, 489] width 121 height 29
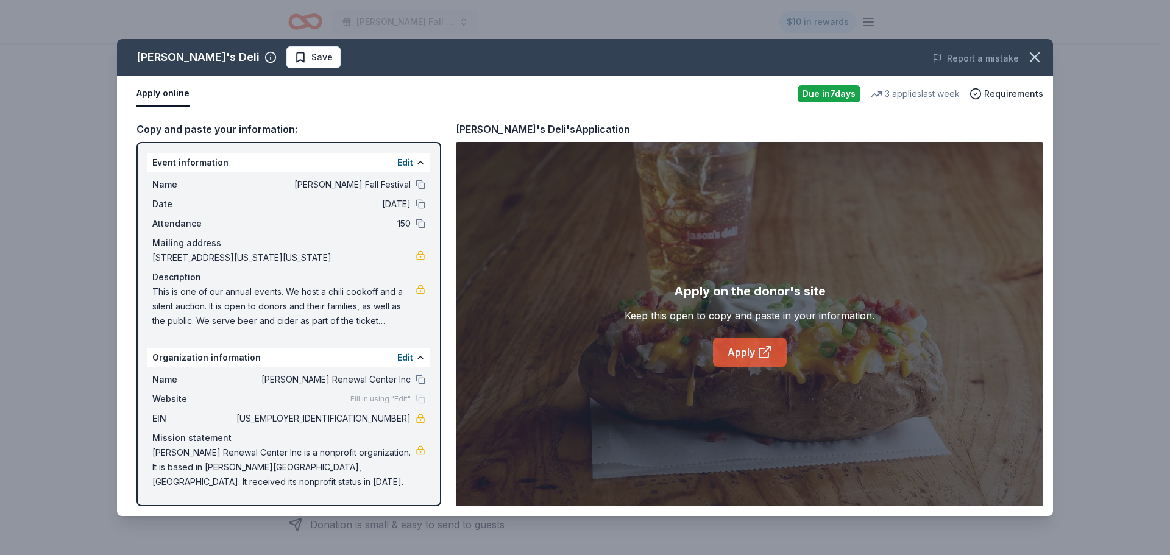
click at [754, 361] on link "Apply" at bounding box center [750, 352] width 74 height 29
click at [1031, 52] on icon "button" at bounding box center [1034, 57] width 17 height 17
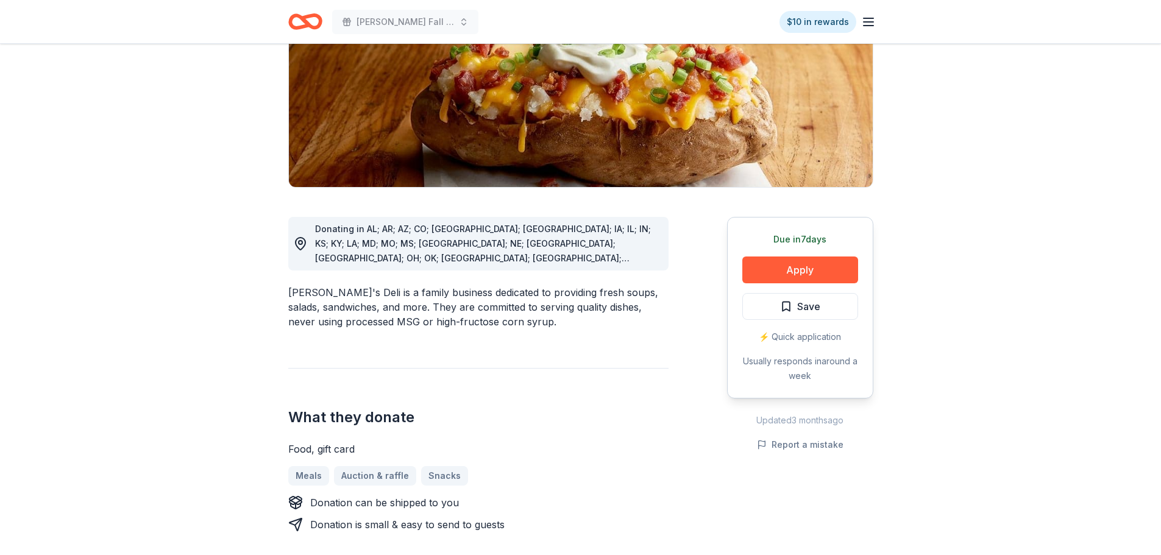
scroll to position [0, 0]
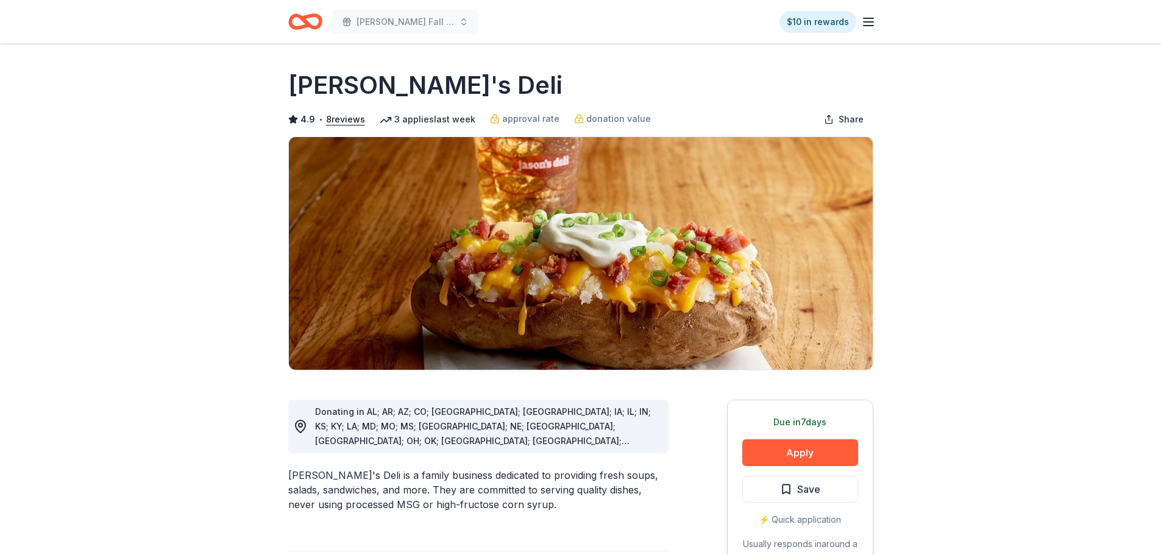
click at [306, 19] on icon "Home" at bounding box center [305, 21] width 34 height 29
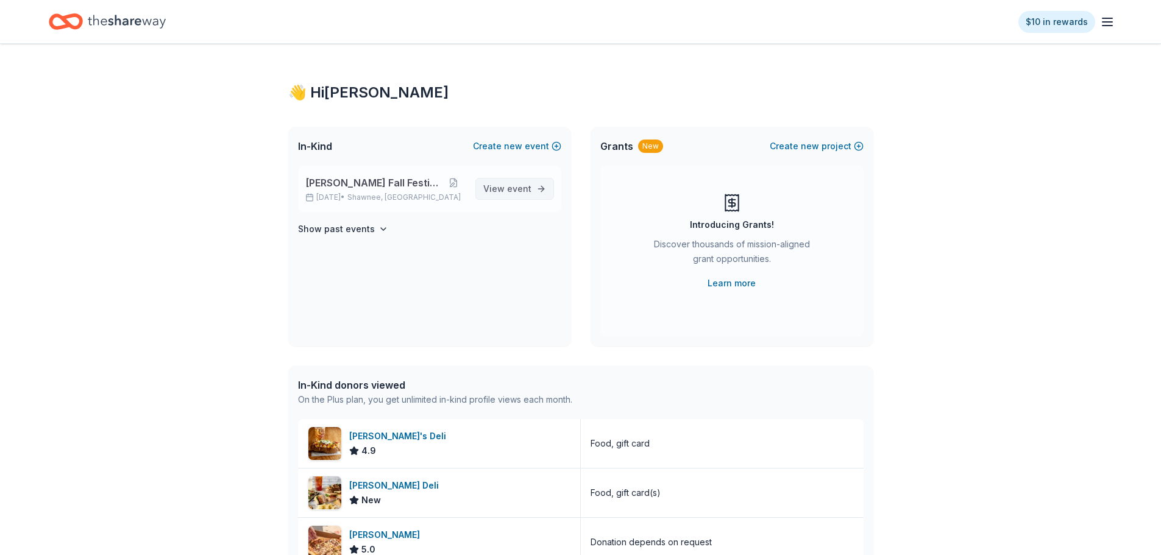
click at [523, 178] on link "View event" at bounding box center [514, 189] width 79 height 22
click at [523, 186] on span "event" at bounding box center [519, 188] width 24 height 10
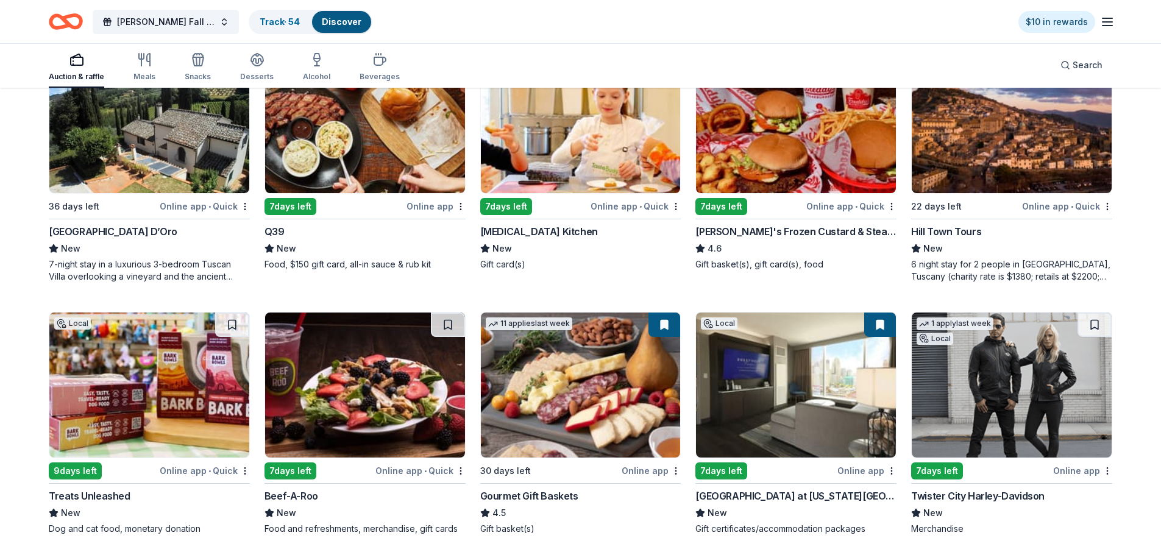
scroll to position [853, 0]
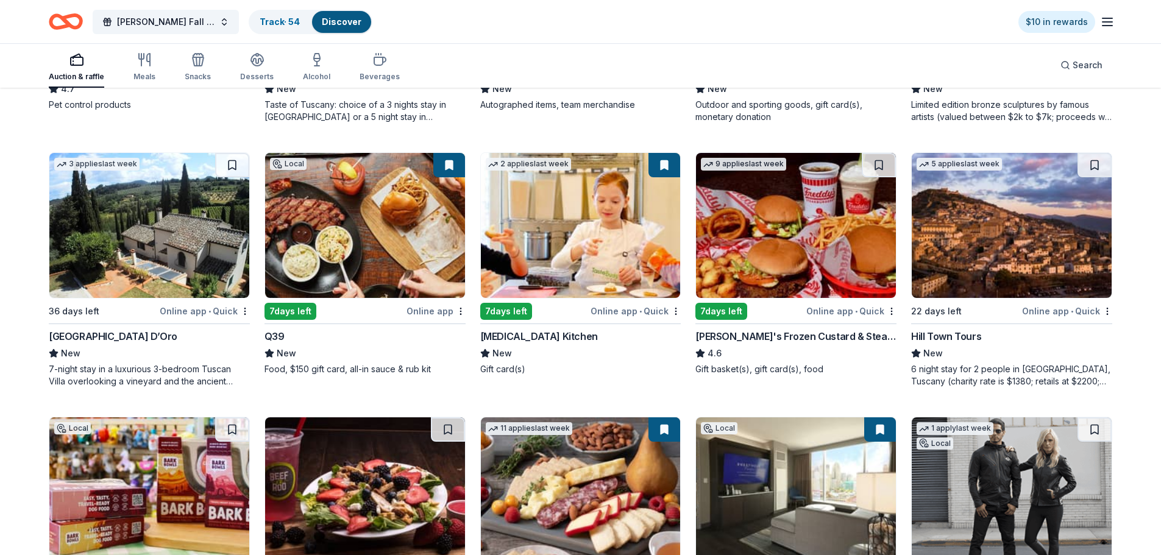
click at [780, 213] on img at bounding box center [796, 225] width 200 height 145
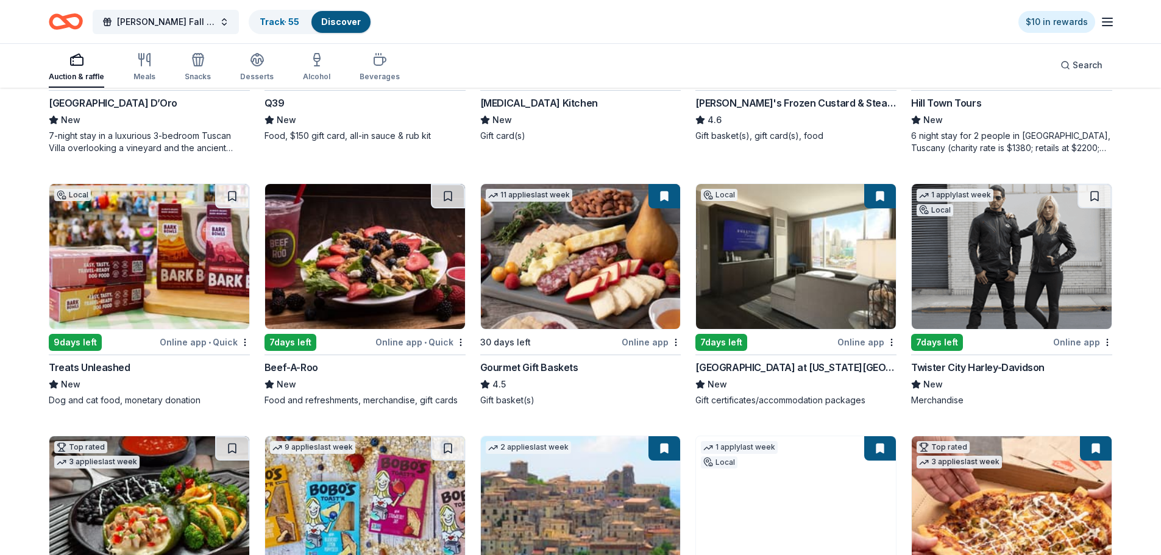
scroll to position [1097, 0]
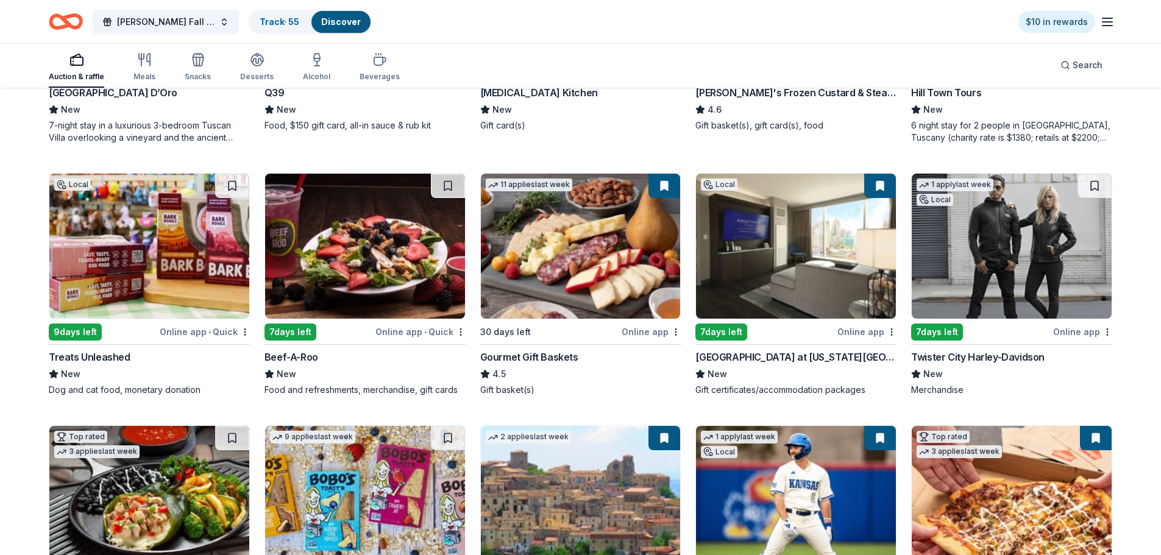
click at [603, 288] on img at bounding box center [581, 246] width 200 height 145
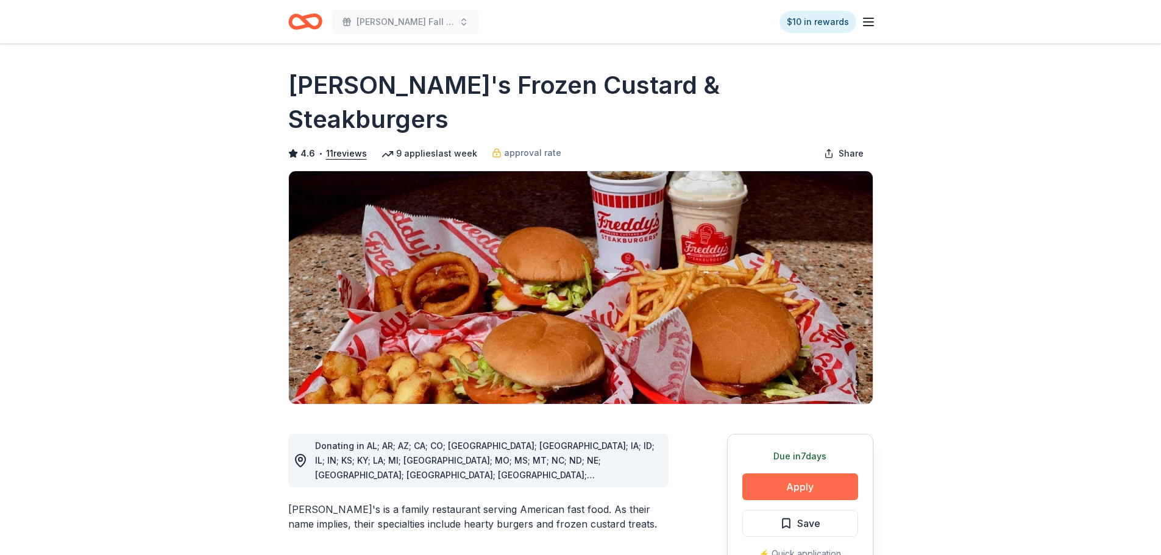
click at [821, 473] on button "Apply" at bounding box center [800, 486] width 116 height 27
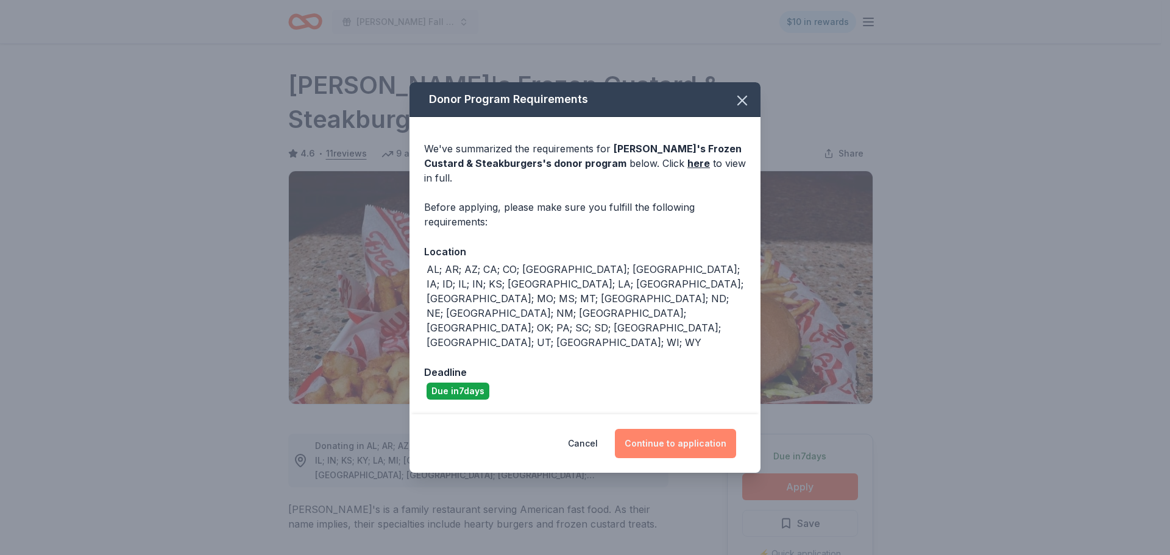
click at [662, 429] on button "Continue to application" at bounding box center [675, 443] width 121 height 29
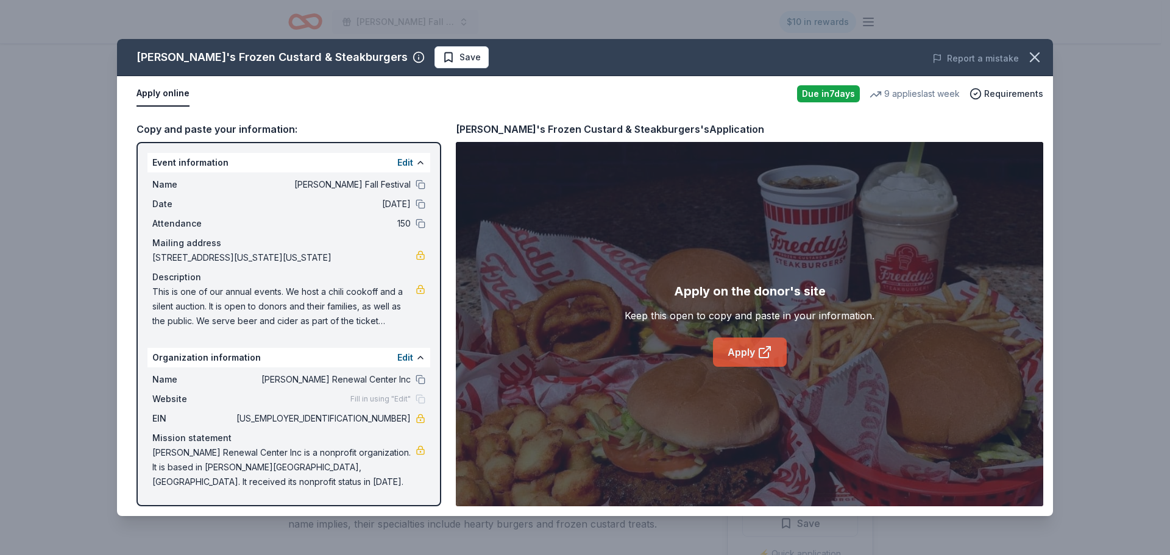
click at [746, 355] on link "Apply" at bounding box center [750, 352] width 74 height 29
click at [442, 54] on span "Save" at bounding box center [461, 57] width 38 height 15
click at [410, 54] on html "Hollis Fall Festival $10 in rewards Due in 7 days Share Freddy's Frozen Custard…" at bounding box center [585, 277] width 1170 height 555
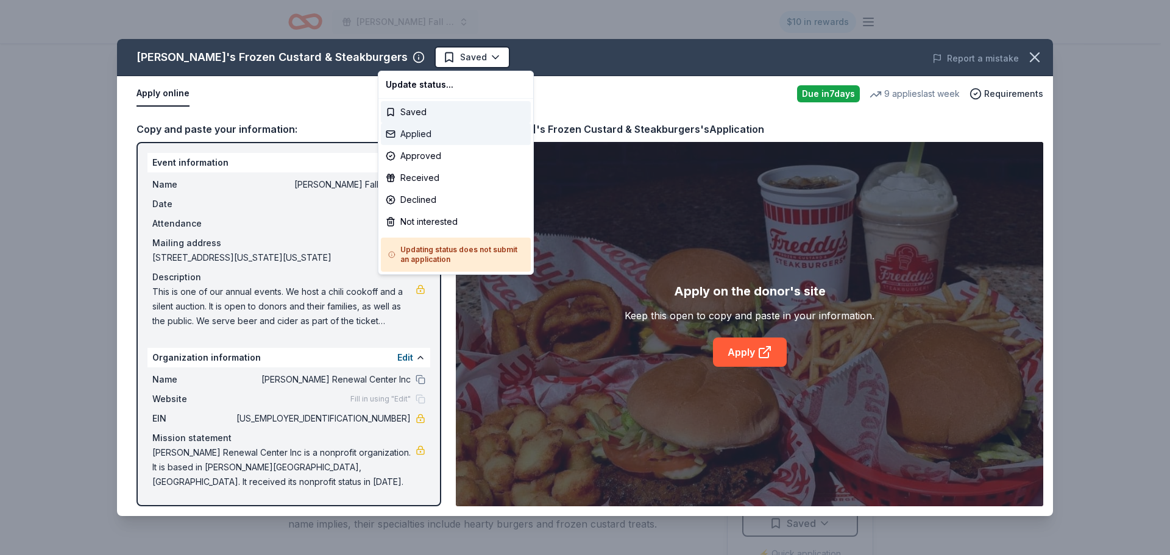
click at [420, 133] on div "Applied" at bounding box center [456, 134] width 150 height 22
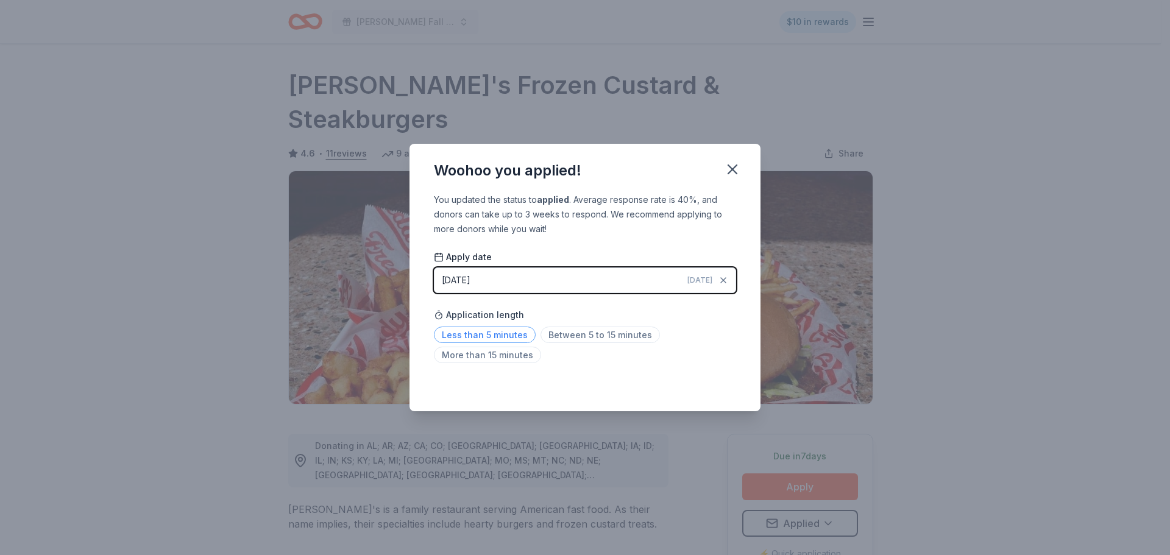
click at [495, 339] on span "Less than 5 minutes" at bounding box center [485, 335] width 102 height 16
click at [737, 166] on icon "button" at bounding box center [732, 169] width 17 height 17
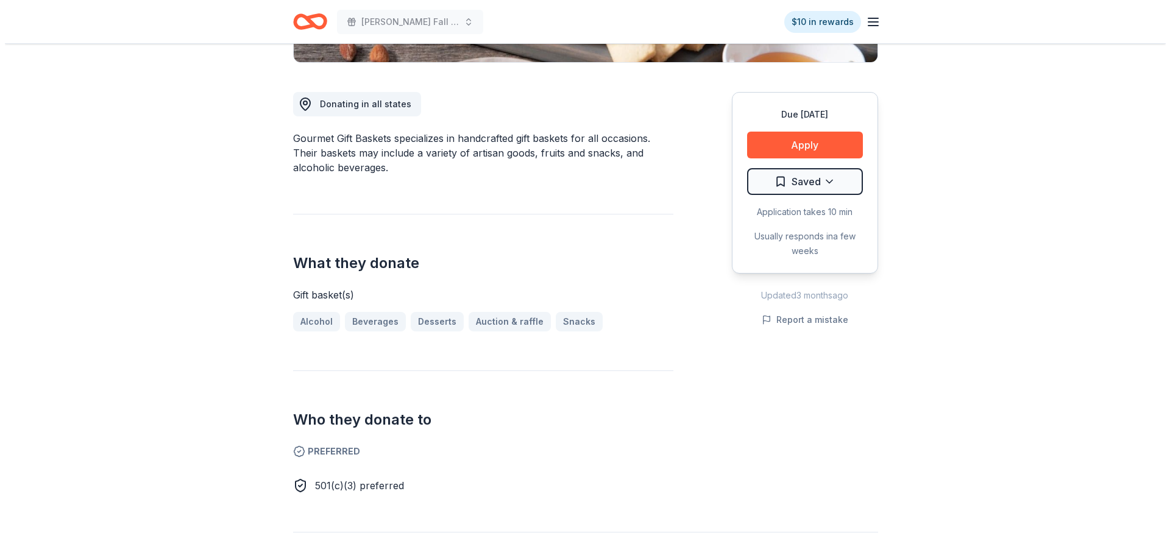
scroll to position [366, 0]
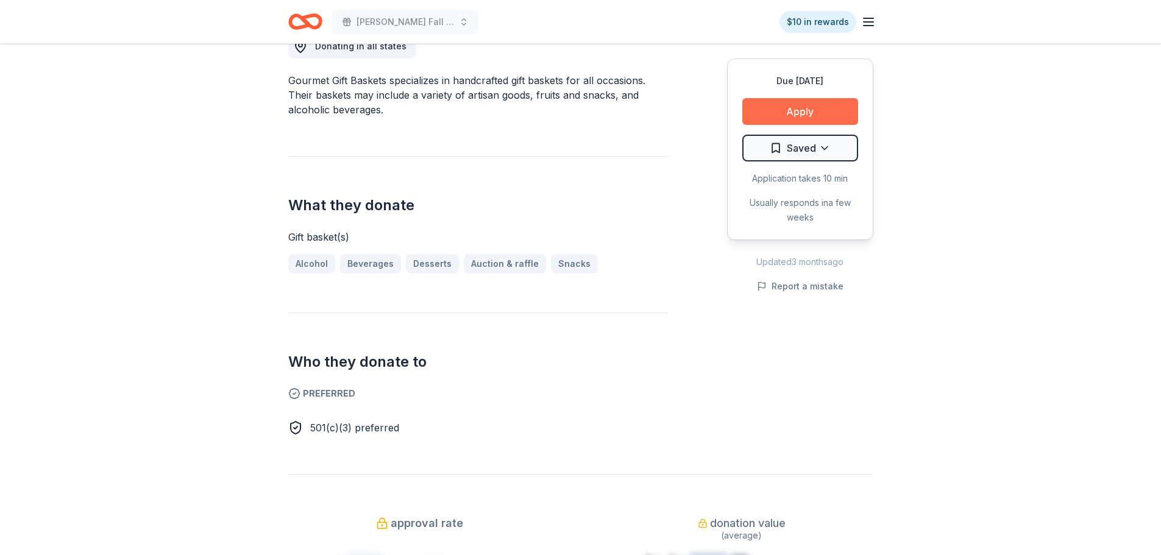
click at [805, 107] on button "Apply" at bounding box center [800, 111] width 116 height 27
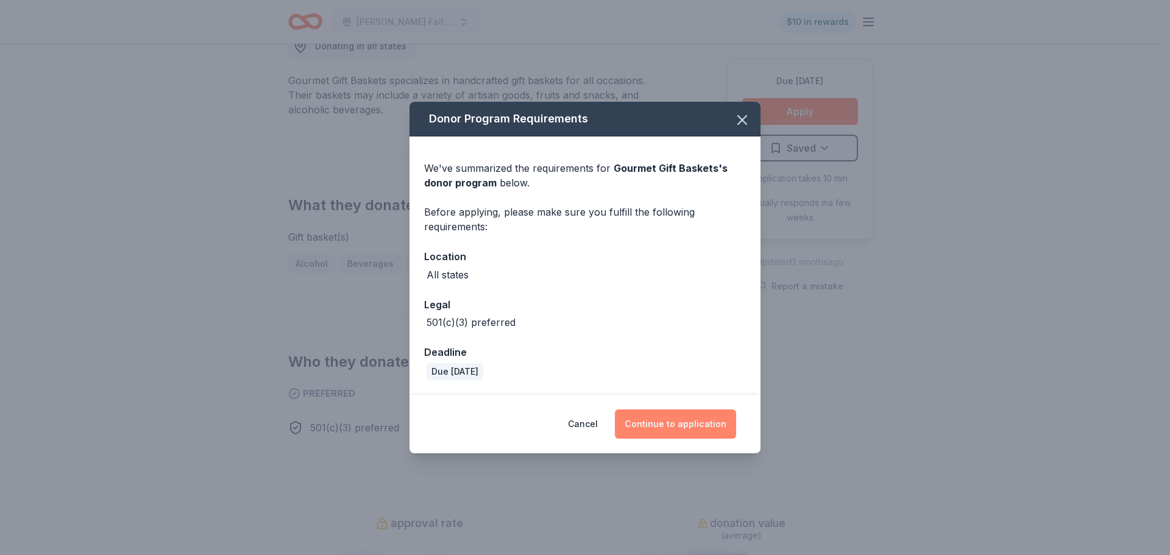
click at [718, 427] on button "Continue to application" at bounding box center [675, 423] width 121 height 29
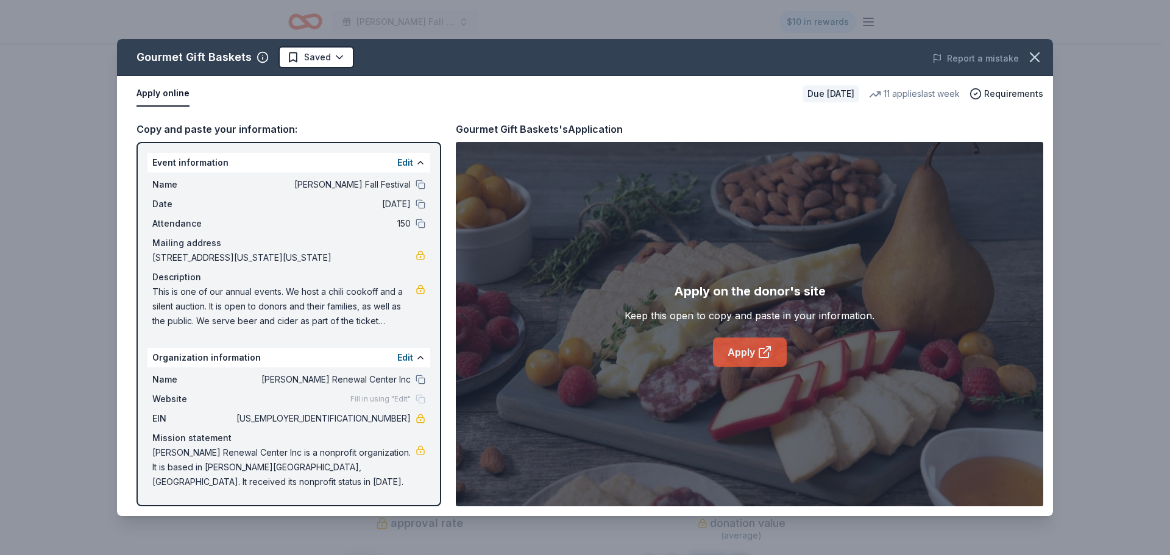
click at [763, 344] on link "Apply" at bounding box center [750, 352] width 74 height 29
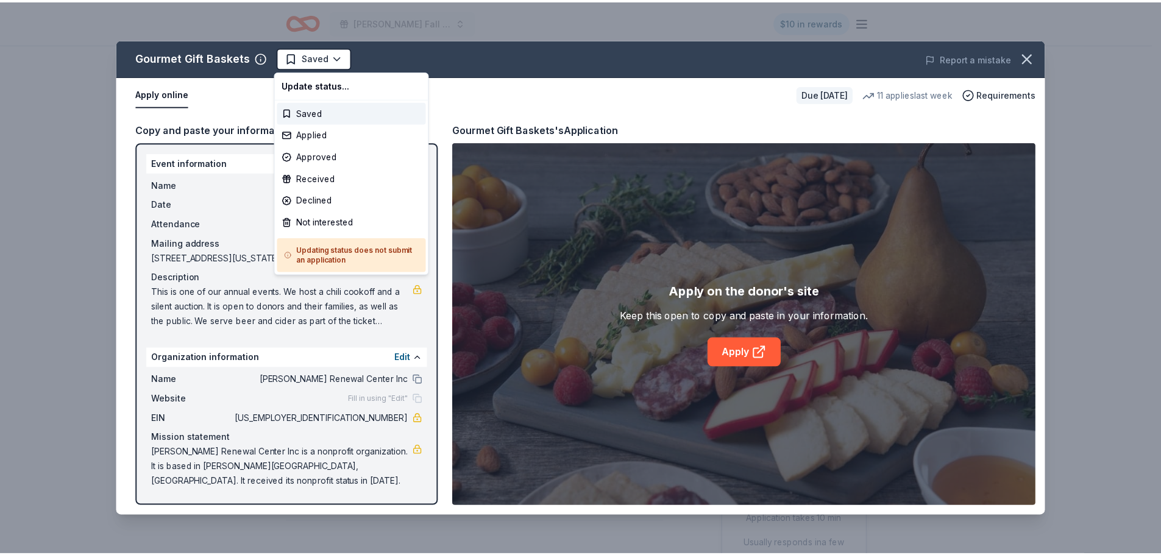
scroll to position [0, 0]
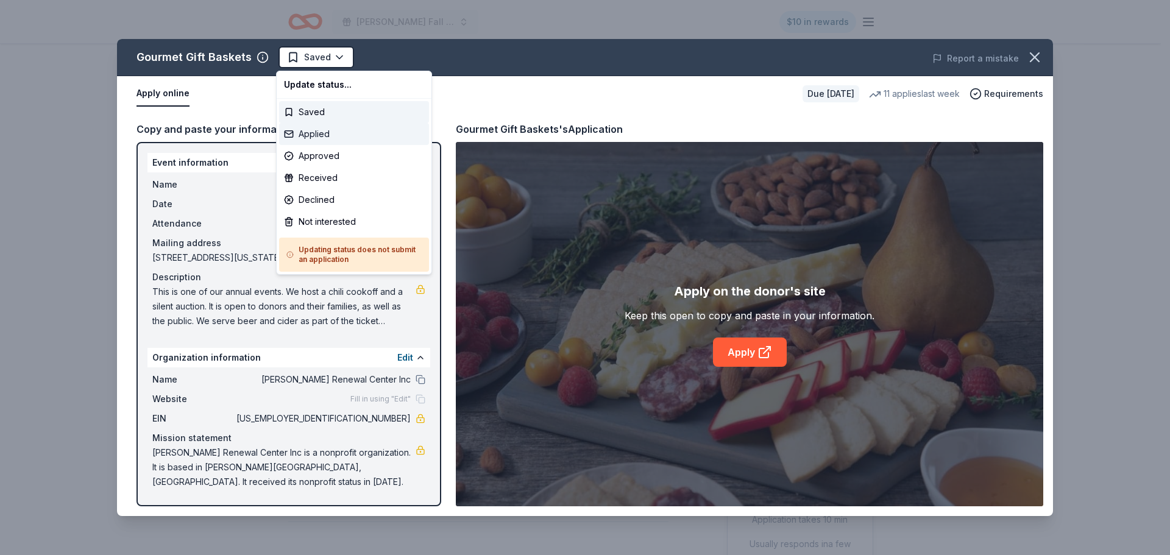
click at [311, 133] on div "Applied" at bounding box center [354, 134] width 150 height 22
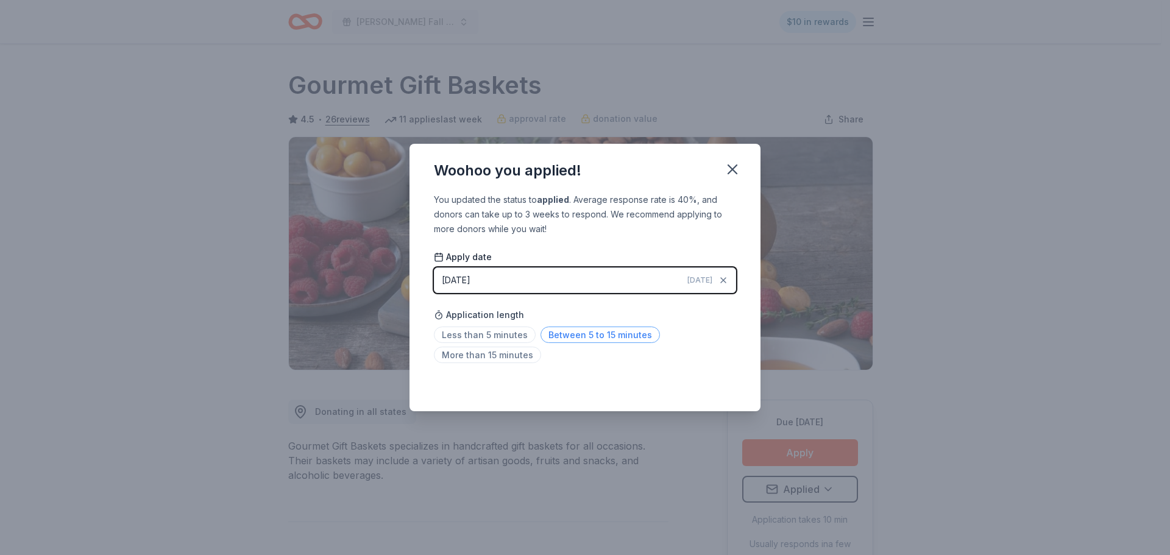
click at [562, 338] on span "Between 5 to 15 minutes" at bounding box center [599, 335] width 119 height 16
click at [732, 170] on icon "button" at bounding box center [732, 169] width 9 height 9
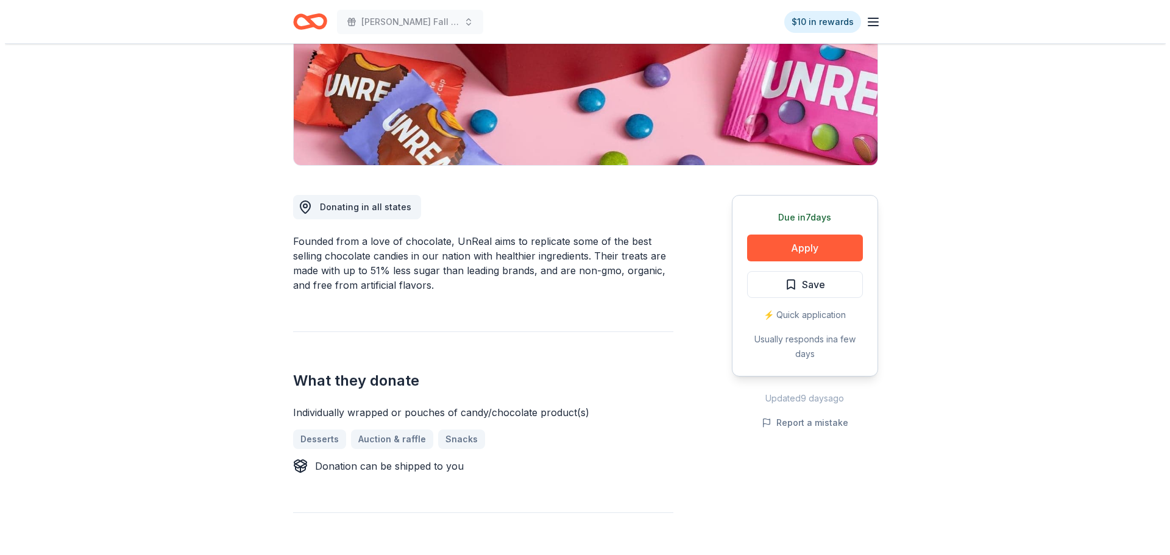
scroll to position [244, 0]
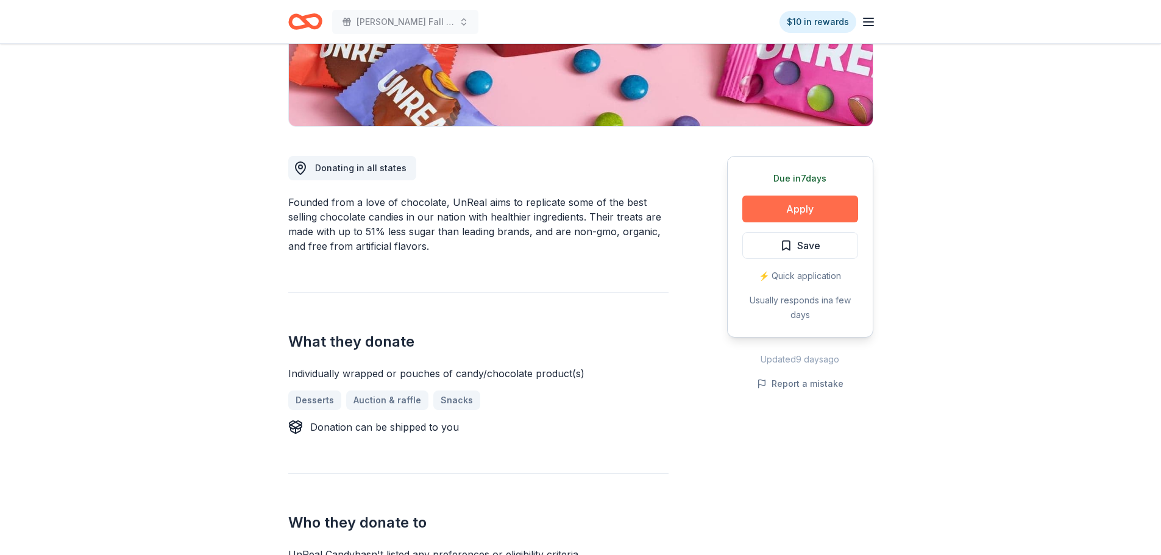
click at [783, 208] on button "Apply" at bounding box center [800, 209] width 116 height 27
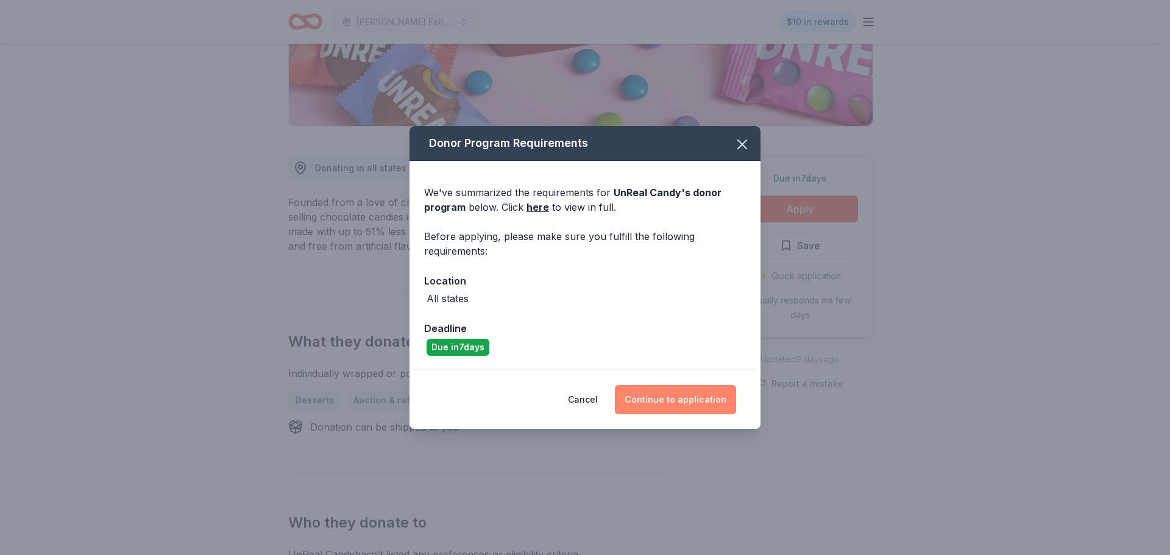
click at [670, 402] on button "Continue to application" at bounding box center [675, 399] width 121 height 29
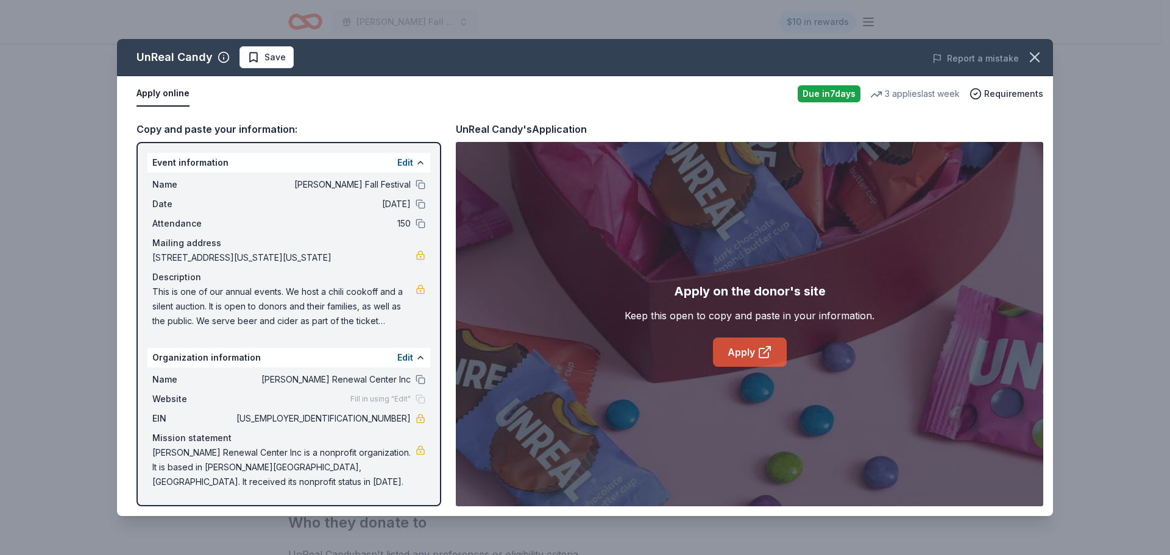
click at [747, 351] on link "Apply" at bounding box center [750, 352] width 74 height 29
click at [259, 55] on span "Save" at bounding box center [266, 57] width 38 height 15
click at [281, 55] on html "[PERSON_NAME] Fall Festival $10 in rewards Due [DATE] Share UnReal Candy 4.0 • …" at bounding box center [585, 33] width 1170 height 555
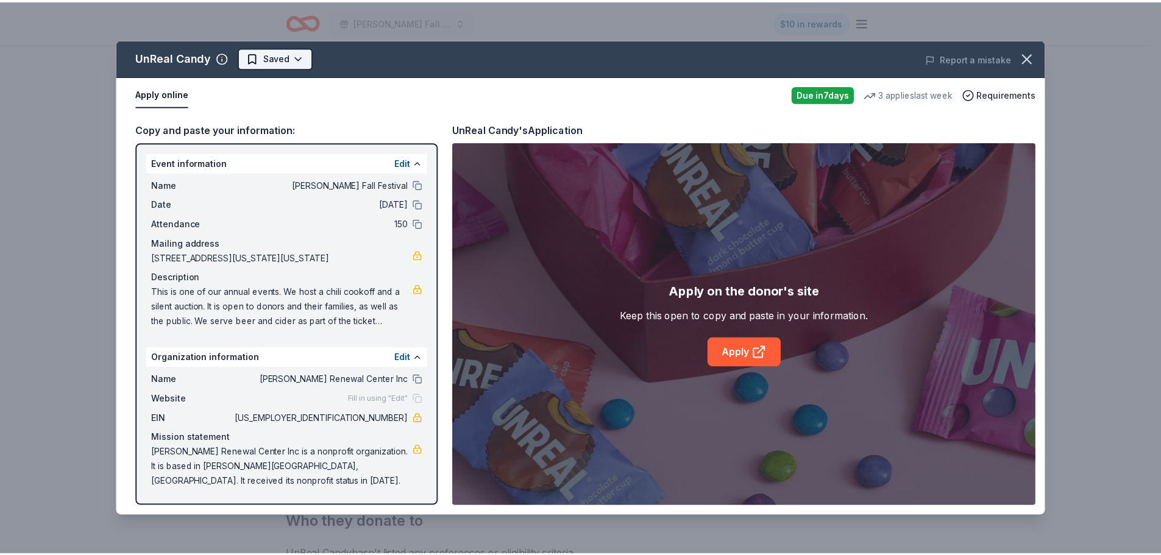
scroll to position [0, 0]
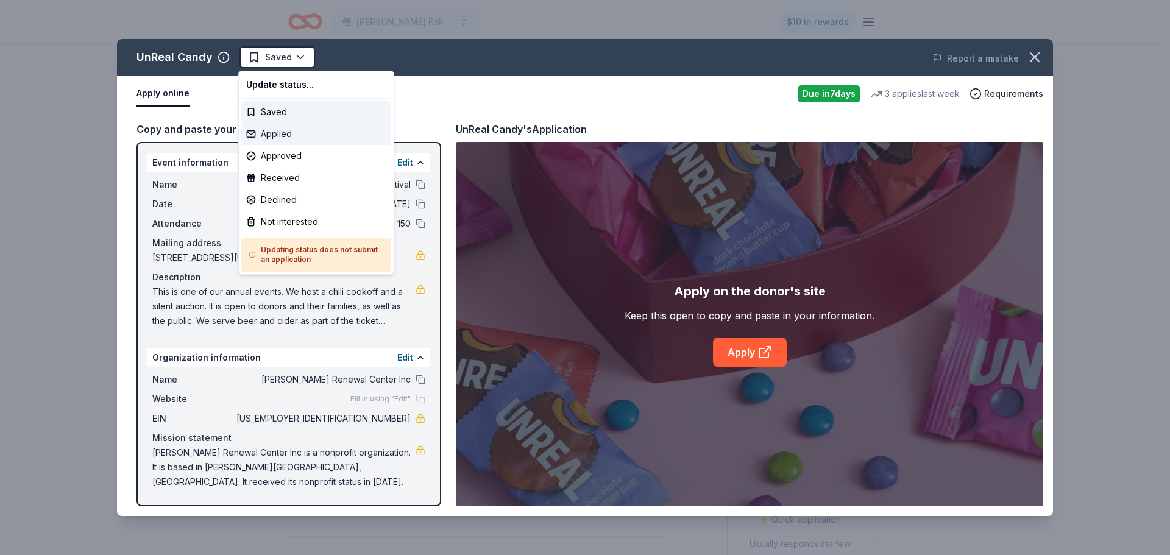
click at [278, 132] on div "Applied" at bounding box center [316, 134] width 150 height 22
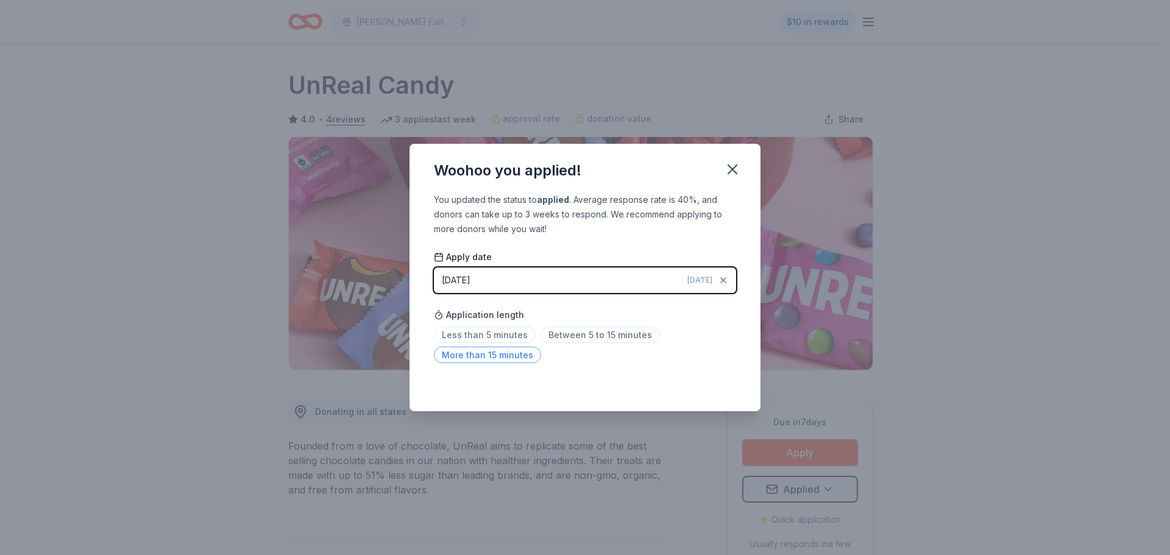
click at [514, 353] on span "More than 15 minutes" at bounding box center [487, 355] width 107 height 16
click at [730, 166] on icon "button" at bounding box center [732, 169] width 9 height 9
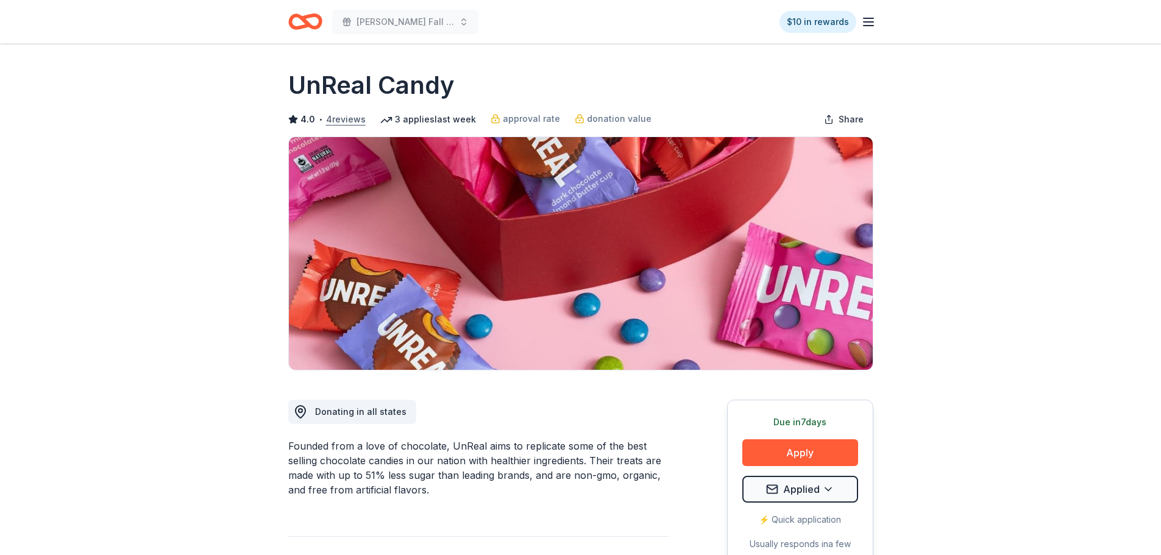
click at [347, 120] on button "4 reviews" at bounding box center [346, 119] width 40 height 15
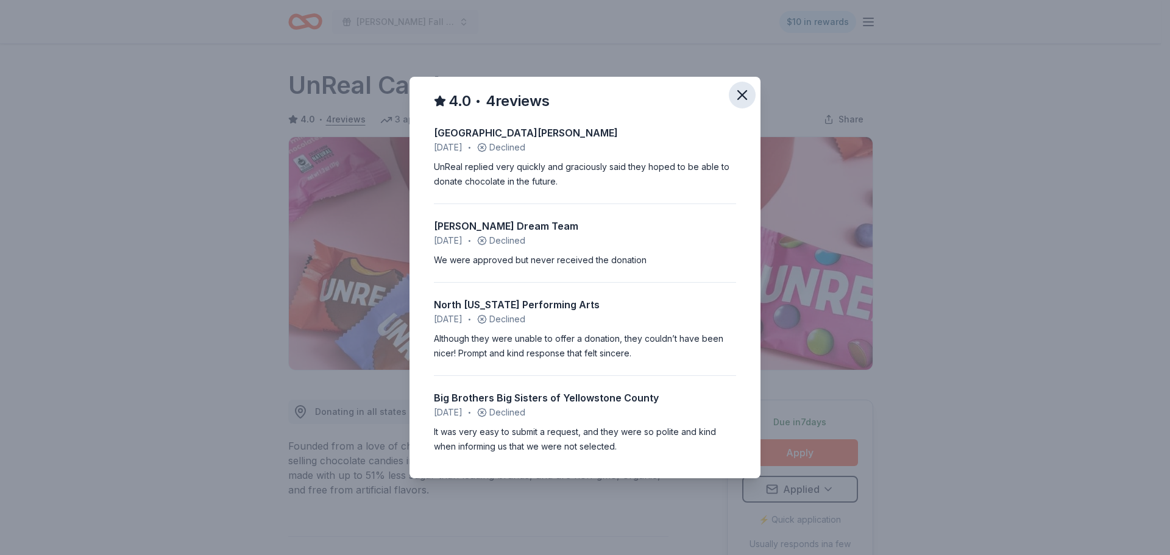
click at [743, 94] on icon "button" at bounding box center [742, 95] width 9 height 9
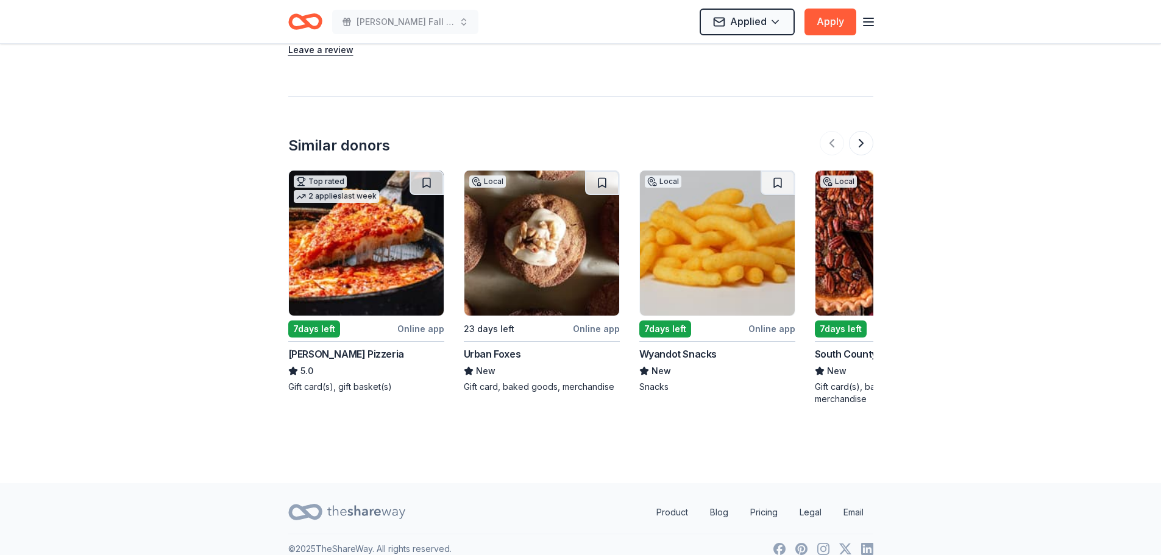
scroll to position [1366, 0]
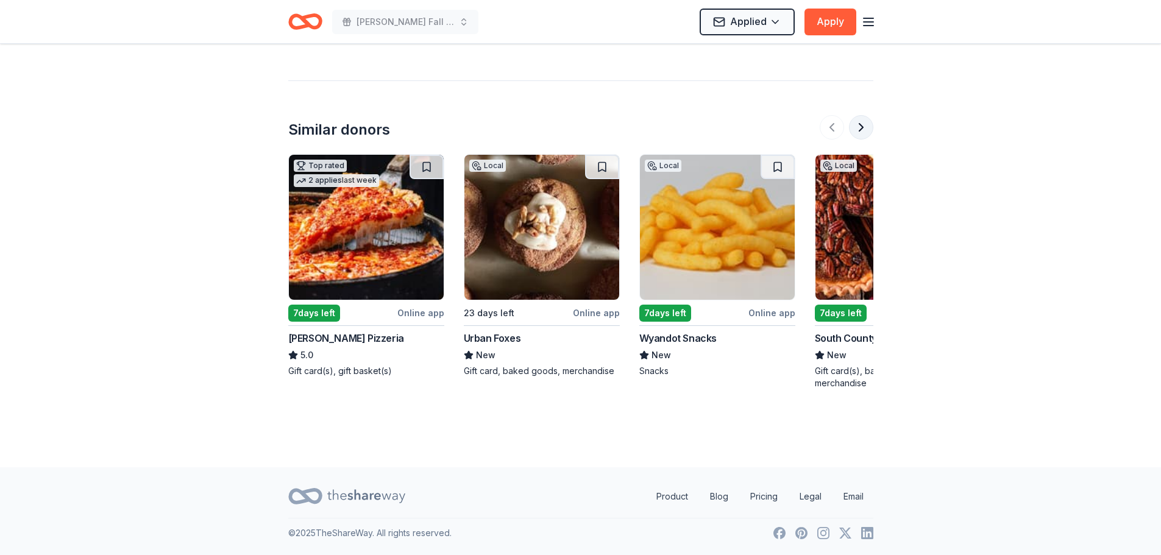
click at [860, 132] on button at bounding box center [861, 127] width 24 height 24
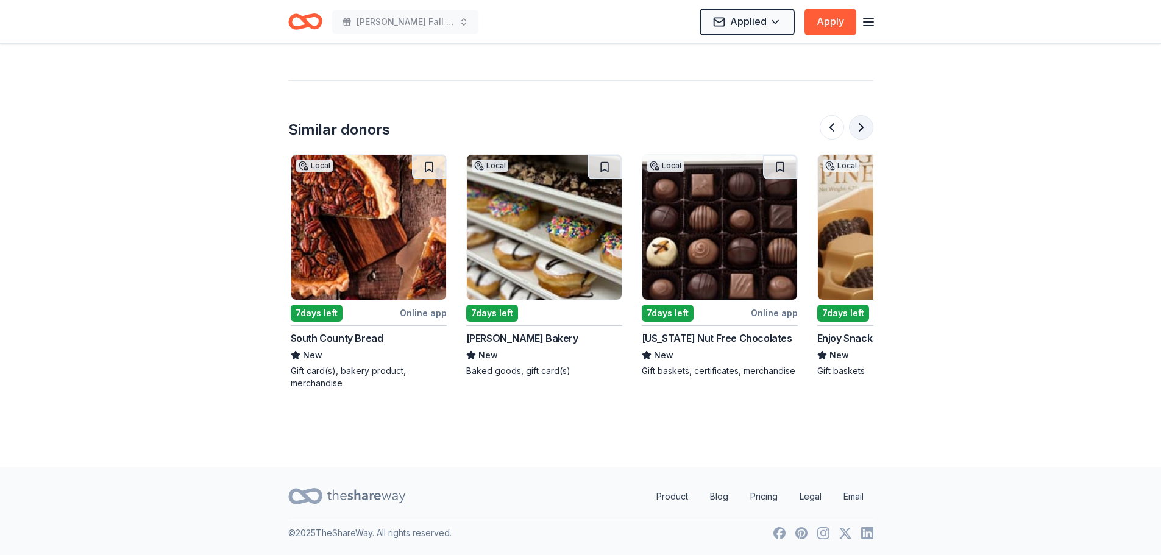
scroll to position [0, 526]
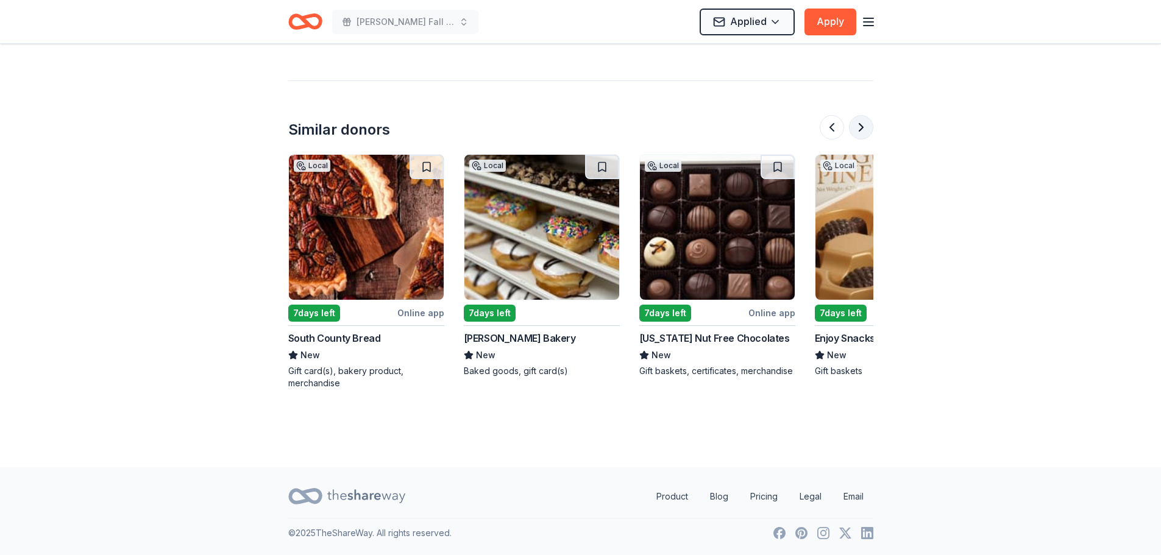
click at [860, 132] on button at bounding box center [861, 127] width 24 height 24
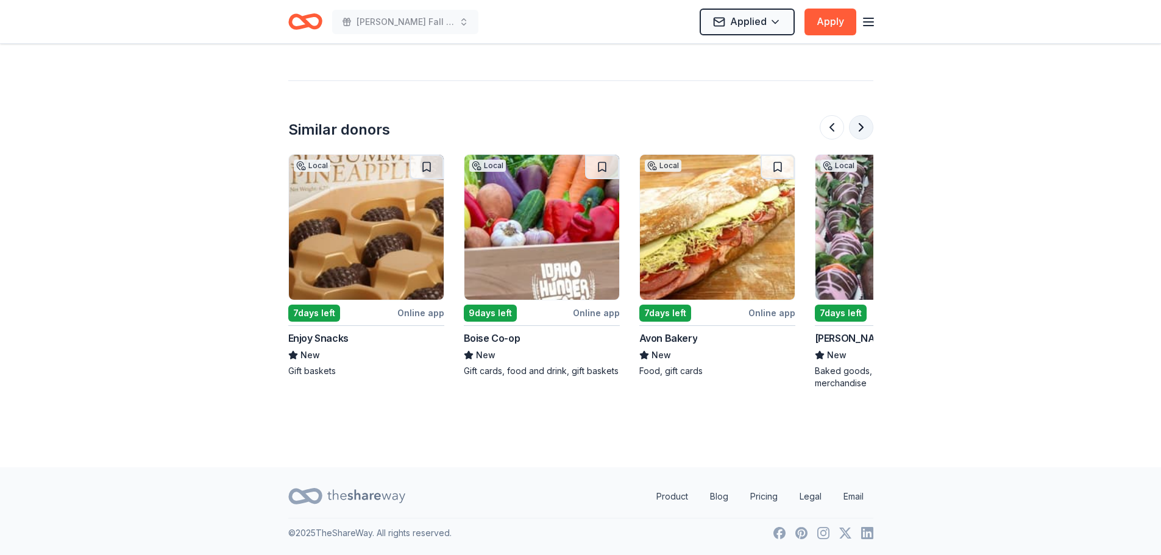
click at [860, 132] on button at bounding box center [861, 127] width 24 height 24
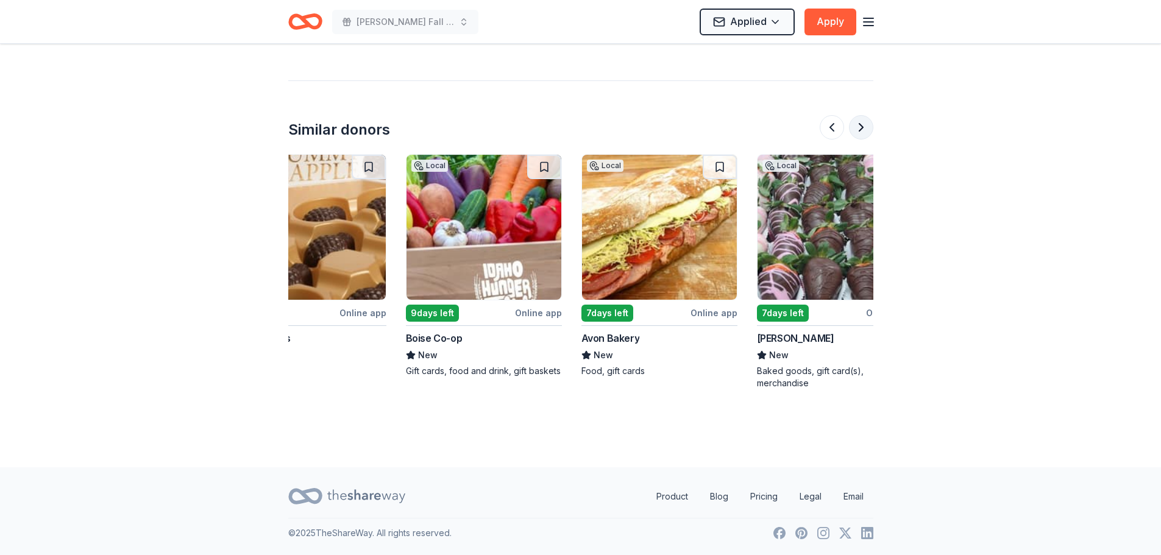
scroll to position [0, 1150]
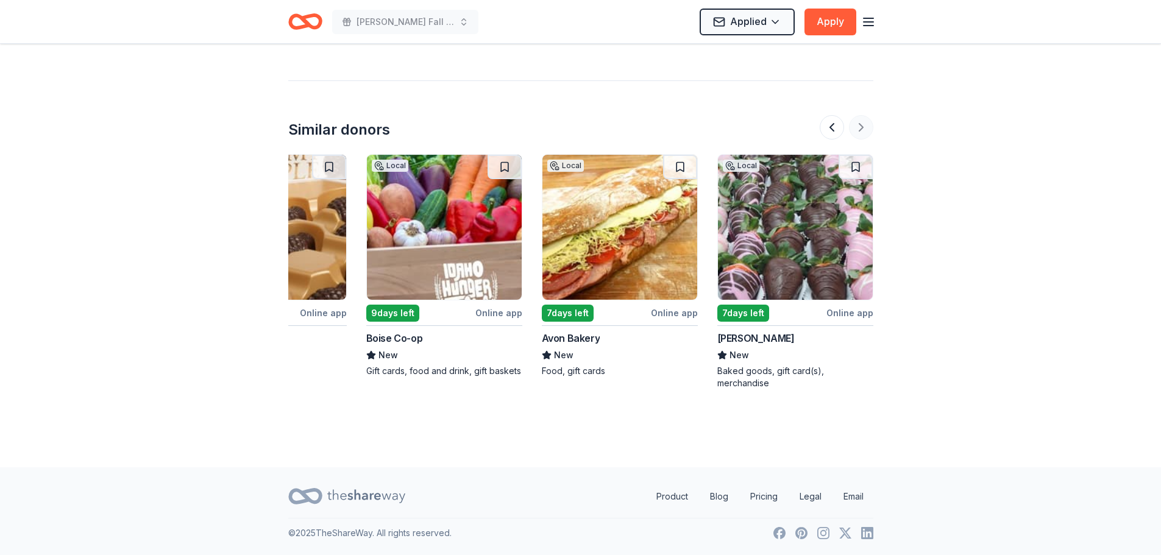
click at [860, 132] on div at bounding box center [846, 127] width 54 height 24
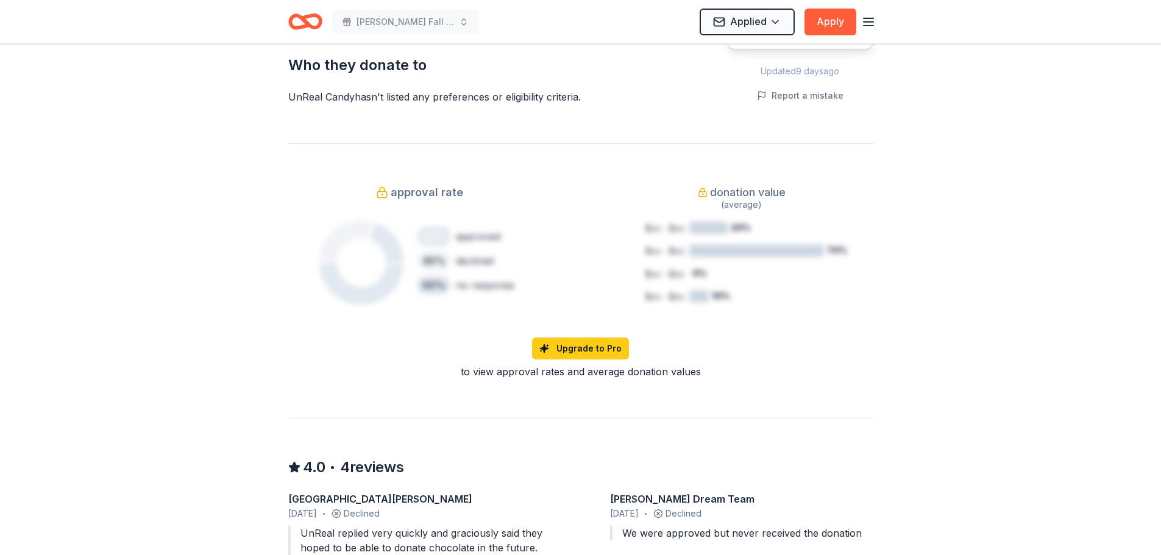
scroll to position [574, 0]
